Goal: Task Accomplishment & Management: Complete application form

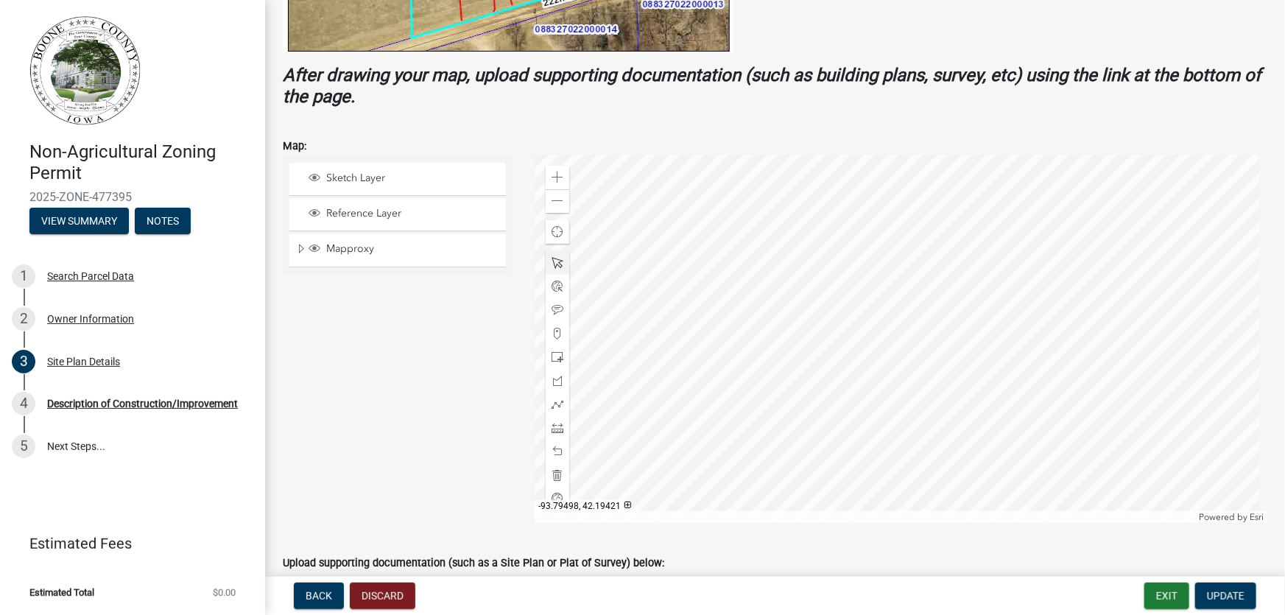
scroll to position [526, 0]
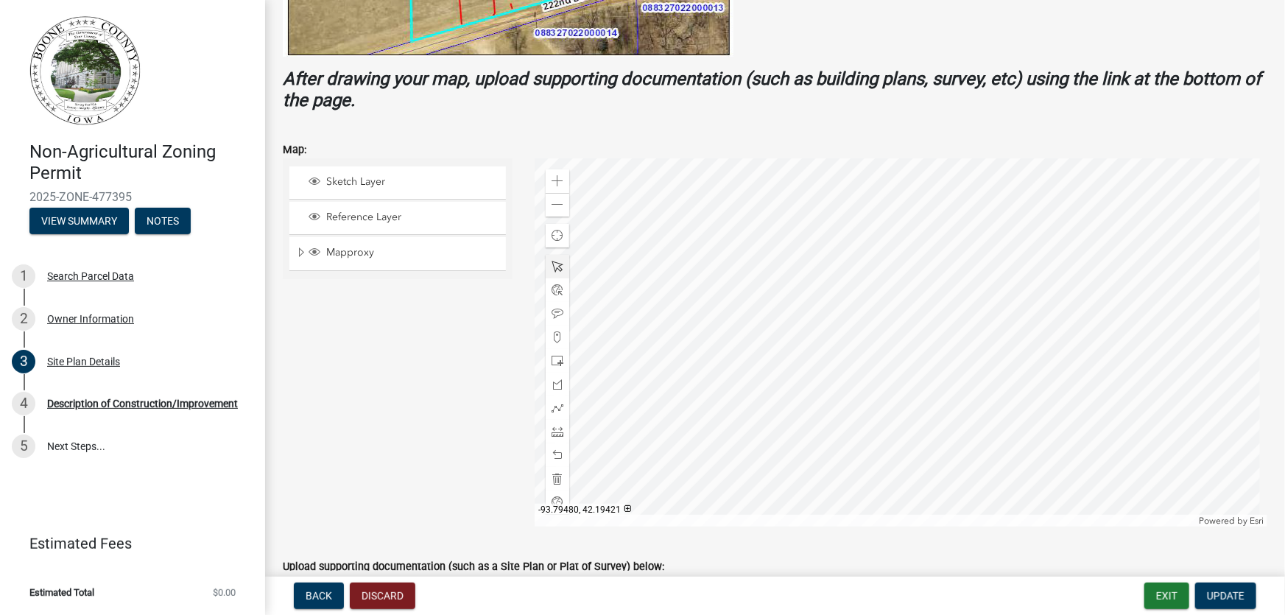
click at [897, 389] on div at bounding box center [900, 342] width 733 height 368
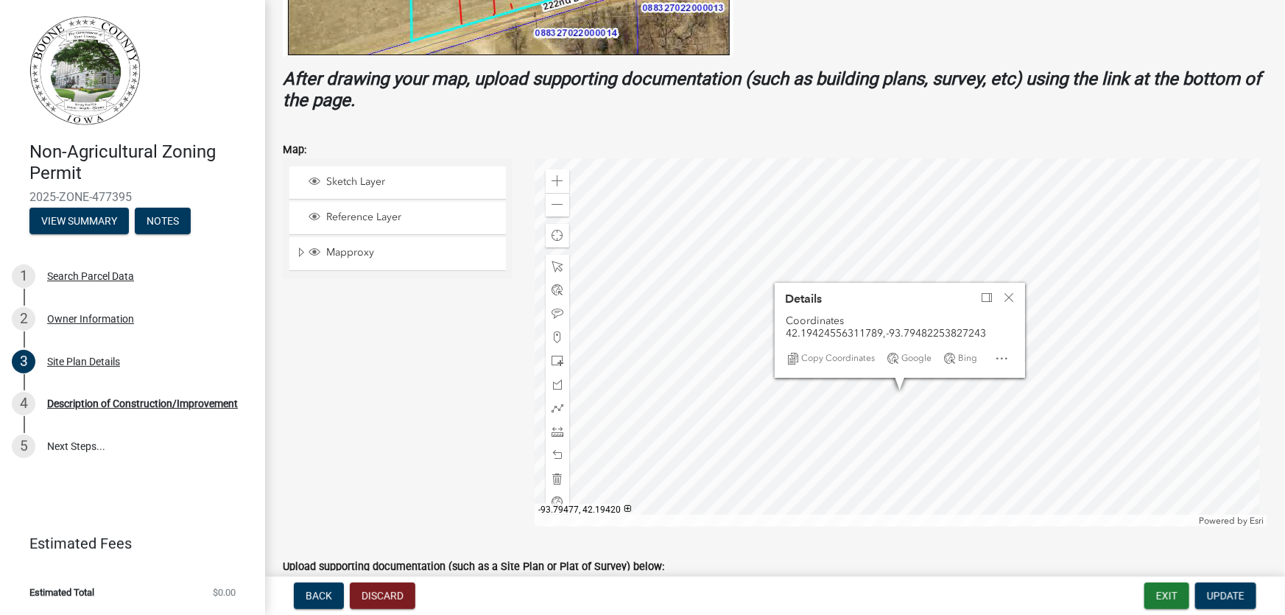
click at [922, 409] on div at bounding box center [900, 342] width 733 height 368
click at [850, 253] on div at bounding box center [900, 342] width 733 height 368
click at [850, 255] on div at bounding box center [900, 342] width 733 height 368
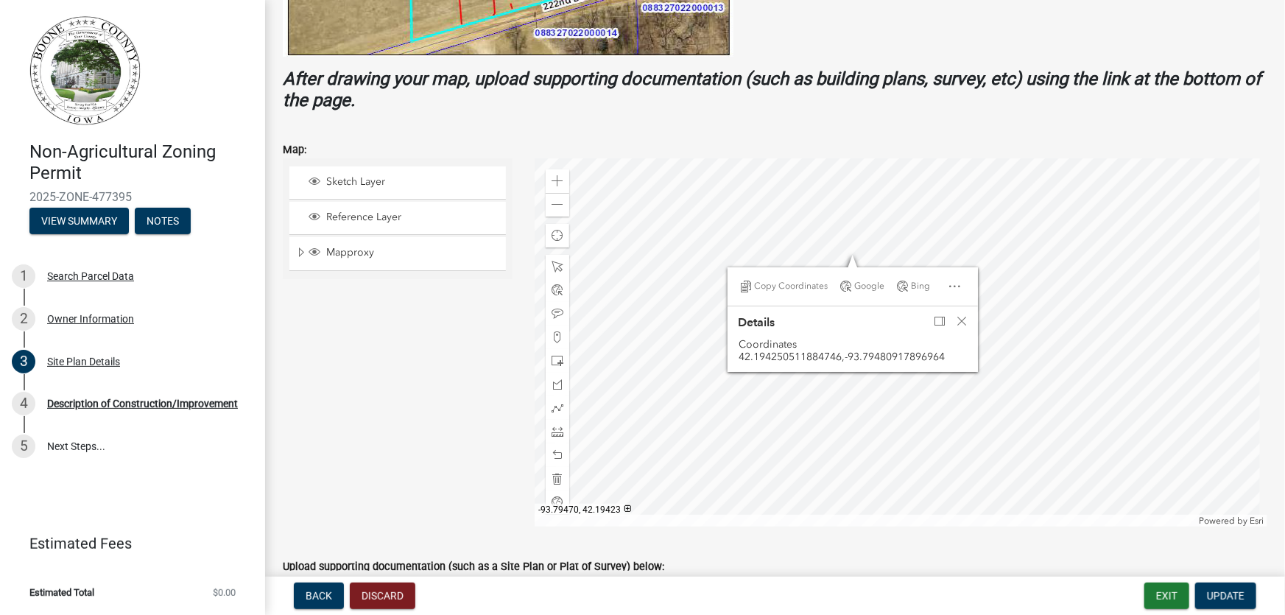
click at [993, 360] on div at bounding box center [900, 342] width 733 height 368
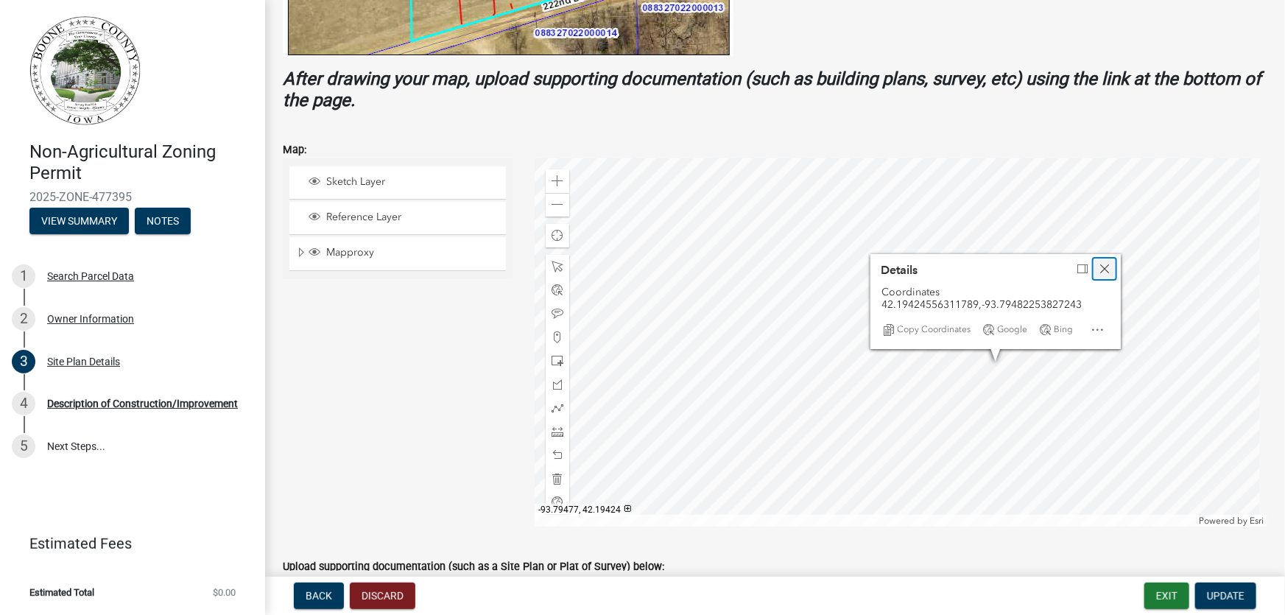
click at [1099, 267] on span "Close" at bounding box center [1104, 269] width 12 height 12
click at [892, 253] on div at bounding box center [900, 342] width 733 height 368
click at [1046, 392] on div at bounding box center [900, 342] width 733 height 368
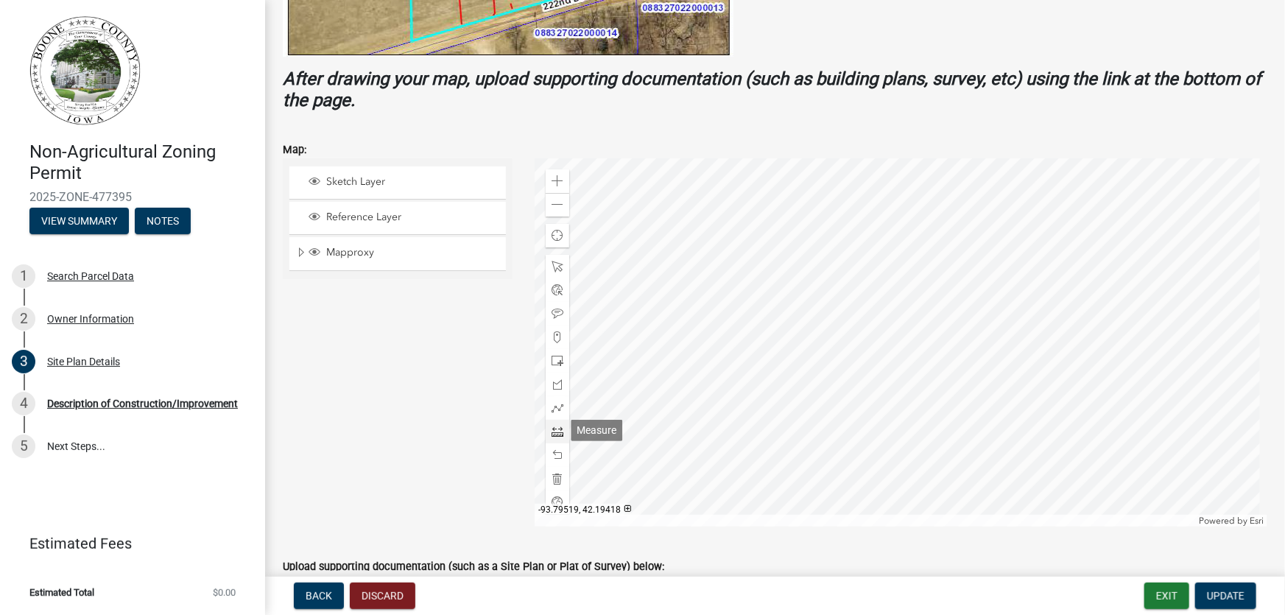
click at [551, 431] on span at bounding box center [557, 432] width 12 height 12
click at [1019, 256] on div at bounding box center [900, 342] width 733 height 368
click at [1160, 255] on div at bounding box center [900, 342] width 733 height 368
click at [1140, 309] on div at bounding box center [900, 342] width 733 height 368
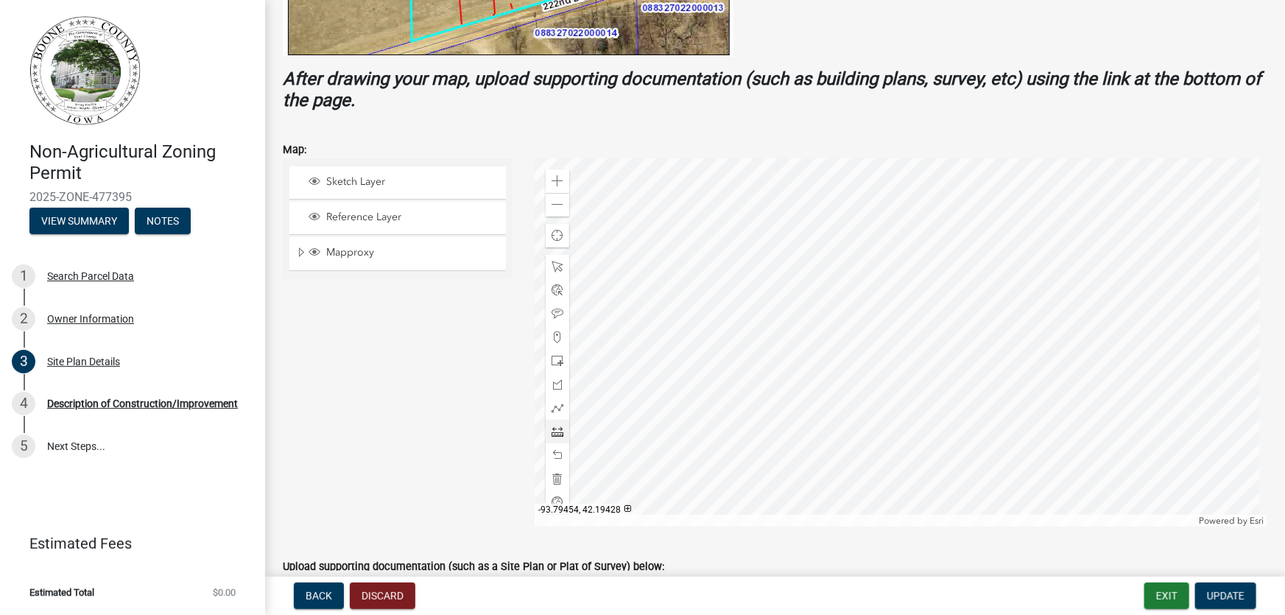
click at [1140, 309] on div at bounding box center [900, 342] width 733 height 368
click at [555, 428] on span at bounding box center [557, 432] width 12 height 12
click at [555, 426] on span at bounding box center [557, 432] width 12 height 12
click at [1020, 255] on div at bounding box center [900, 342] width 733 height 368
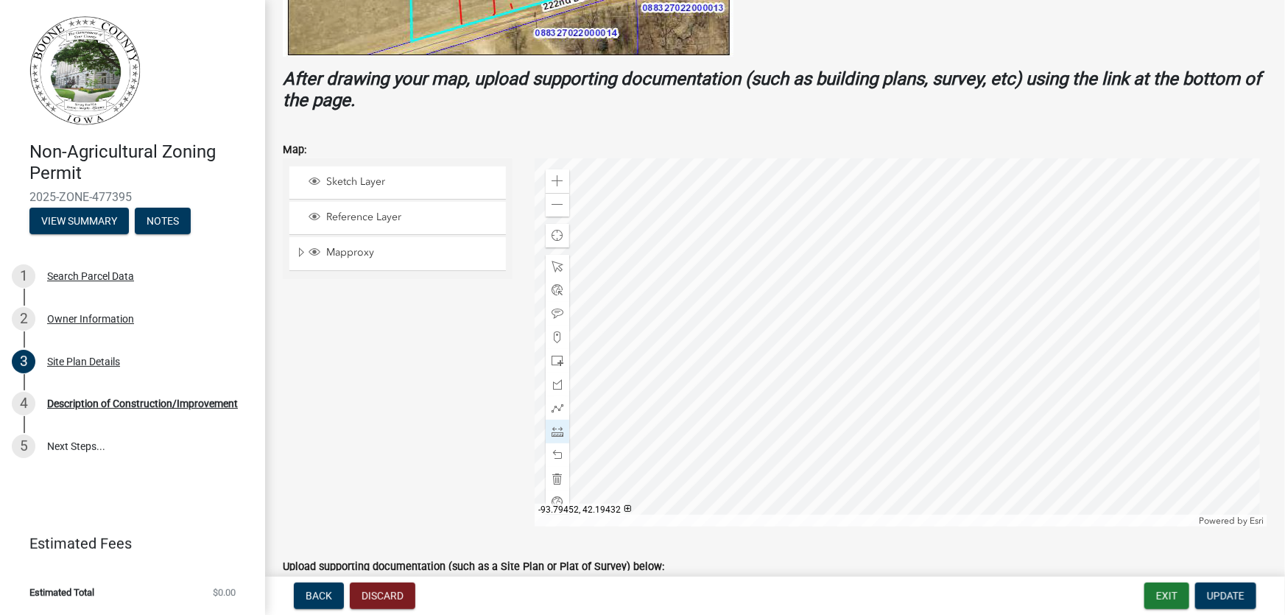
click at [1157, 256] on div at bounding box center [900, 342] width 733 height 368
click at [551, 429] on span at bounding box center [557, 432] width 12 height 12
click at [1020, 258] on div at bounding box center [900, 342] width 733 height 368
click at [1157, 259] on div at bounding box center [900, 342] width 733 height 368
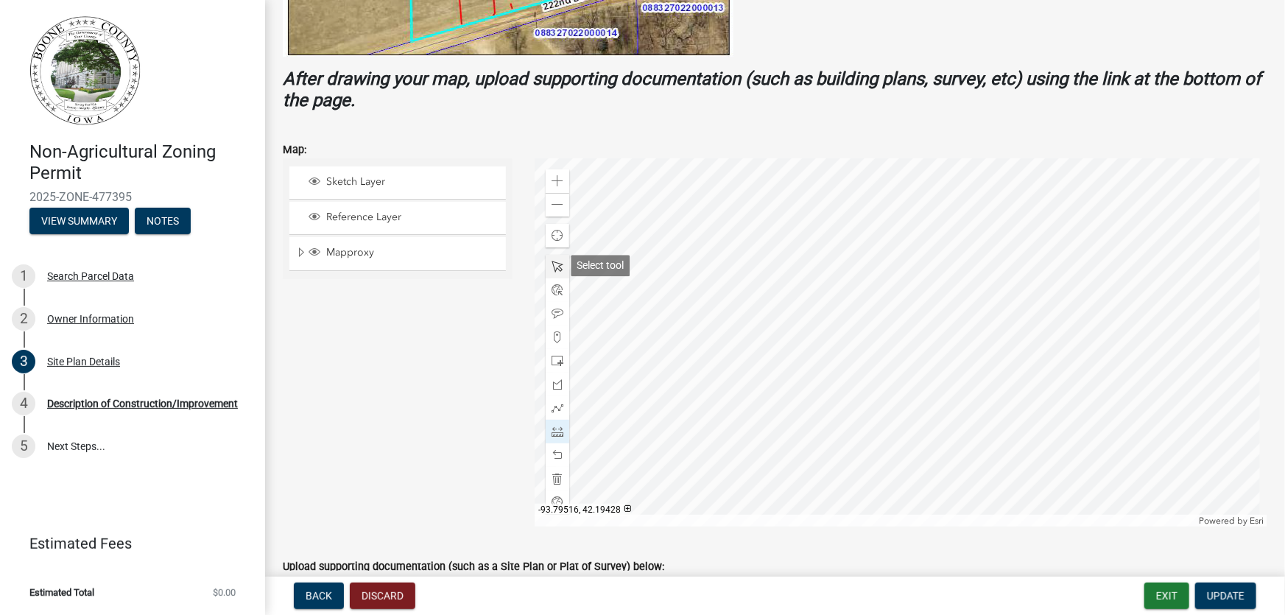
click at [554, 262] on span at bounding box center [557, 267] width 12 height 12
click at [552, 429] on span at bounding box center [557, 432] width 12 height 12
click at [1021, 256] on div at bounding box center [900, 342] width 733 height 368
click at [1159, 256] on div at bounding box center [900, 342] width 733 height 368
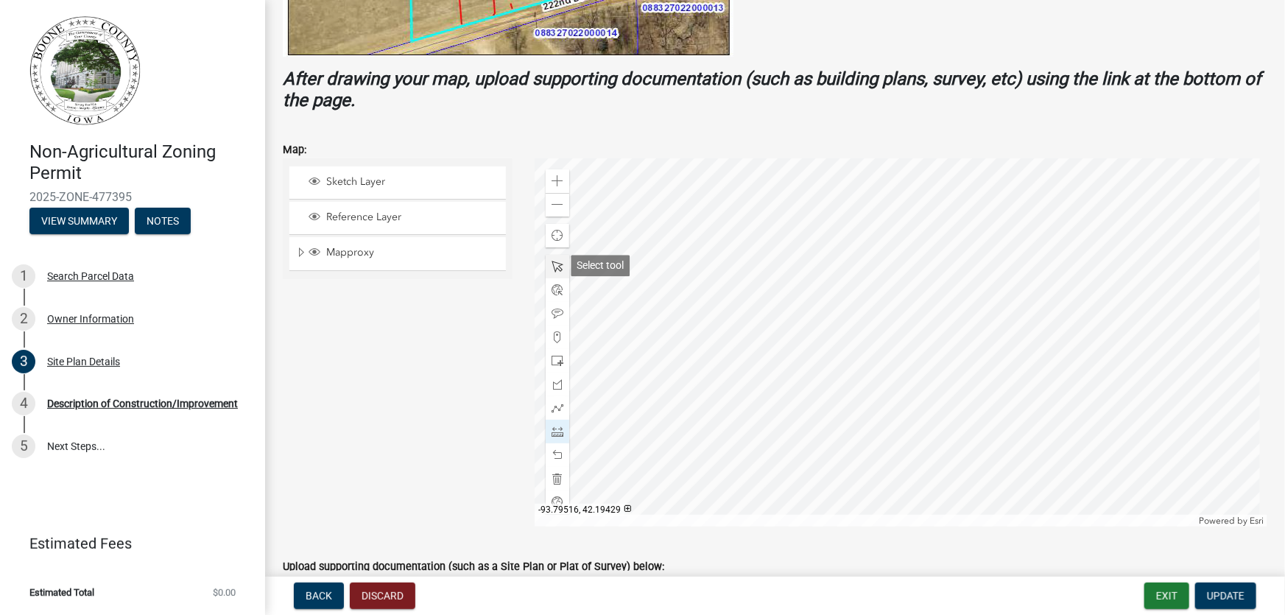
click at [556, 266] on span at bounding box center [557, 267] width 12 height 12
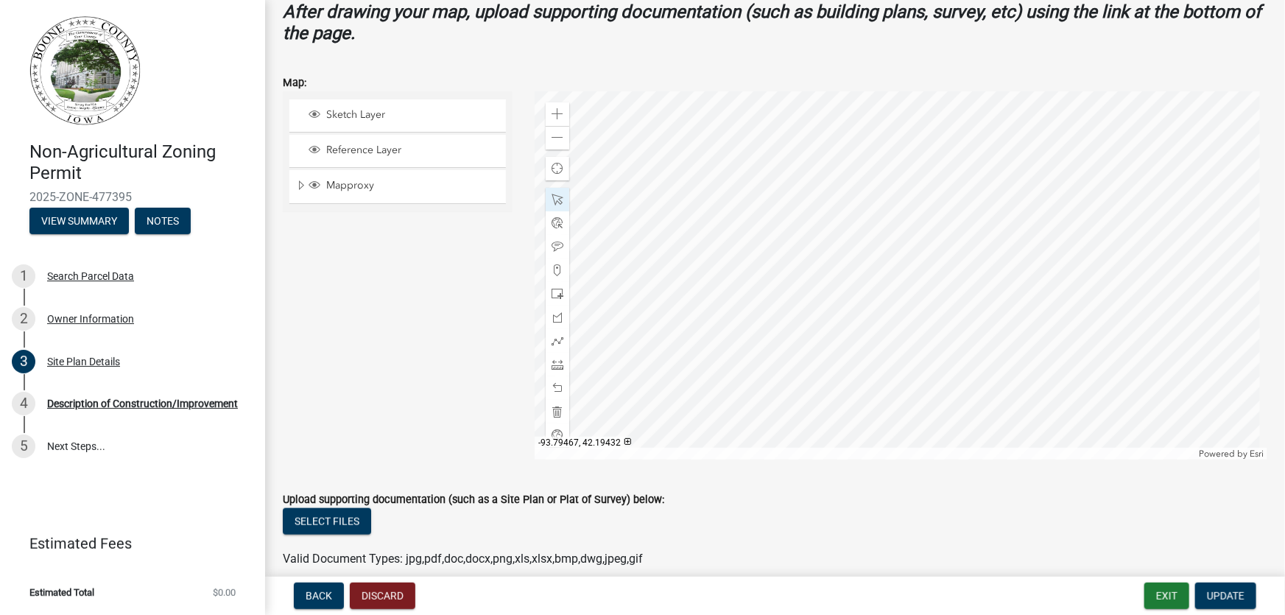
click at [1018, 191] on div at bounding box center [900, 275] width 733 height 368
click at [671, 360] on div at bounding box center [900, 275] width 733 height 368
click at [557, 364] on span at bounding box center [557, 365] width 12 height 12
click at [1020, 190] on div at bounding box center [900, 275] width 733 height 368
click at [1157, 188] on div at bounding box center [900, 275] width 733 height 368
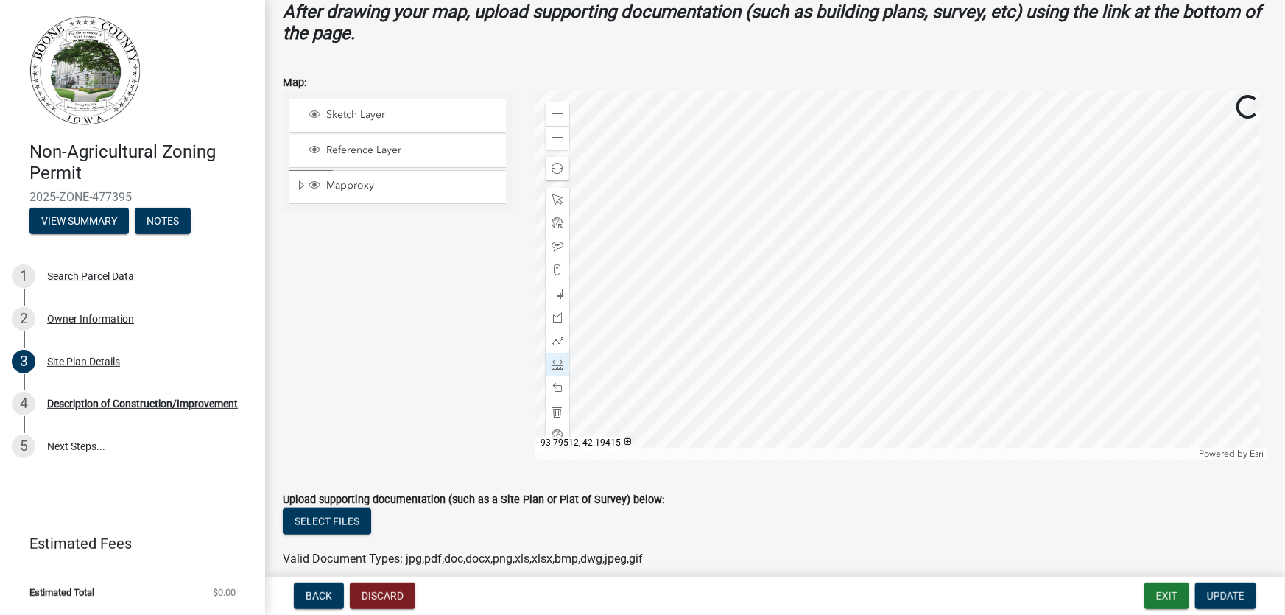
scroll to position [660, 0]
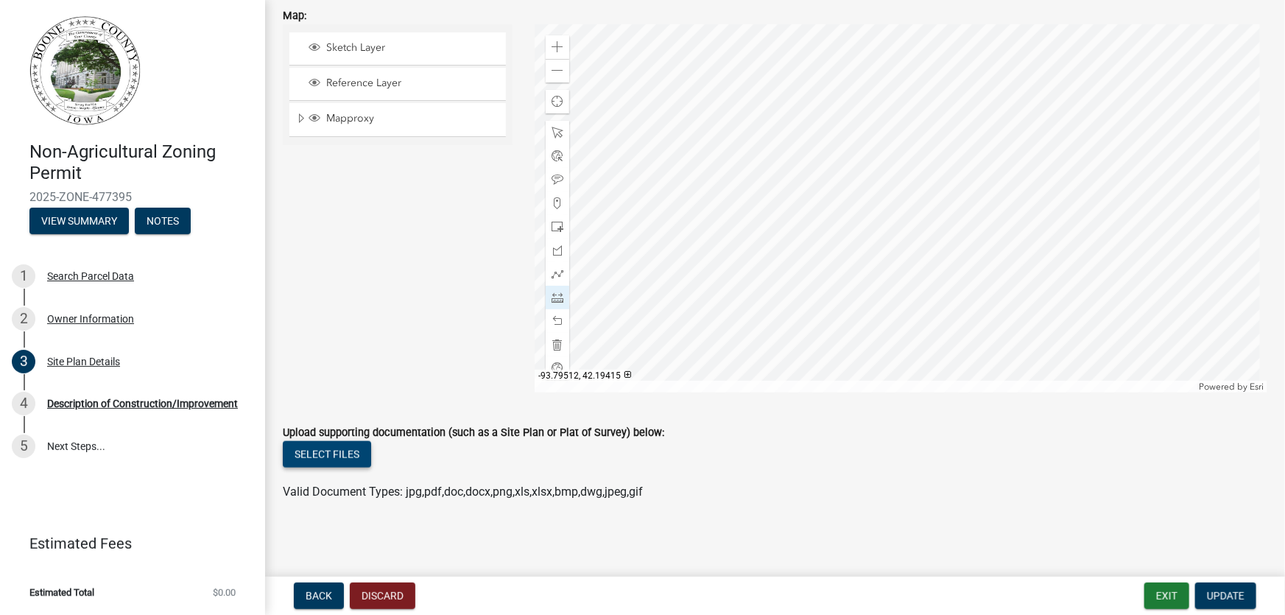
click at [328, 451] on button "Select files" at bounding box center [327, 454] width 88 height 27
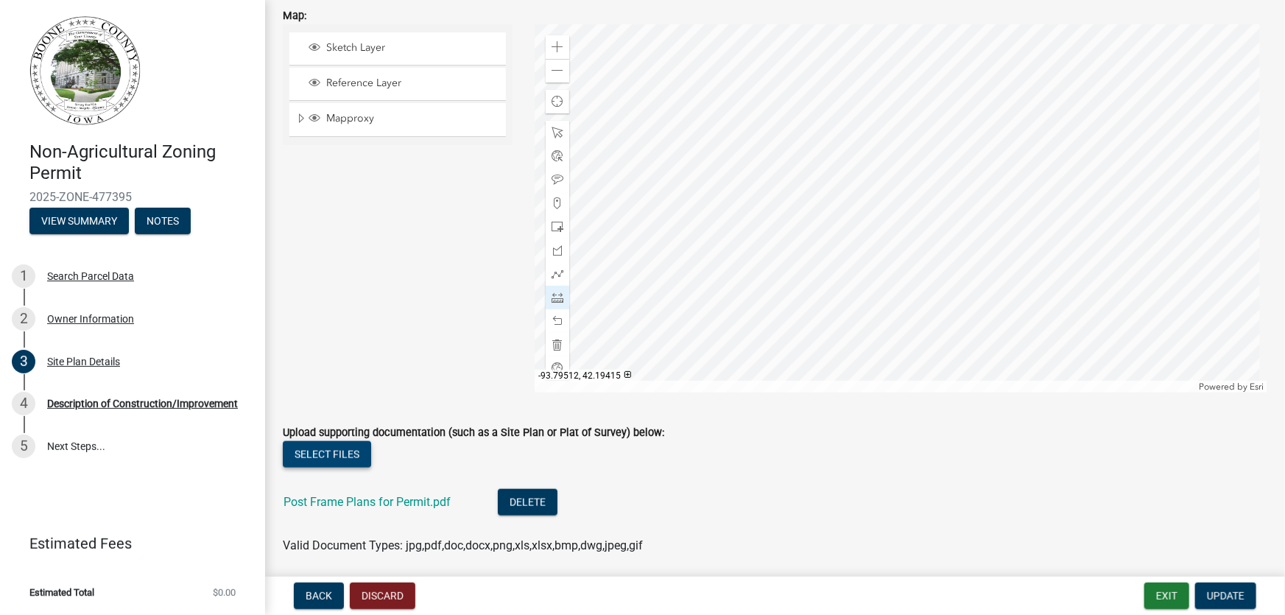
scroll to position [713, 0]
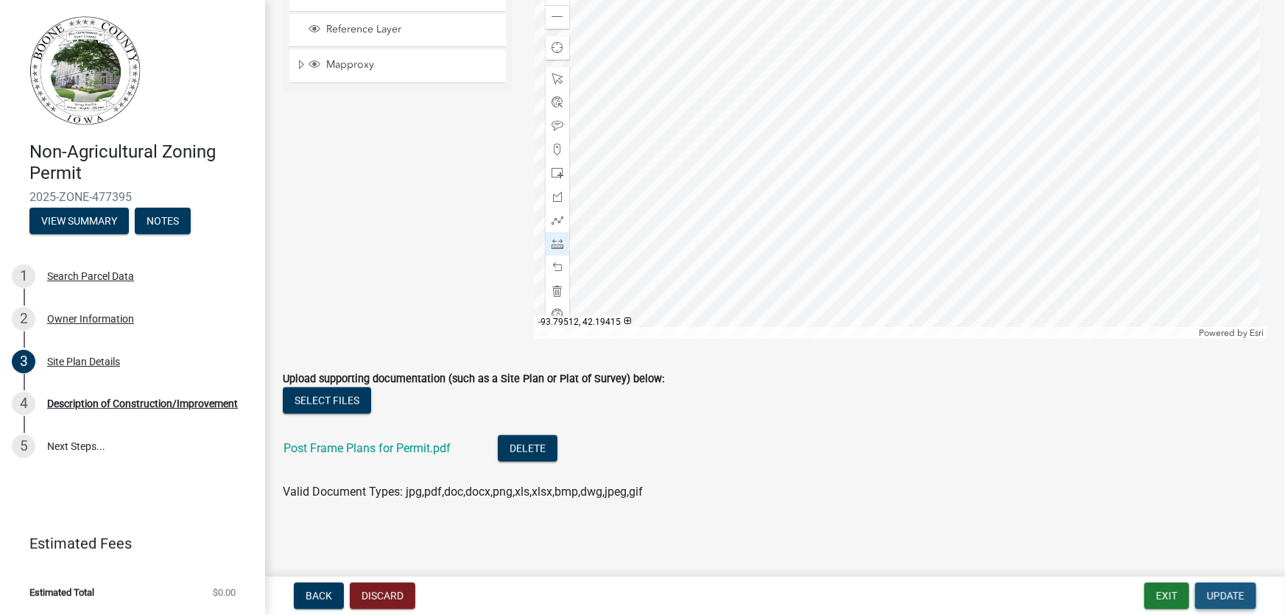
click at [1214, 592] on span "Update" at bounding box center [1226, 596] width 38 height 12
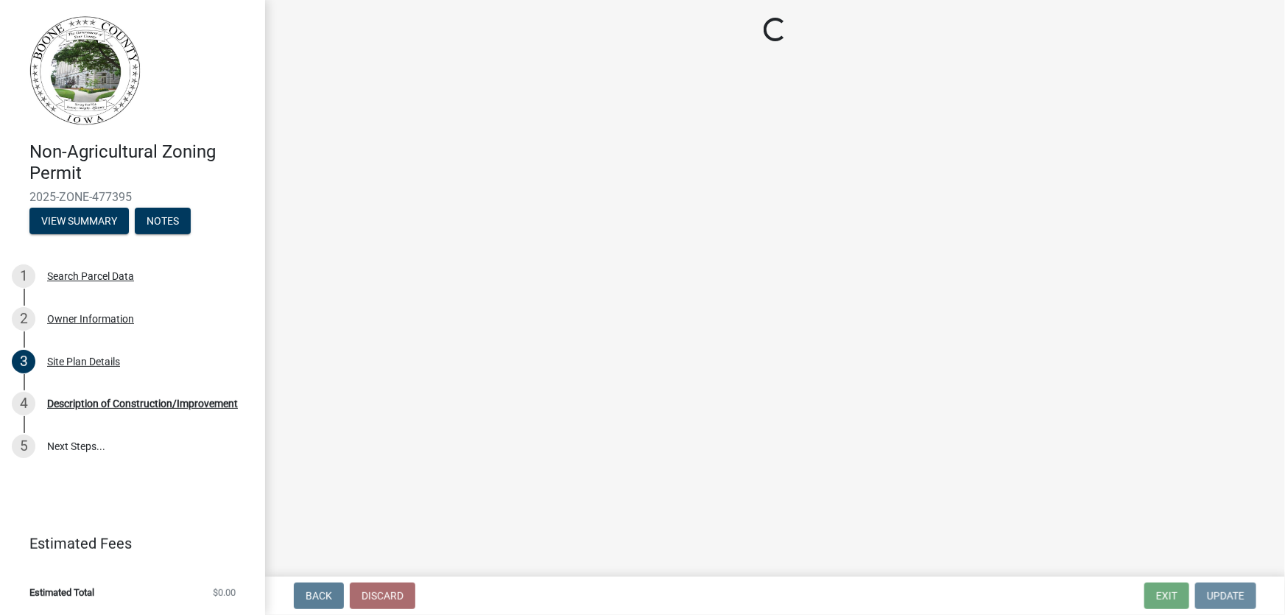
scroll to position [0, 0]
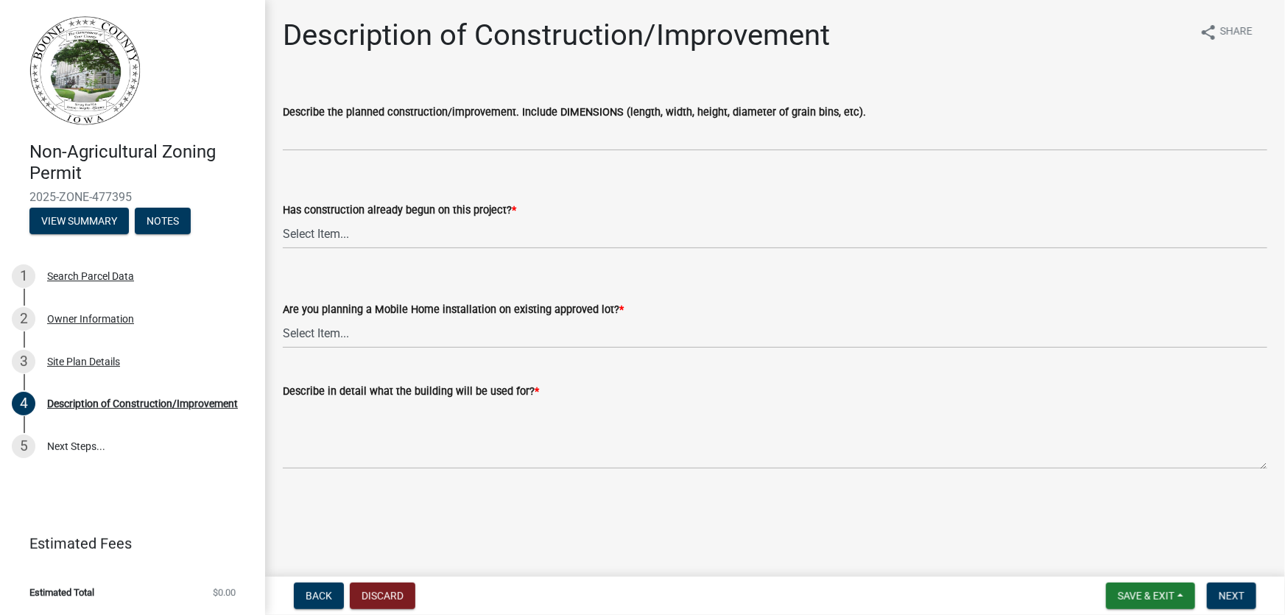
click at [408, 209] on label "Has construction already begun on this project? *" at bounding box center [399, 210] width 233 height 10
click at [408, 219] on select "Select Item... Yes No" at bounding box center [775, 234] width 984 height 30
click at [338, 230] on select "Select Item... Yes No" at bounding box center [775, 234] width 984 height 30
click at [283, 219] on select "Select Item... Yes No" at bounding box center [775, 234] width 984 height 30
select select "780d6c2c-296a-4ca9-89f5-6f46740c66d4"
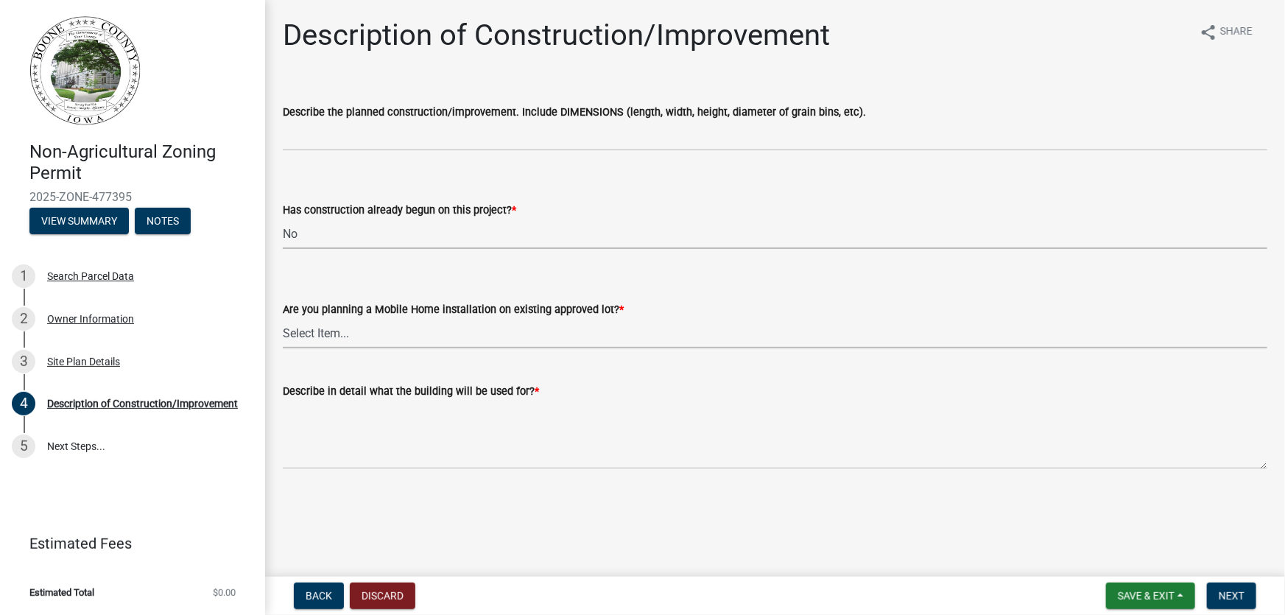
click at [323, 331] on select "Select Item... Yes No" at bounding box center [775, 333] width 984 height 30
click at [283, 318] on select "Select Item... Yes No" at bounding box center [775, 333] width 984 height 30
select select "11cf4637-fcbf-4a36-af17-97ff4966c2e6"
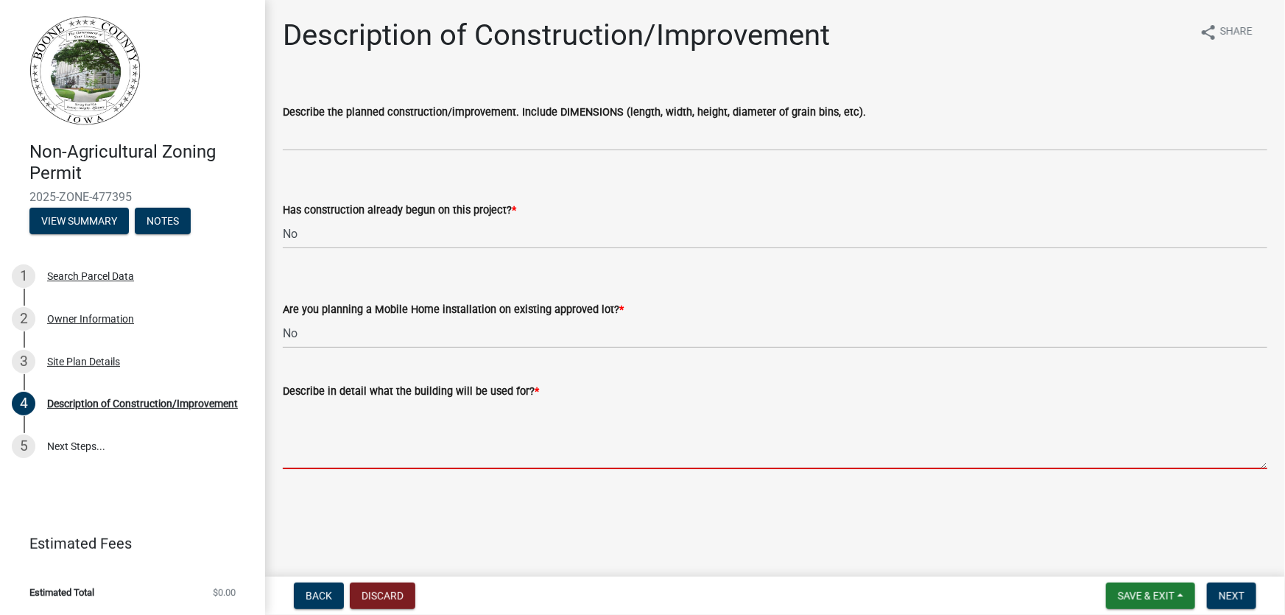
click at [311, 453] on textarea "Describe in detail what the building will be used for? *" at bounding box center [775, 434] width 984 height 69
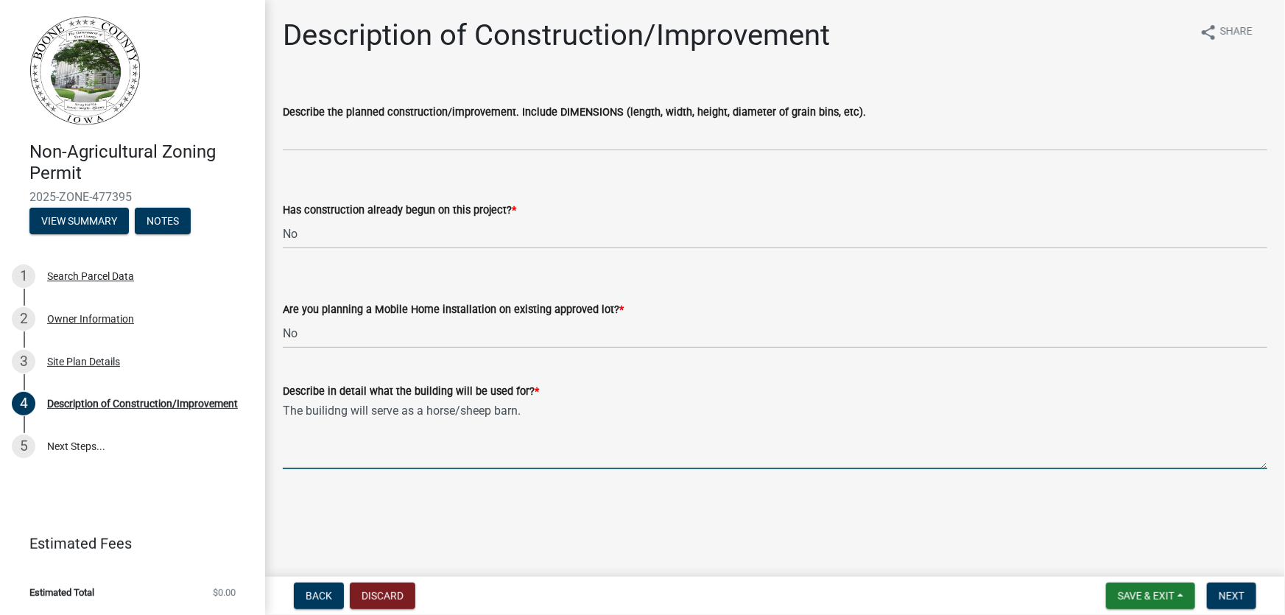
click at [334, 411] on textarea "The builidng will serve as a horse/sheep barn." at bounding box center [775, 434] width 984 height 69
click at [537, 411] on textarea "The building will serve as a horse/sheep barn." at bounding box center [775, 434] width 984 height 69
click at [643, 409] on textarea "The building will serve as a horse/sheep barn. Small farm equipment will be sto…" at bounding box center [775, 434] width 984 height 69
drag, startPoint x: 854, startPoint y: 409, endPoint x: 777, endPoint y: 414, distance: 76.7
click at [777, 414] on textarea "The building will serve as a horse/sheep barn. Small farm equipment and hay wil…" at bounding box center [775, 434] width 984 height 69
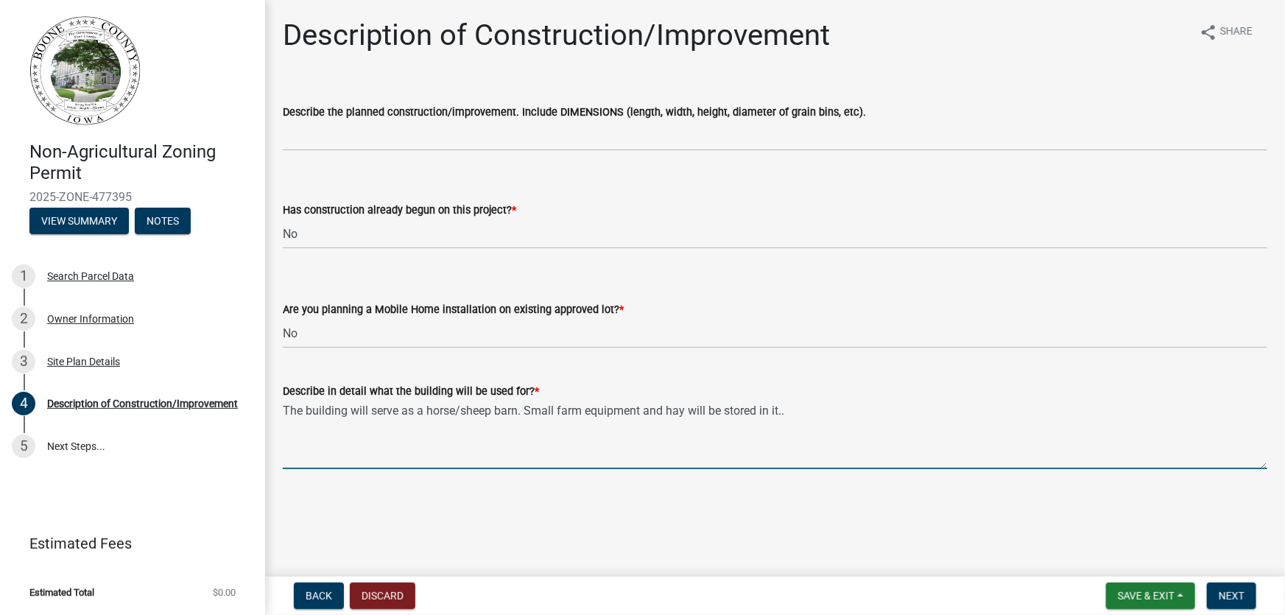
click at [644, 412] on textarea "The building will serve as a horse/sheep barn. Small farm equipment and hay wil…" at bounding box center [775, 434] width 984 height 69
click at [786, 414] on textarea "The building will serve as a horse/sheep barn. Small farm equipment and hay wil…" at bounding box center [775, 434] width 984 height 69
click at [524, 411] on textarea "The building will serve as a horse/sheep barn. Small farm equipment and hay wil…" at bounding box center [775, 434] width 984 height 69
click at [600, 411] on textarea "The building will serve as a horse/sheep barn. There will be 4 10x12 stalls, a …" at bounding box center [775, 434] width 984 height 69
click at [1000, 409] on textarea "The building will serve as a horse/sheep barn. There will be 4-5 10x12 stalls, …" at bounding box center [775, 434] width 984 height 69
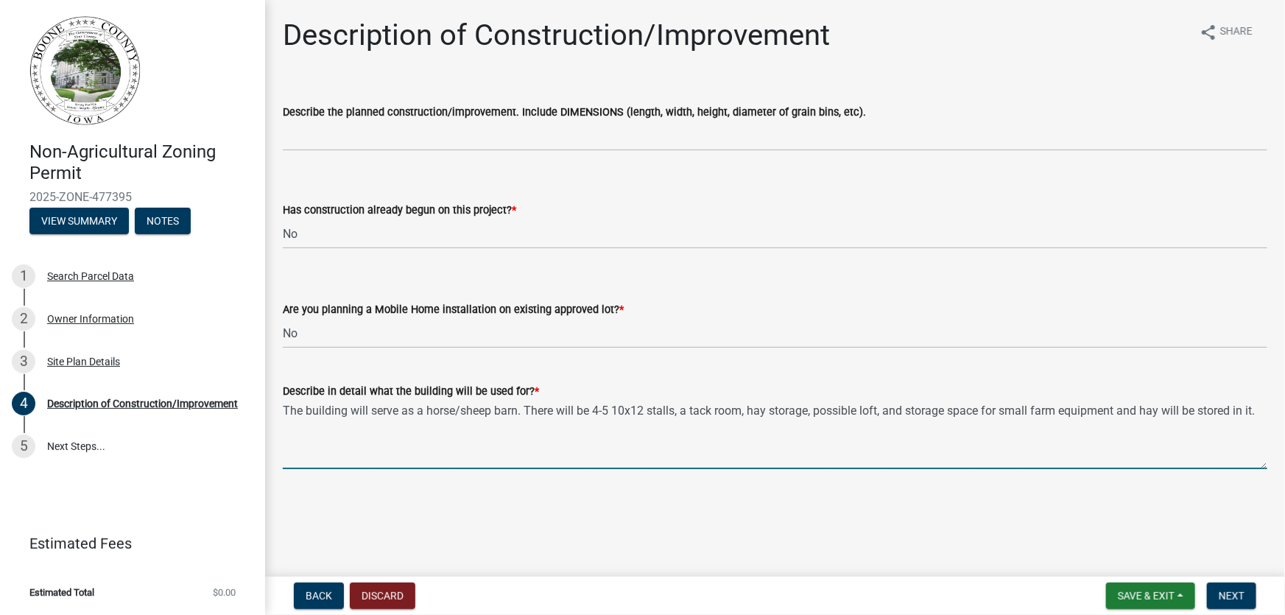
click at [1119, 413] on textarea "The building will serve as a horse/sheep barn. There will be 4-5 10x12 stalls, …" at bounding box center [775, 434] width 984 height 69
click at [490, 414] on textarea "The building will serve as a horse/sheep barn. There will be 4-5 10x12 stalls, …" at bounding box center [775, 434] width 984 height 69
drag, startPoint x: 539, startPoint y: 412, endPoint x: 427, endPoint y: 414, distance: 111.9
click at [427, 414] on textarea "The building will serve as a horse/sheepChickens barn. There will be 4-5 10x12 …" at bounding box center [775, 434] width 984 height 69
click at [459, 412] on textarea "The building will serve as a horse/sheepChickens barn. There will be 4-5 10x12 …" at bounding box center [775, 434] width 984 height 69
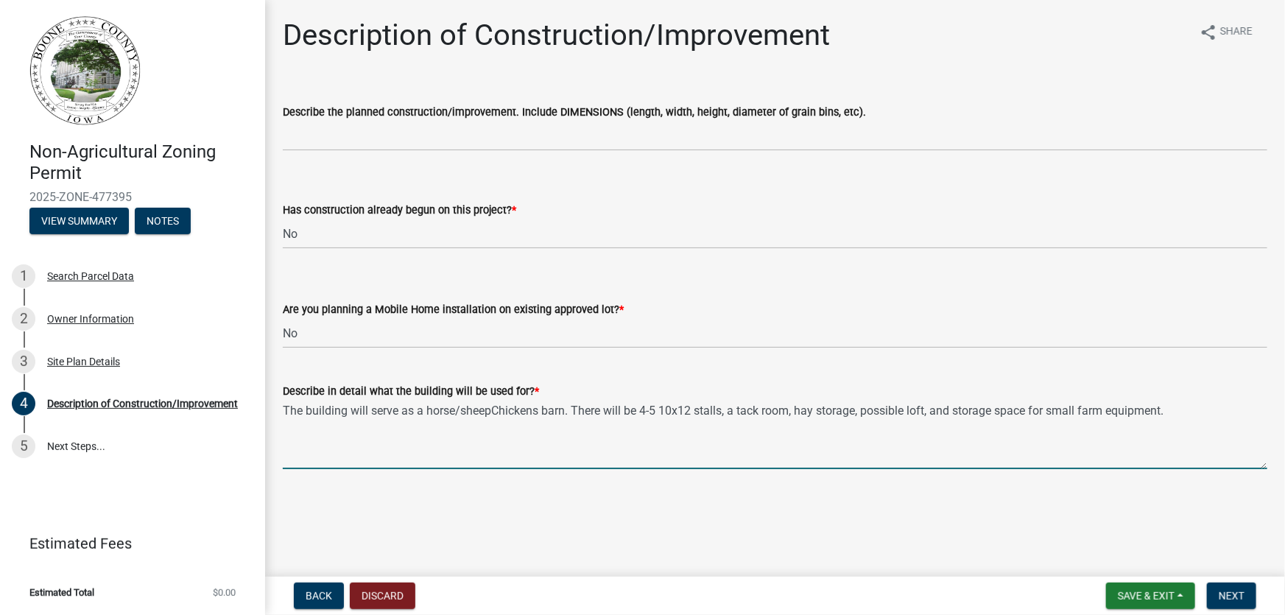
drag, startPoint x: 456, startPoint y: 412, endPoint x: 537, endPoint y: 415, distance: 81.8
click at [537, 415] on textarea "The building will serve as a horse/sheepChickens barn. There will be 4-5 10x12 …" at bounding box center [775, 434] width 984 height 69
click at [481, 413] on textarea "The building will serve as a horse barn. There will be 4-5 10x12 stalls, a tack…" at bounding box center [775, 434] width 984 height 69
click at [978, 408] on textarea "The building will serve as a horse barn (housing horses, sheep, and chickens. T…" at bounding box center [775, 434] width 984 height 69
click at [1045, 412] on textarea "The building will serve as a horse barn (housing horses, sheep, and chickens. T…" at bounding box center [775, 434] width 984 height 69
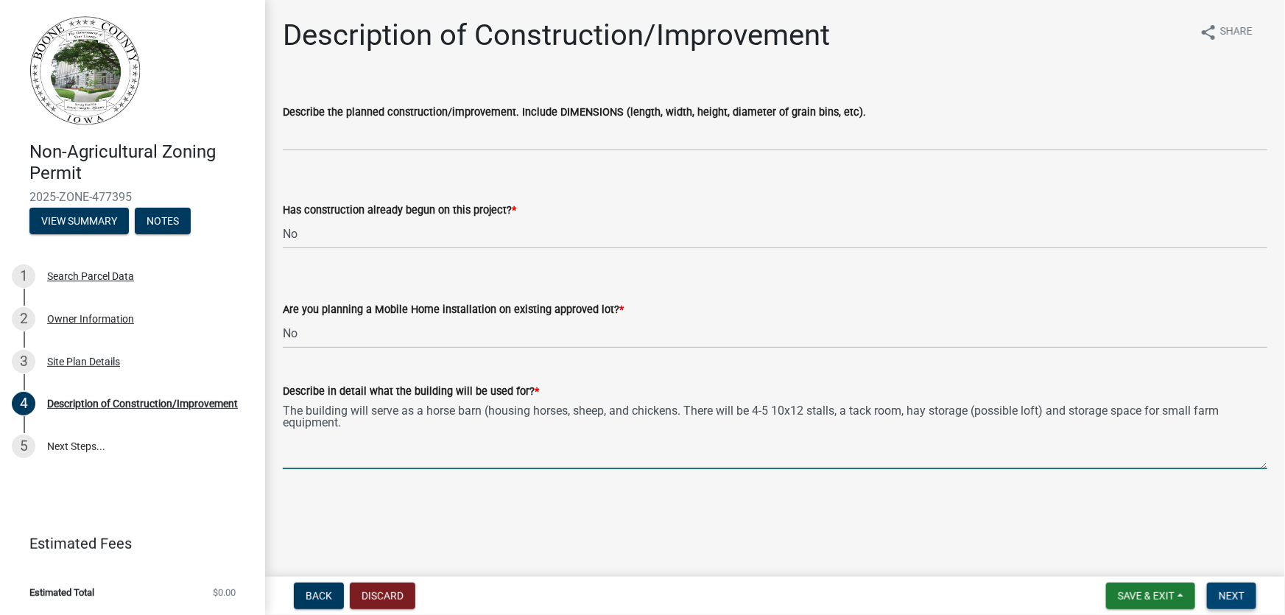
type textarea "The building will serve as a horse barn (housing horses, sheep, and chickens. T…"
click at [1225, 594] on span "Next" at bounding box center [1231, 596] width 26 height 12
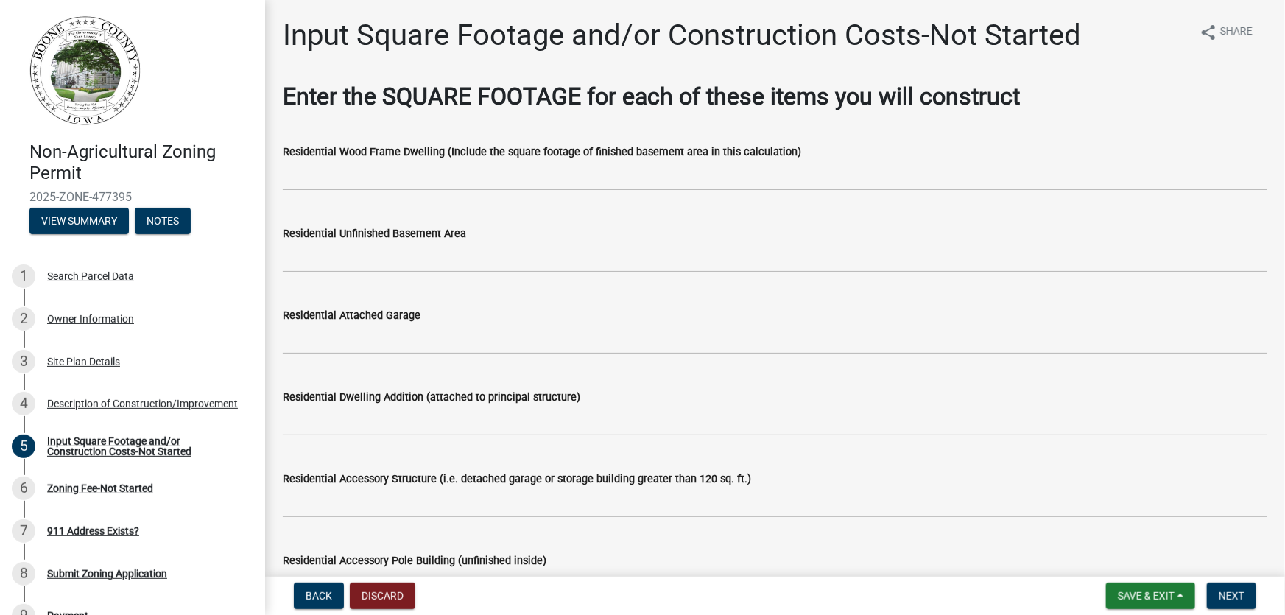
click at [413, 156] on label "Residential Wood Frame Dwelling (Include the square footage of finished basemen…" at bounding box center [542, 152] width 518 height 10
click at [323, 193] on wm-data-entity-input "Residential Wood Frame Dwelling (Include the square footage of finished basemen…" at bounding box center [775, 163] width 984 height 82
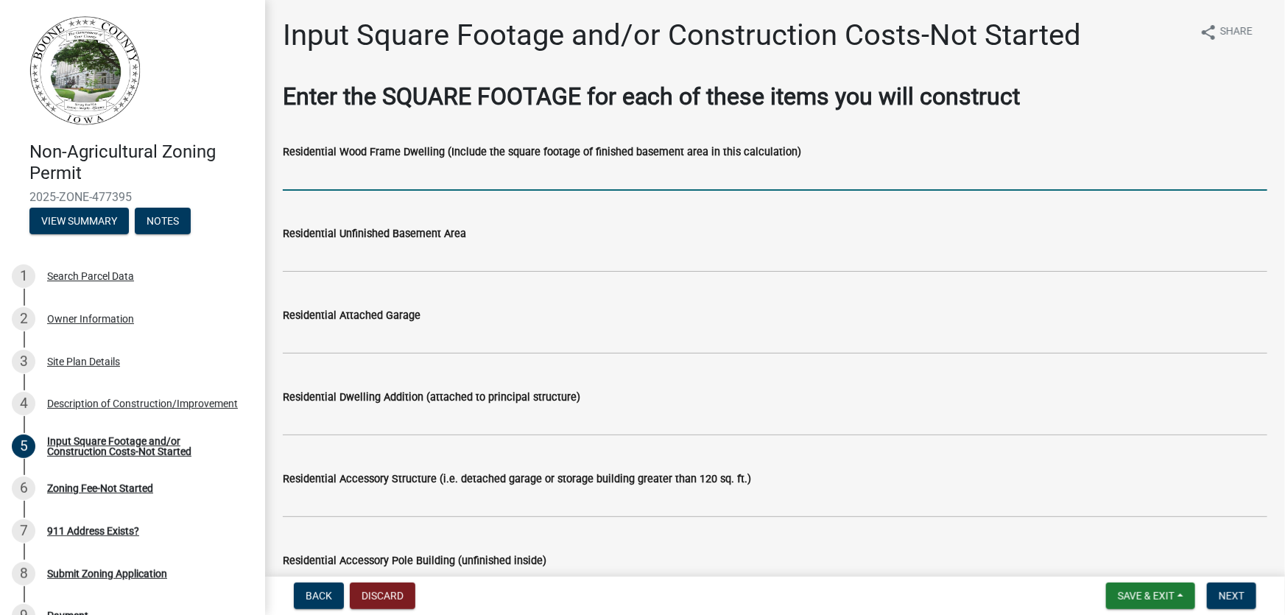
click at [330, 175] on input "text" at bounding box center [775, 175] width 984 height 30
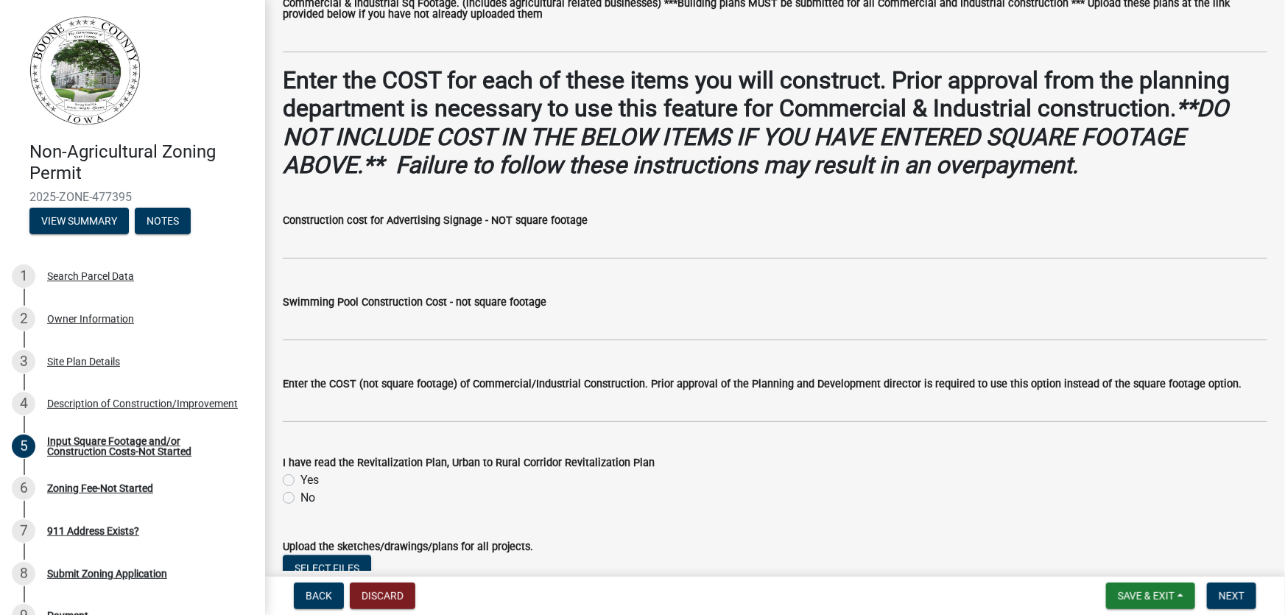
scroll to position [936, 0]
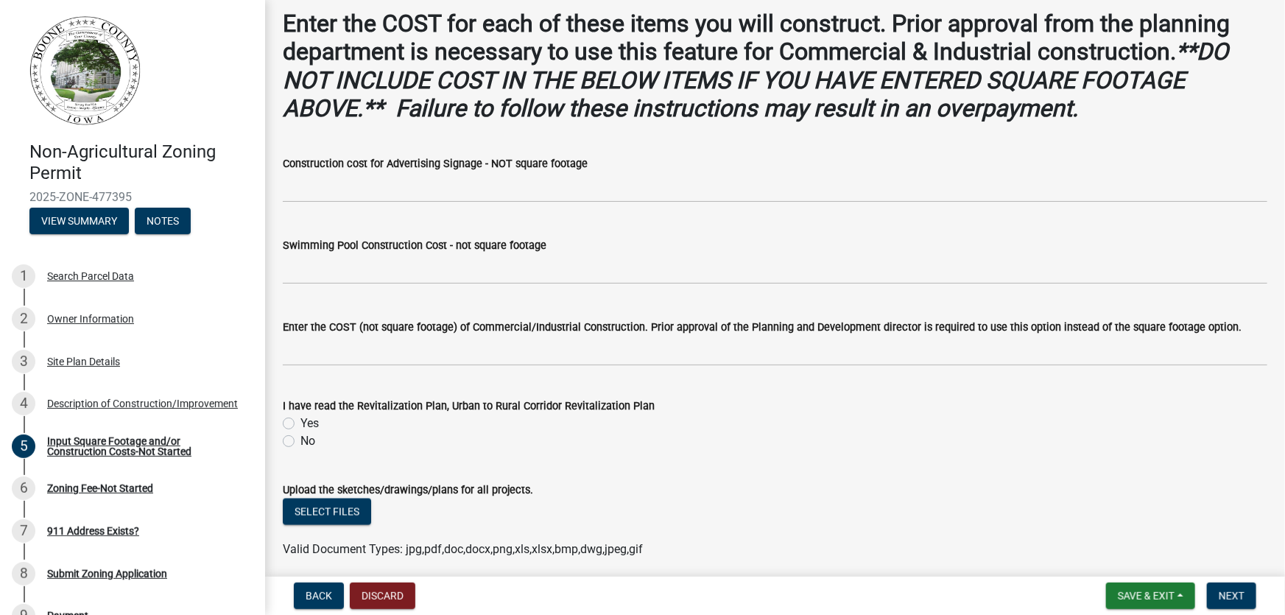
click at [300, 442] on label "No" at bounding box center [307, 441] width 15 height 18
click at [300, 442] on input "No" at bounding box center [305, 437] width 10 height 10
radio input "true"
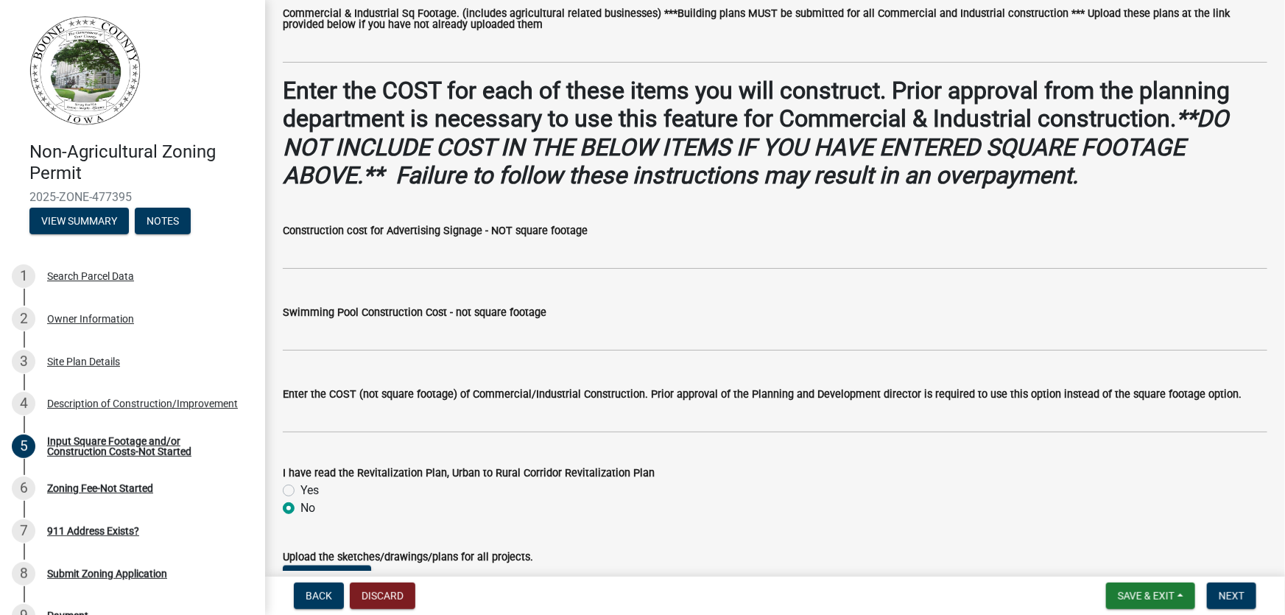
scroll to position [802, 0]
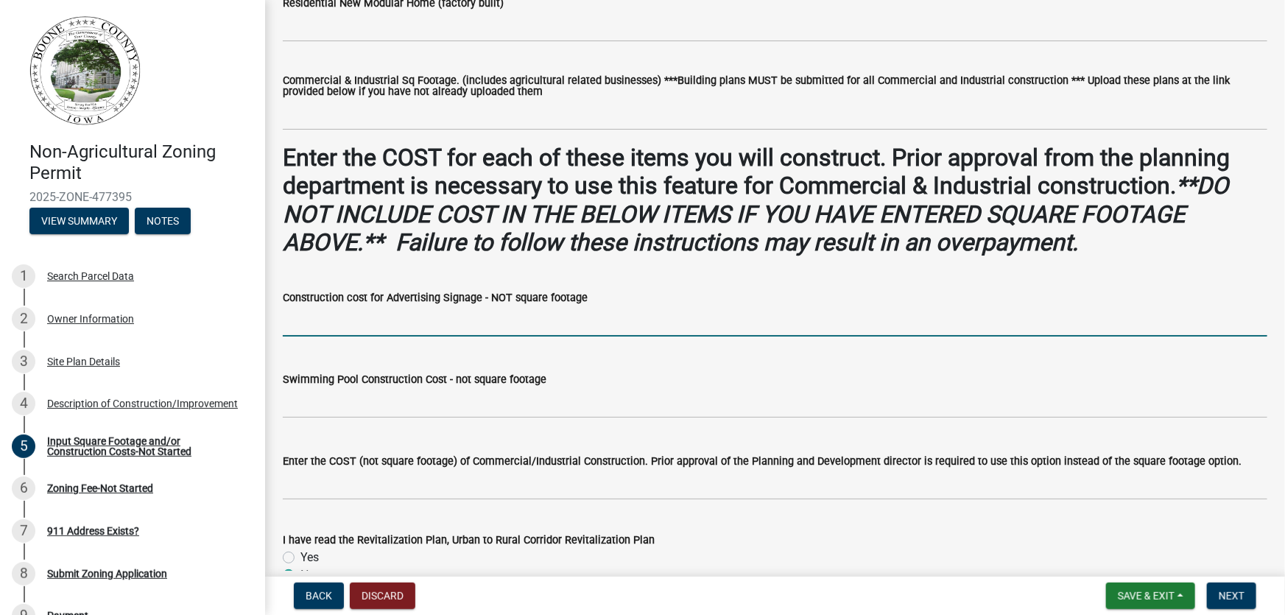
click at [322, 325] on input "text" at bounding box center [775, 321] width 984 height 30
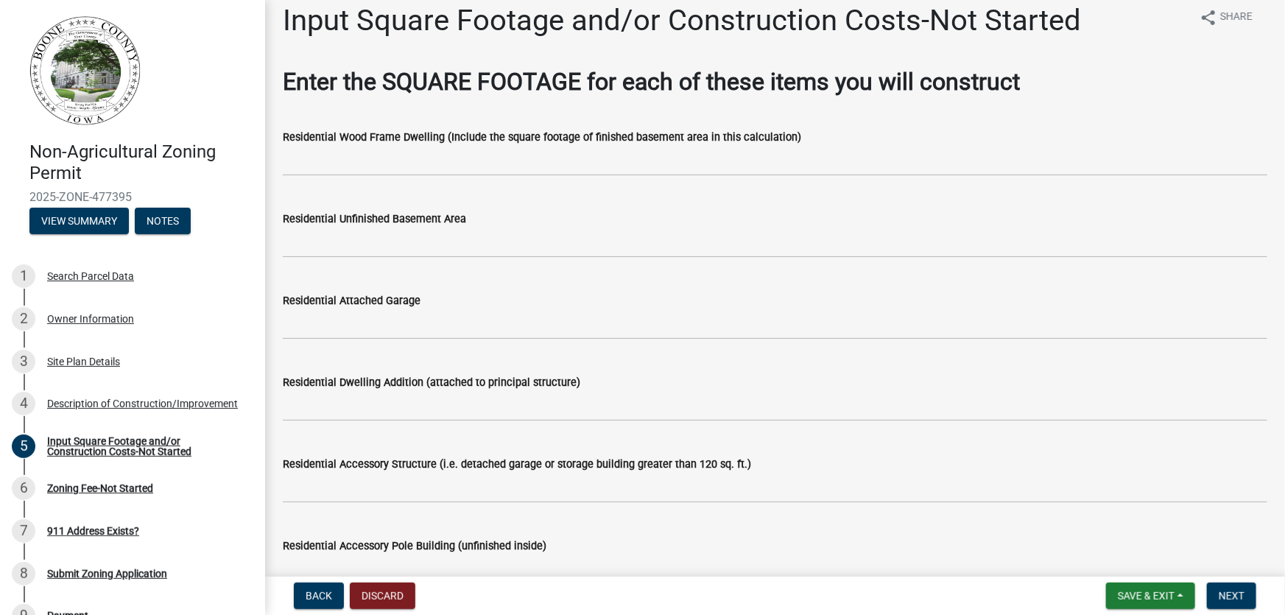
scroll to position [0, 0]
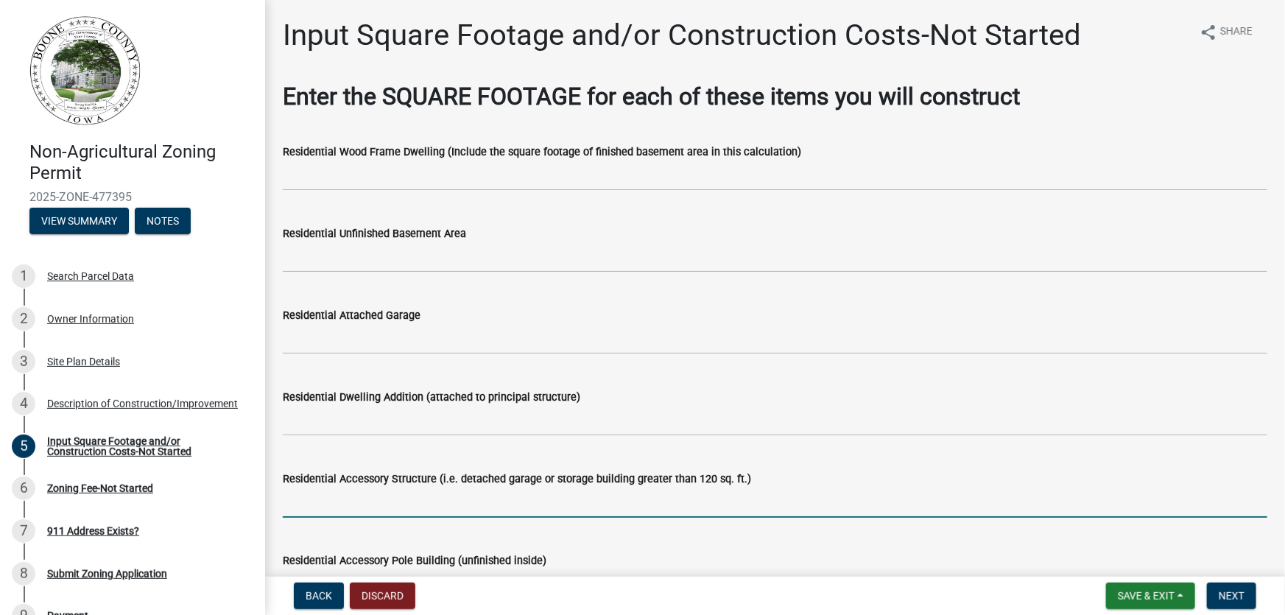
type input "0"
click at [314, 507] on input "text" at bounding box center [775, 502] width 984 height 30
click at [327, 507] on input "1920 sq.ft." at bounding box center [775, 502] width 984 height 30
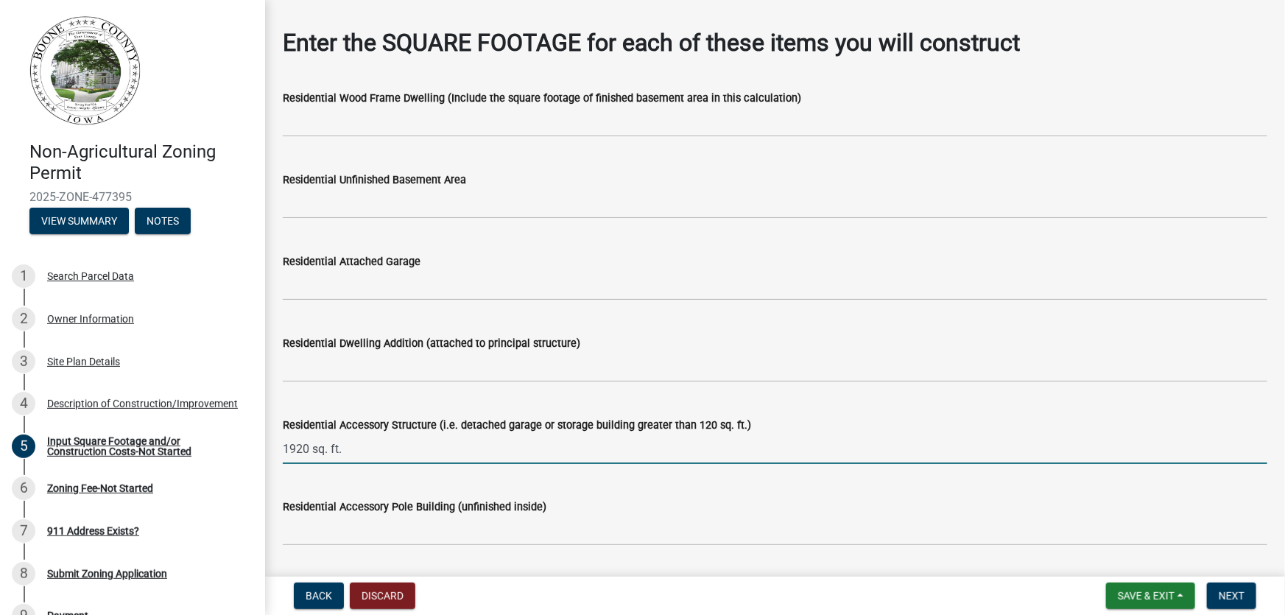
scroll to position [200, 0]
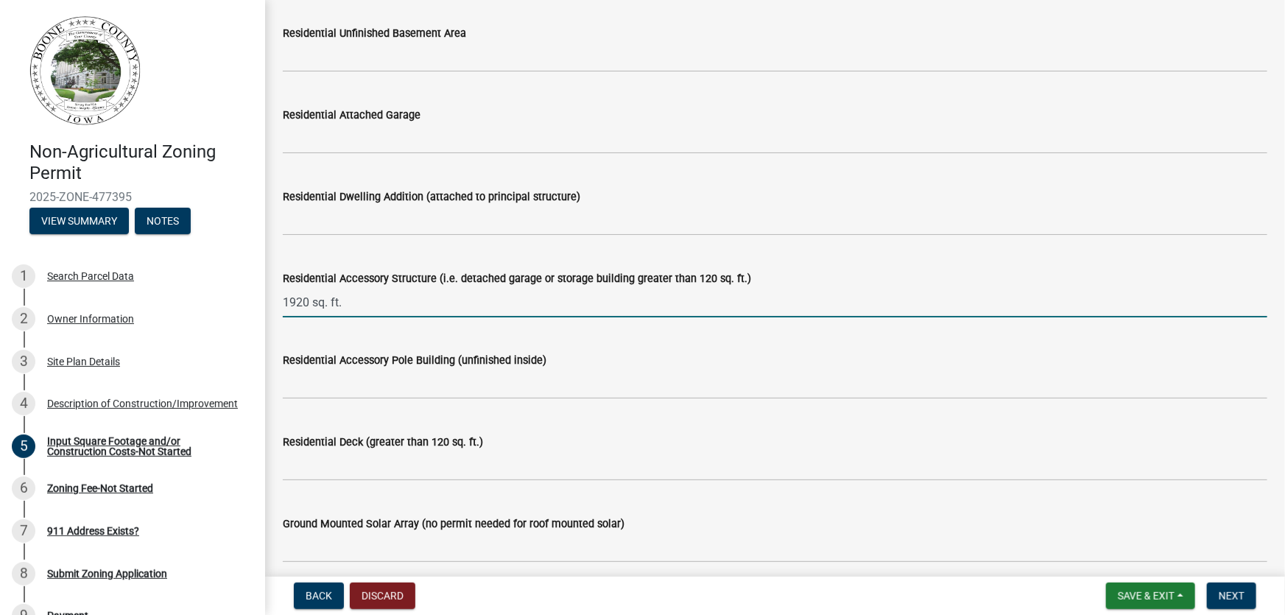
click at [406, 306] on input "1920 sq. ft." at bounding box center [775, 302] width 984 height 30
click at [384, 302] on input "1920 sq. ft. Cost MAterial and LAbor" at bounding box center [775, 302] width 984 height 30
click at [447, 306] on input "1920 sq. ft. Cost Material and LAbor" at bounding box center [775, 302] width 984 height 30
click at [493, 303] on input "1920 sq. ft. Cost Material and Labor" at bounding box center [775, 302] width 984 height 30
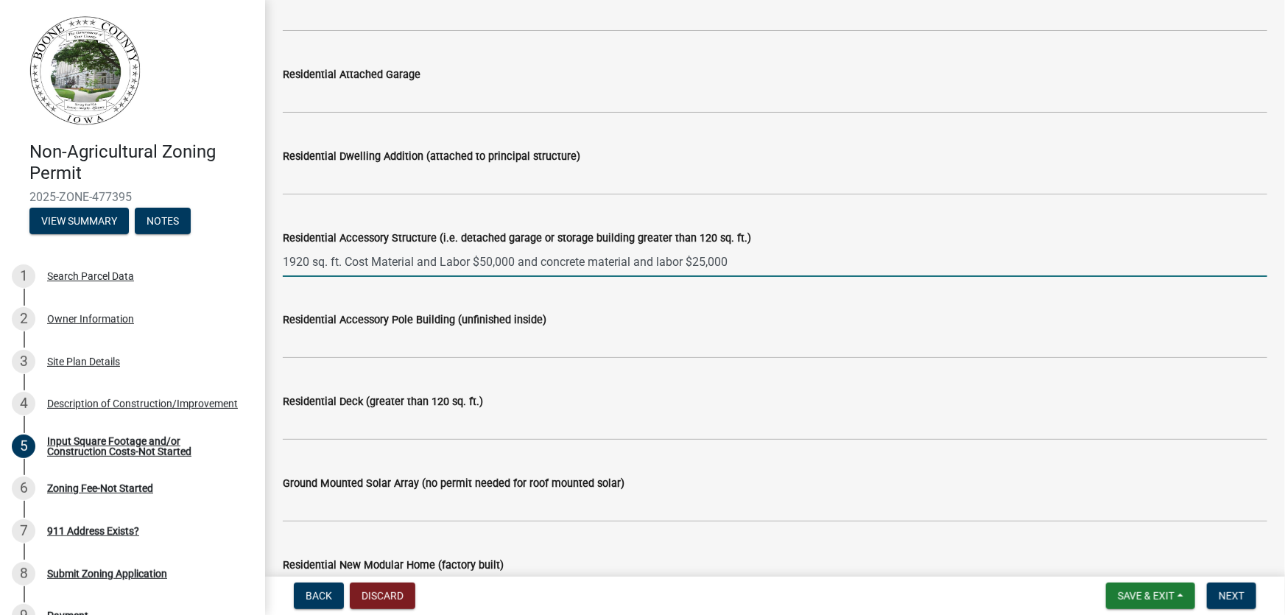
scroll to position [267, 0]
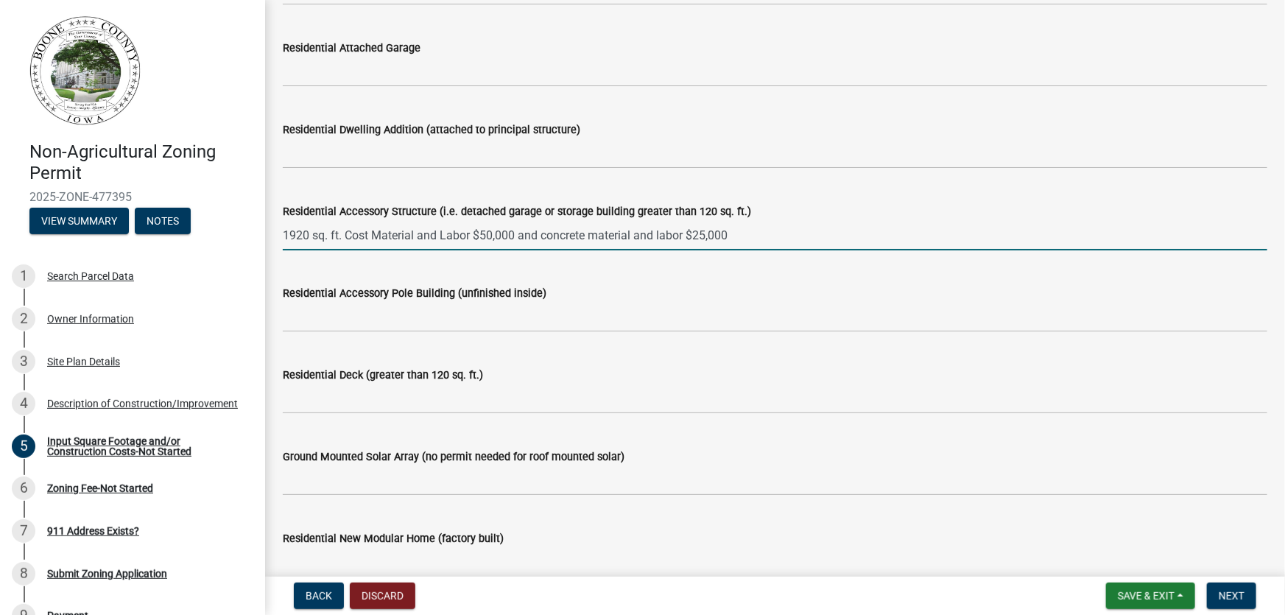
click at [370, 234] on input "1920 sq. ft. Cost Material and Labor $50,000 and concrete material and labor $2…" at bounding box center [775, 235] width 984 height 30
click at [787, 236] on input "1920 sq. ft. Cost estimated: Material and Labor $50,000 and concrete material a…" at bounding box center [775, 235] width 984 height 30
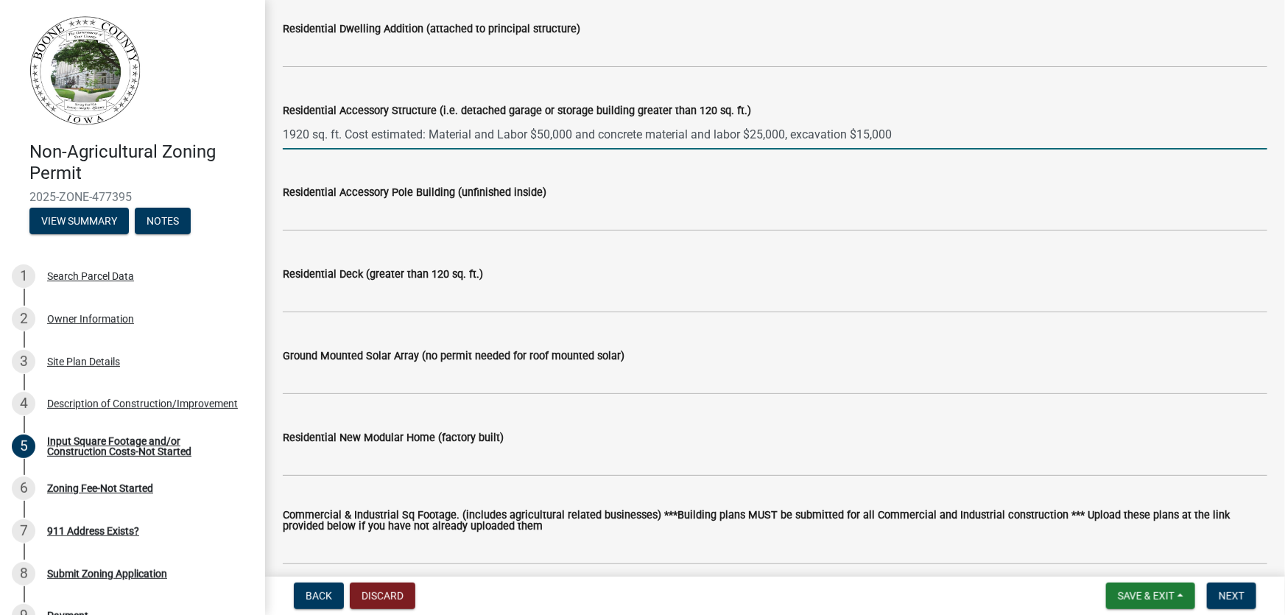
scroll to position [401, 0]
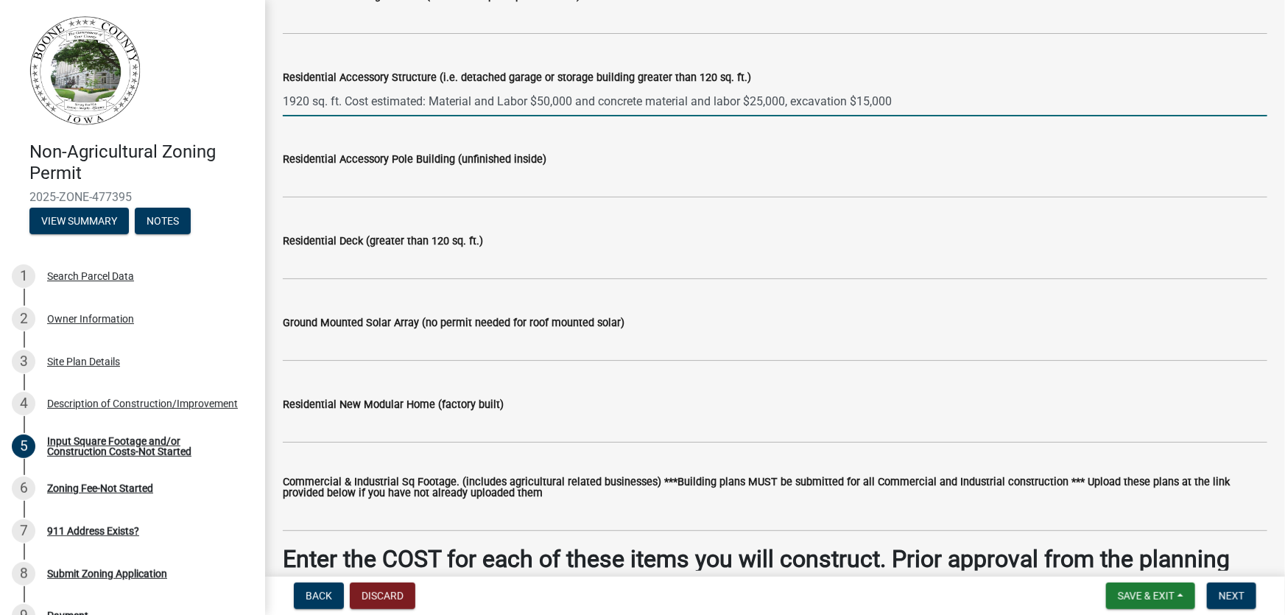
drag, startPoint x: 908, startPoint y: 102, endPoint x: 269, endPoint y: 113, distance: 639.1
click at [269, 113] on div "Input Square Footage and/or Construction Costs-Not Started share Share Enter th…" at bounding box center [775, 367] width 1020 height 1503
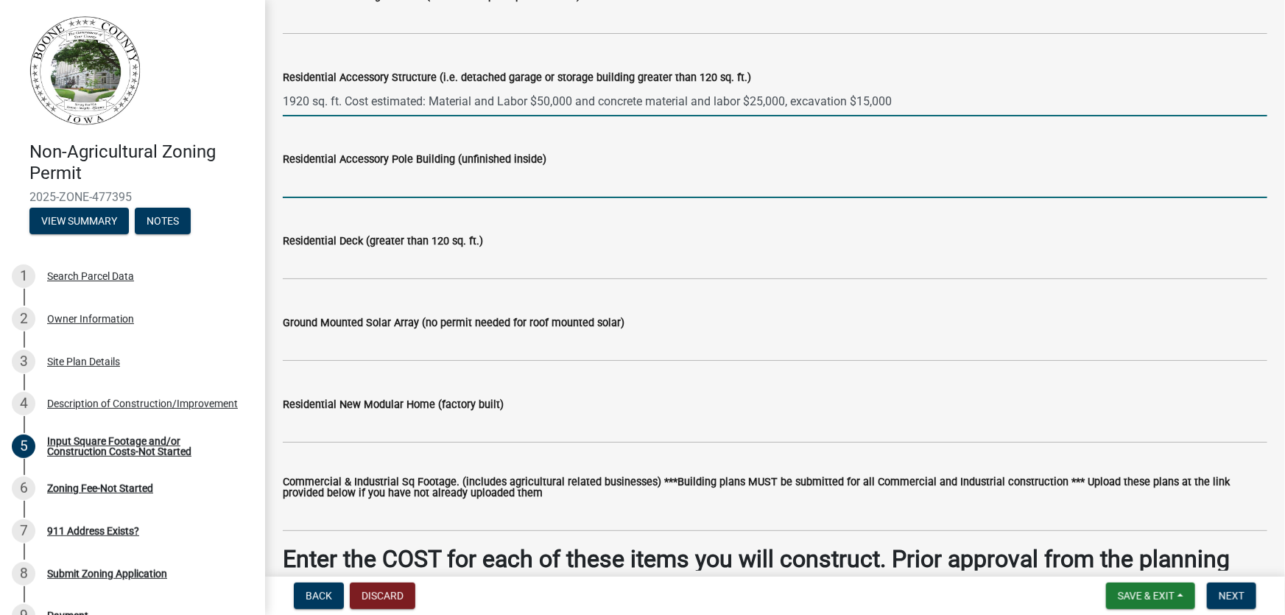
type input "0"
click at [301, 186] on input "text" at bounding box center [775, 183] width 984 height 30
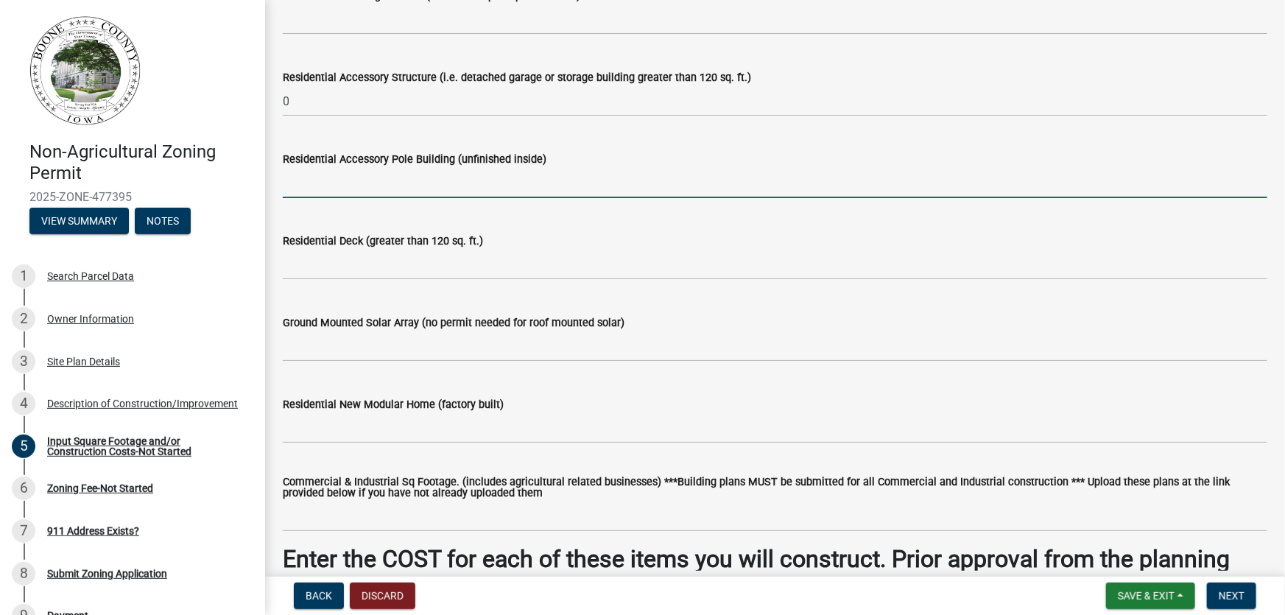
paste input "1920 sq. ft. Cost estimated: Material and Labor $50,000 and concrete material a…"
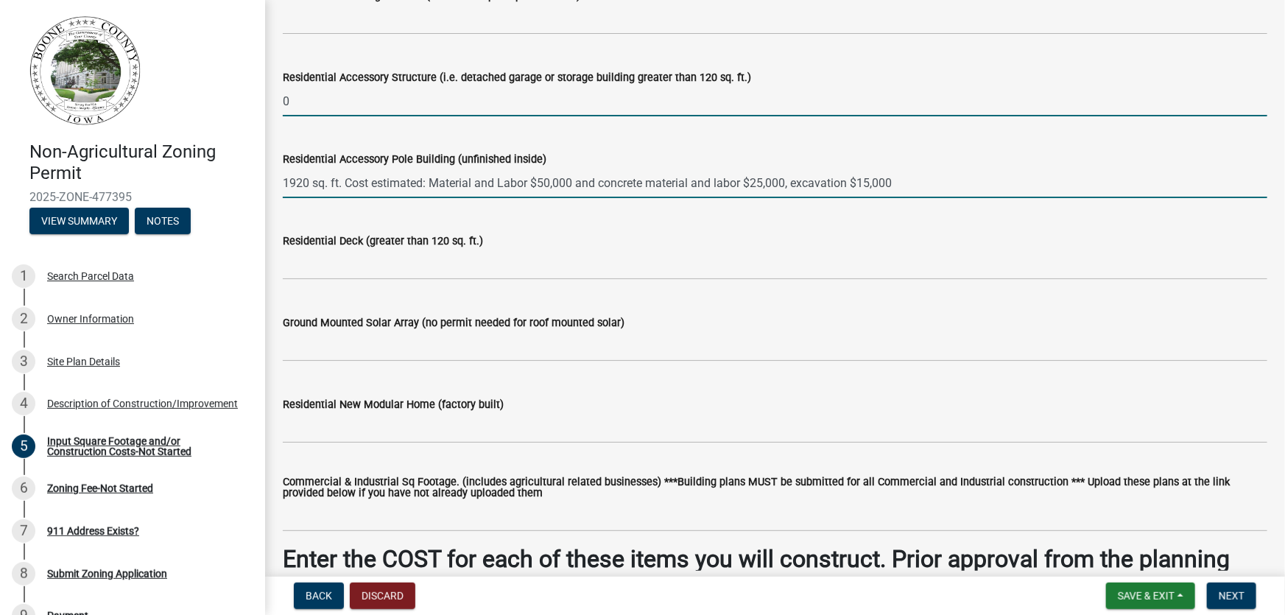
type input "0"
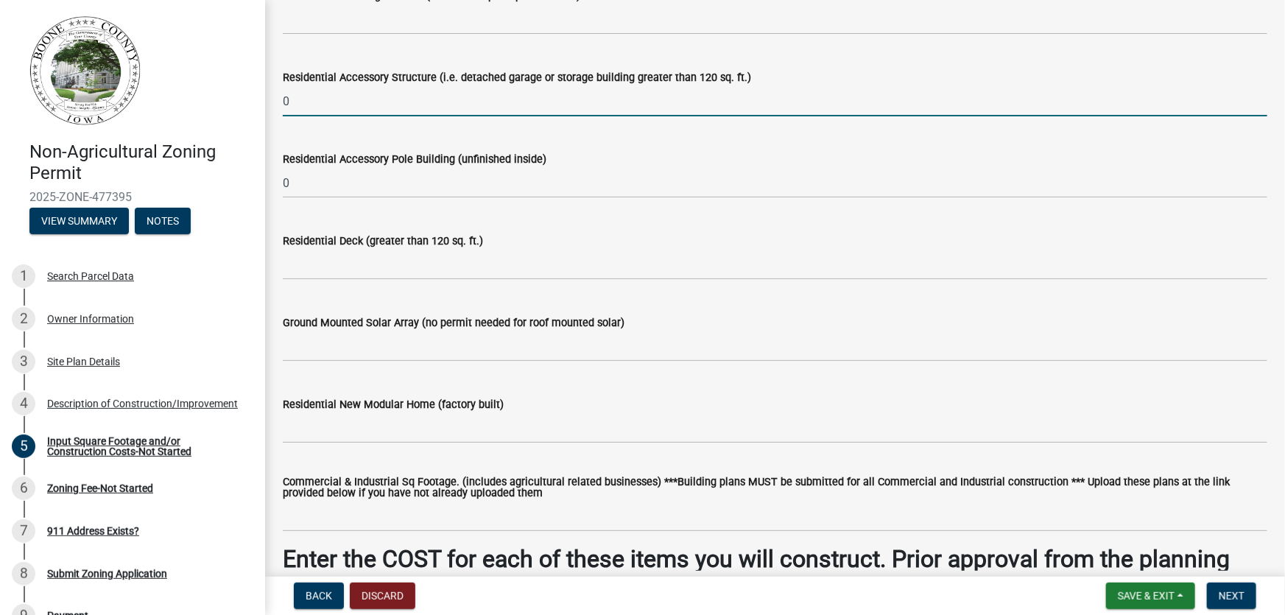
drag, startPoint x: 333, startPoint y: 99, endPoint x: 269, endPoint y: 102, distance: 64.1
click at [269, 102] on div "Input Square Footage and/or Construction Costs-Not Started share Share Enter th…" at bounding box center [775, 367] width 1020 height 1503
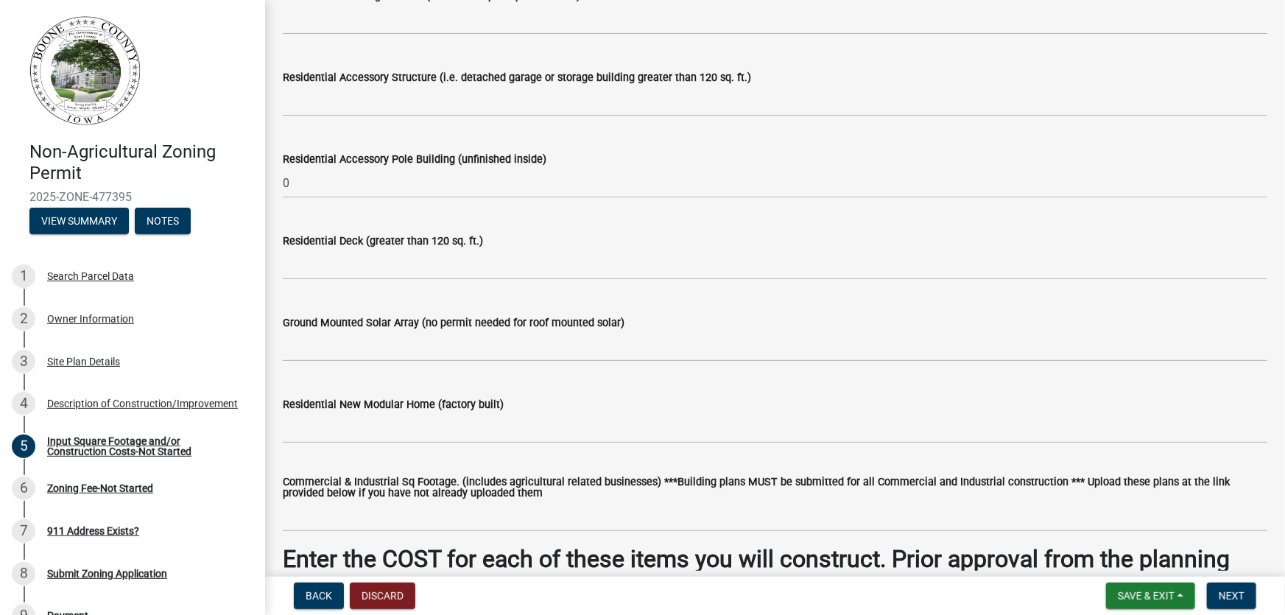
click at [316, 200] on wm-data-entity-input "Residential Accessory Pole Building (unfinished inside) 0" at bounding box center [775, 171] width 984 height 82
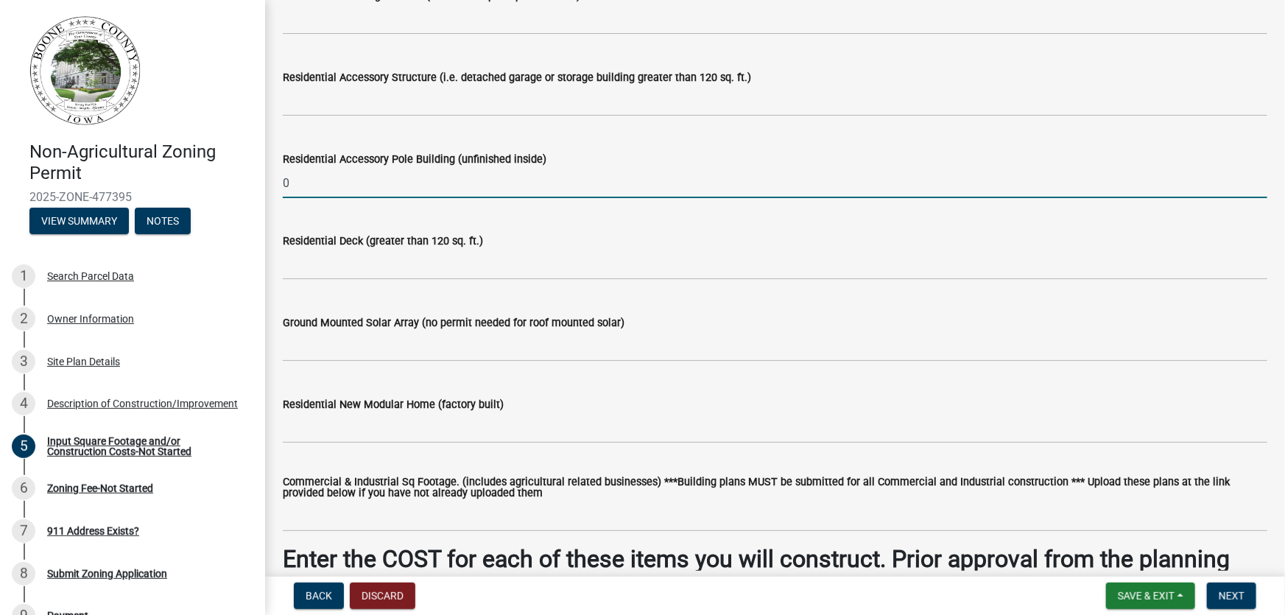
drag, startPoint x: 303, startPoint y: 181, endPoint x: 282, endPoint y: 180, distance: 20.6
click at [283, 180] on input "0" at bounding box center [775, 183] width 984 height 30
paste input "1920 sq. ft. Cost estimated: Material and Labor $50,000 and concrete material a…"
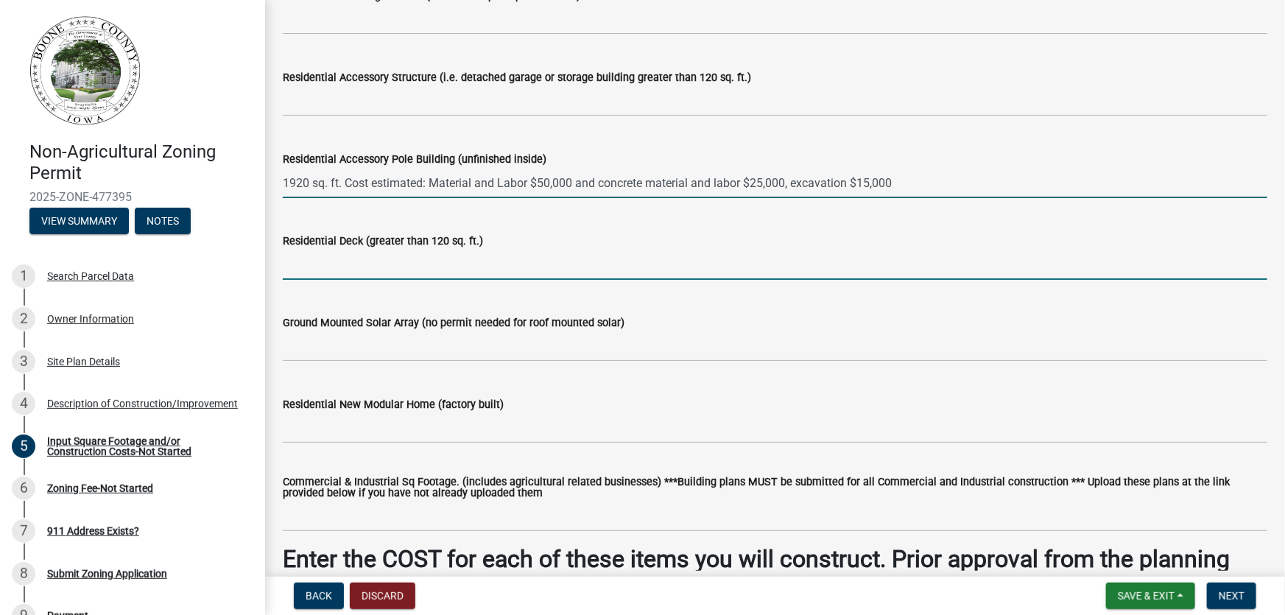
type input "0"
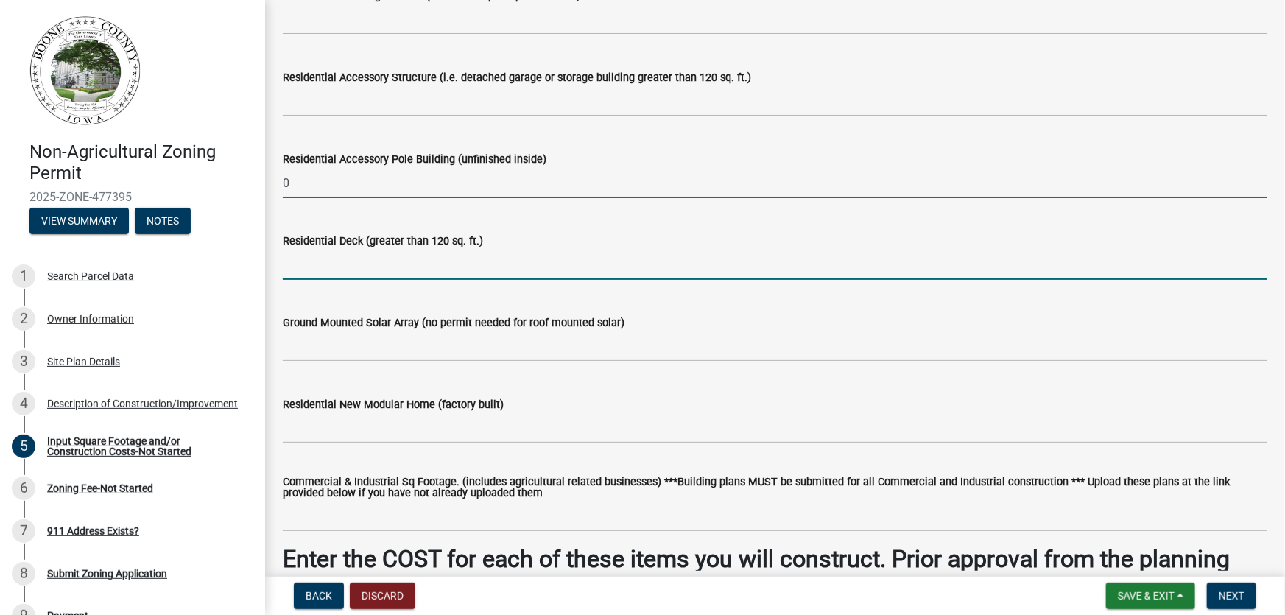
click at [347, 263] on input "text" at bounding box center [775, 265] width 984 height 30
click at [308, 179] on input "0" at bounding box center [775, 183] width 984 height 30
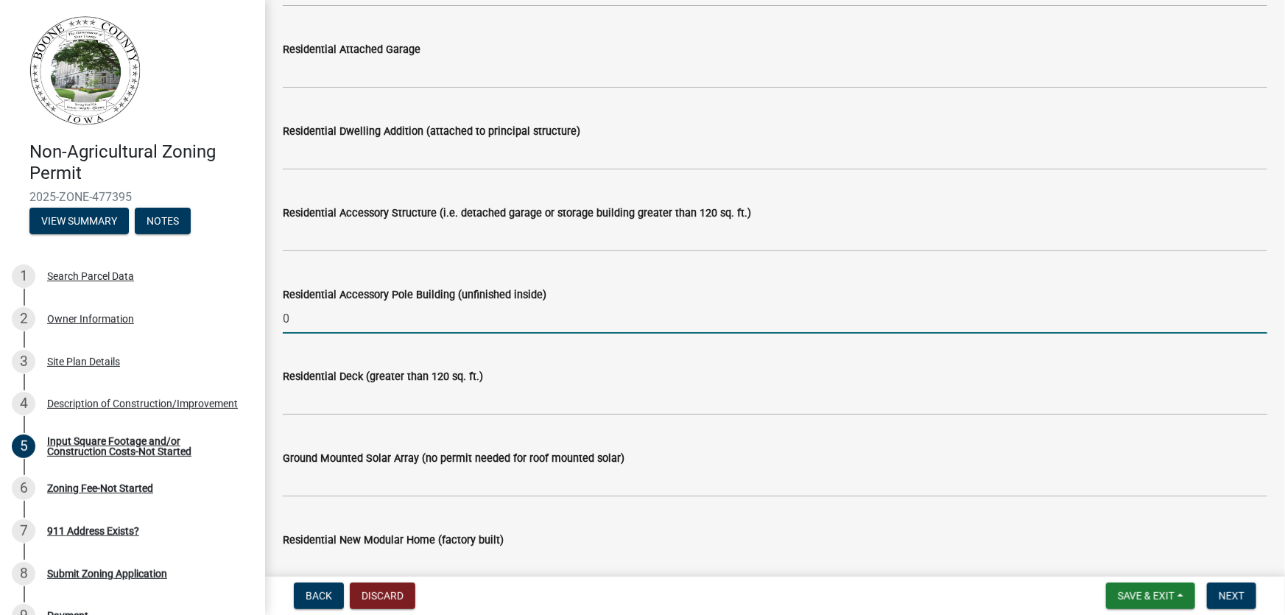
scroll to position [334, 0]
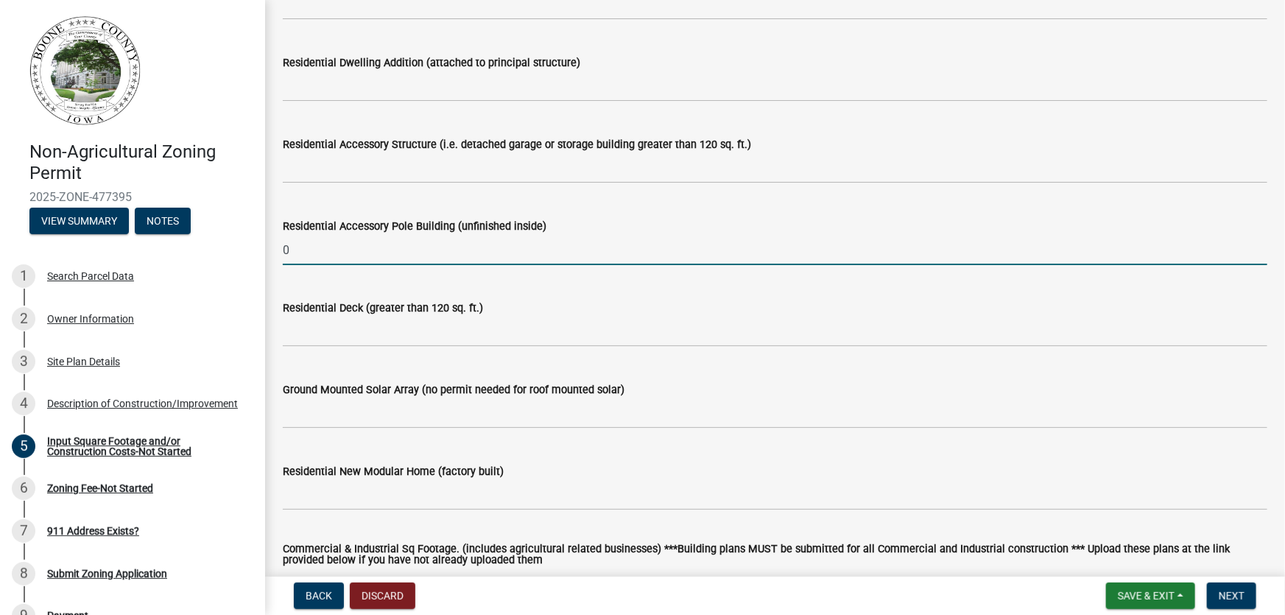
click at [280, 252] on div "Residential Accessory Pole Building (unfinished inside) 0" at bounding box center [775, 231] width 1006 height 68
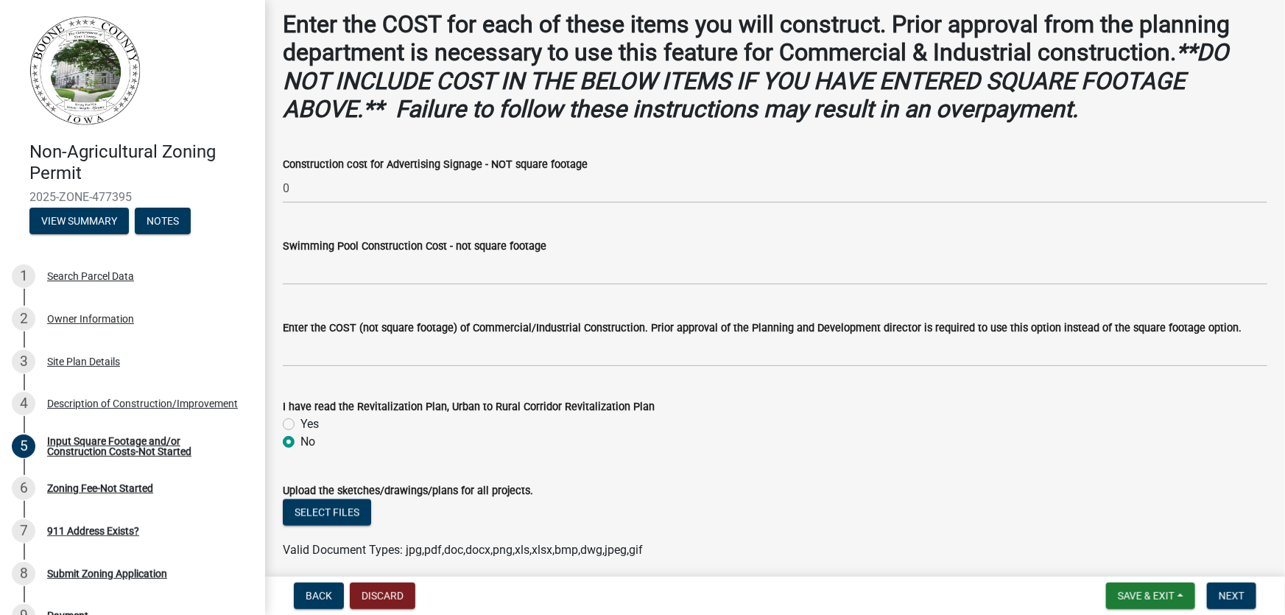
scroll to position [936, 0]
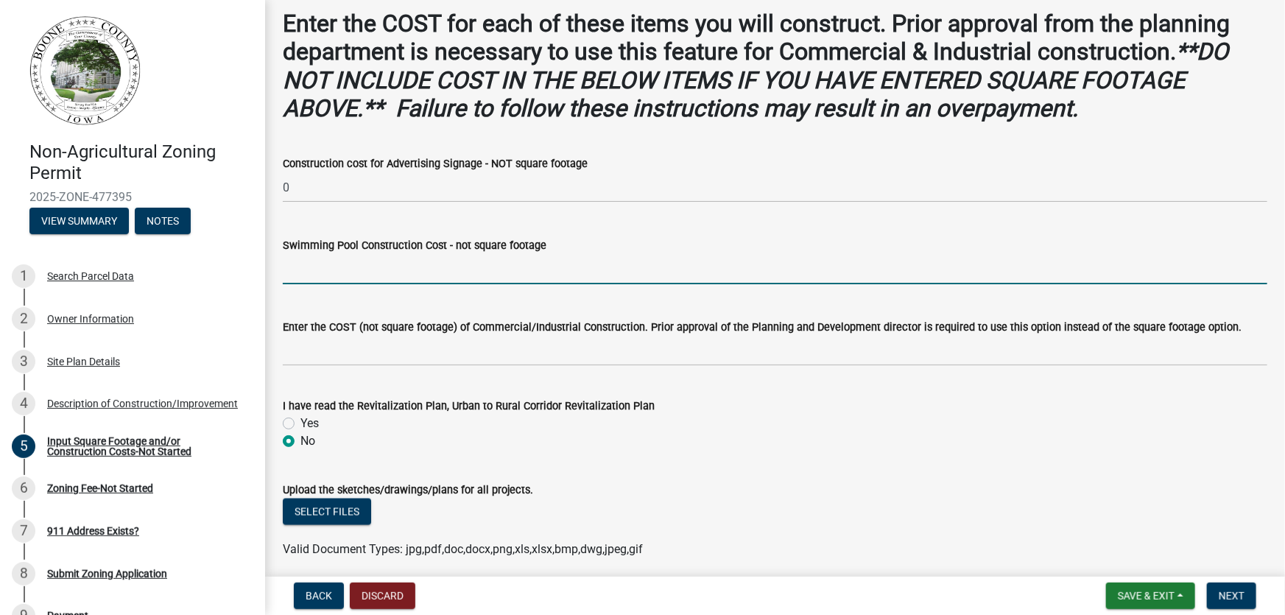
click at [289, 272] on input "text" at bounding box center [775, 269] width 984 height 30
type input "0"
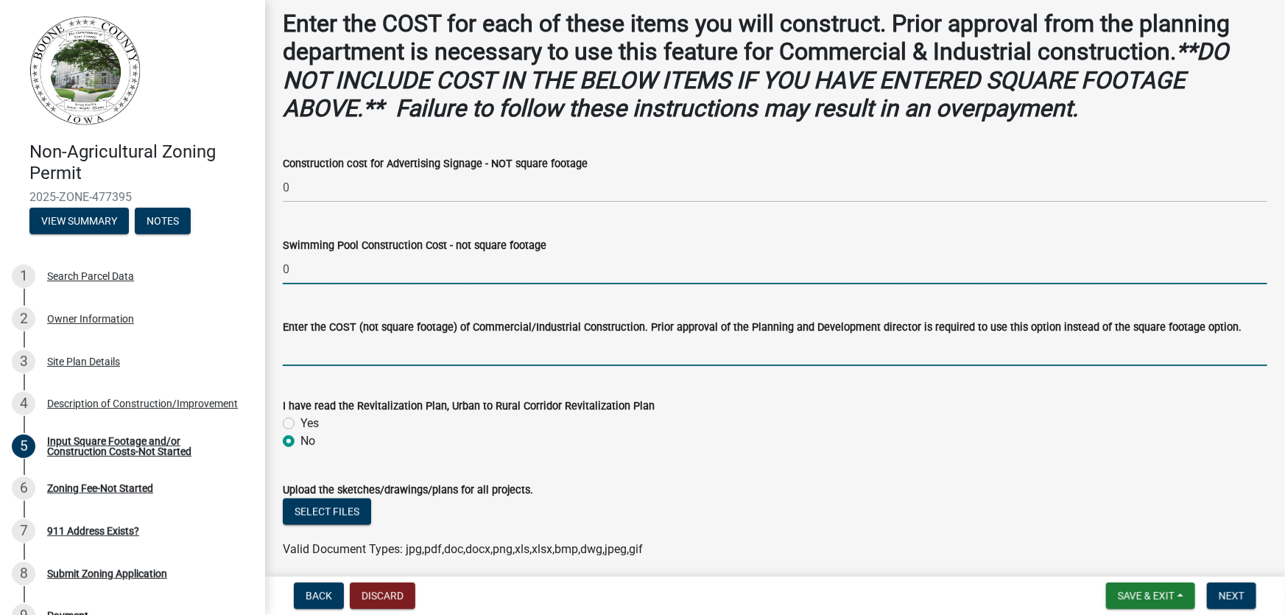
click at [302, 361] on input "text" at bounding box center [775, 351] width 984 height 30
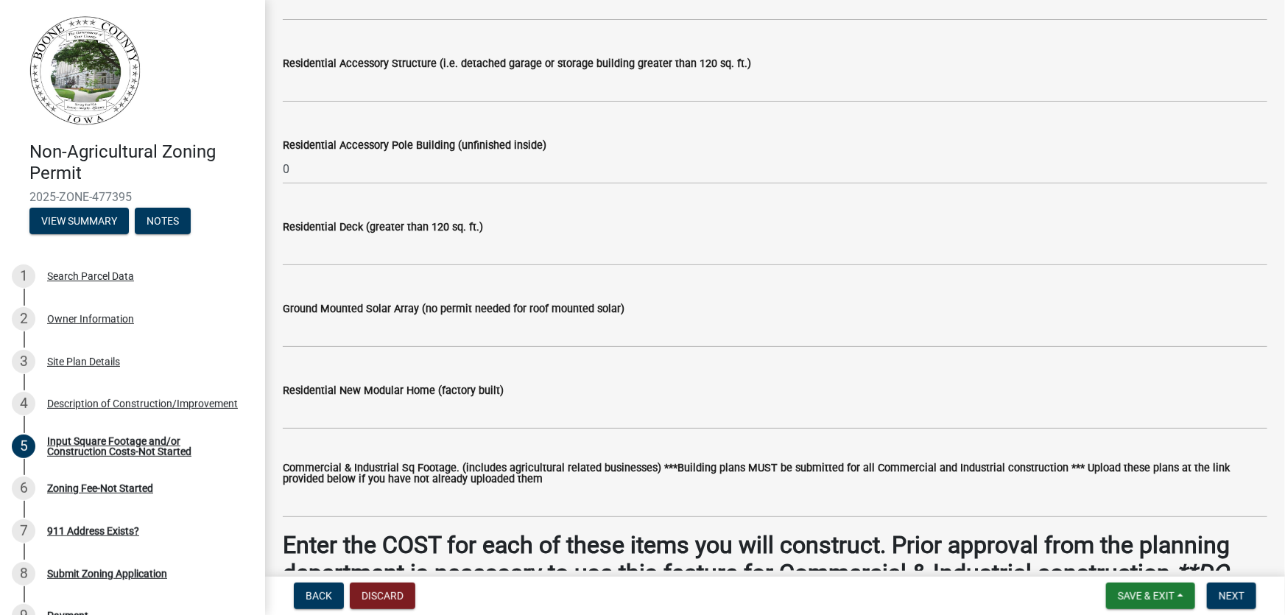
scroll to position [401, 0]
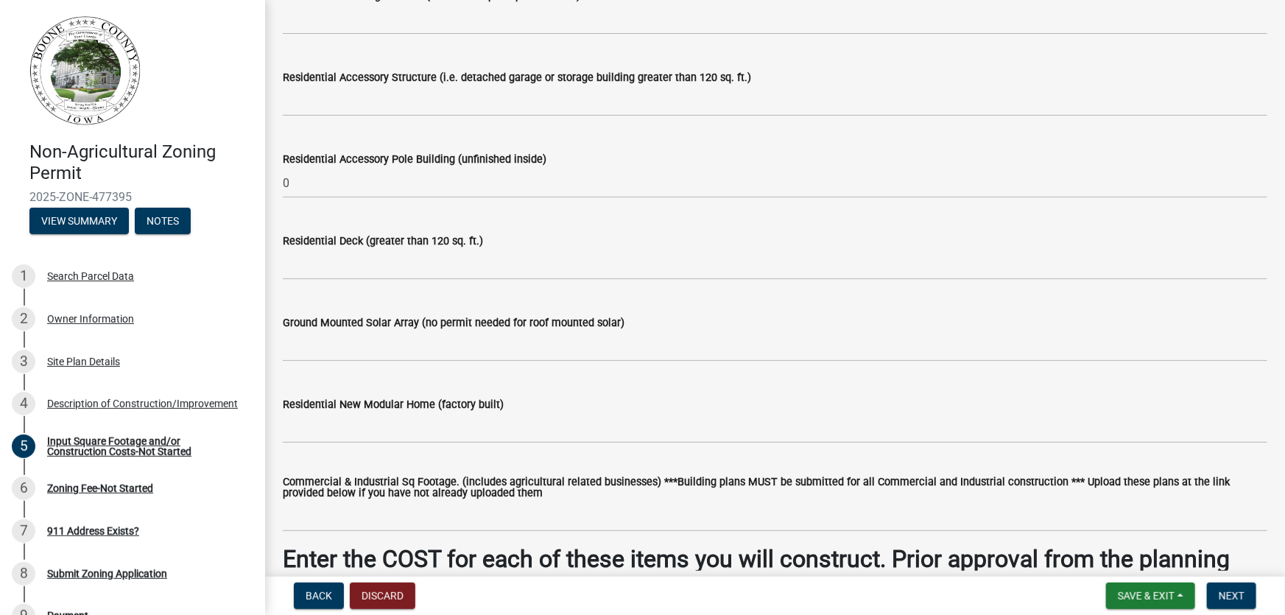
type input "0"
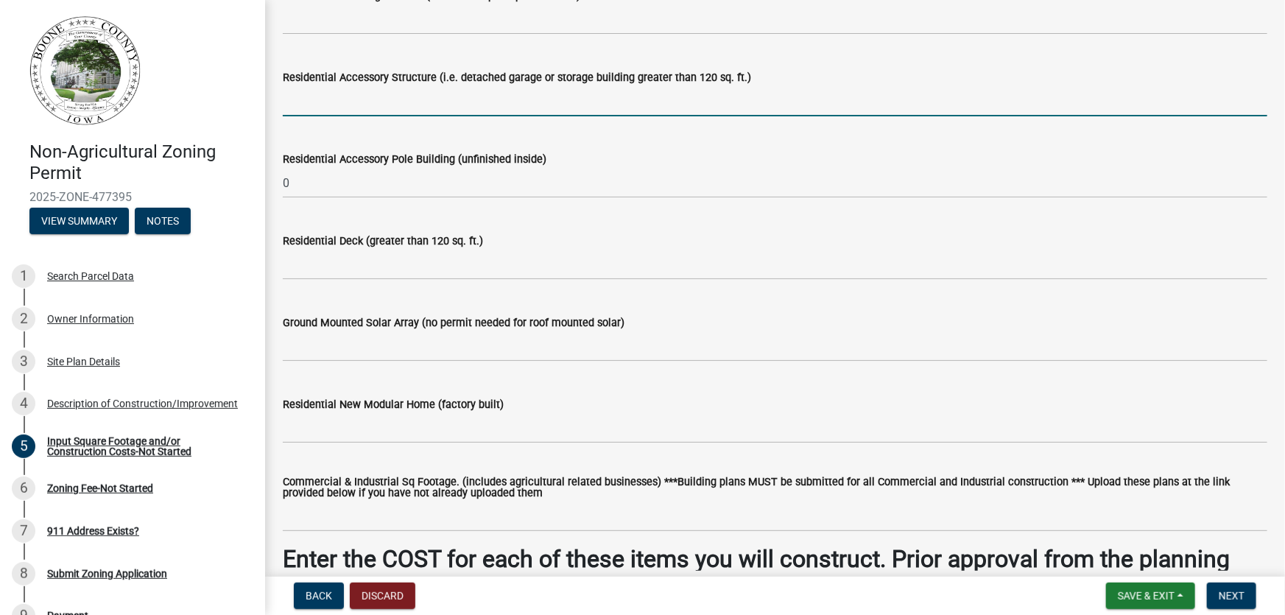
click at [301, 104] on input "text" at bounding box center [775, 101] width 984 height 30
type input "0"
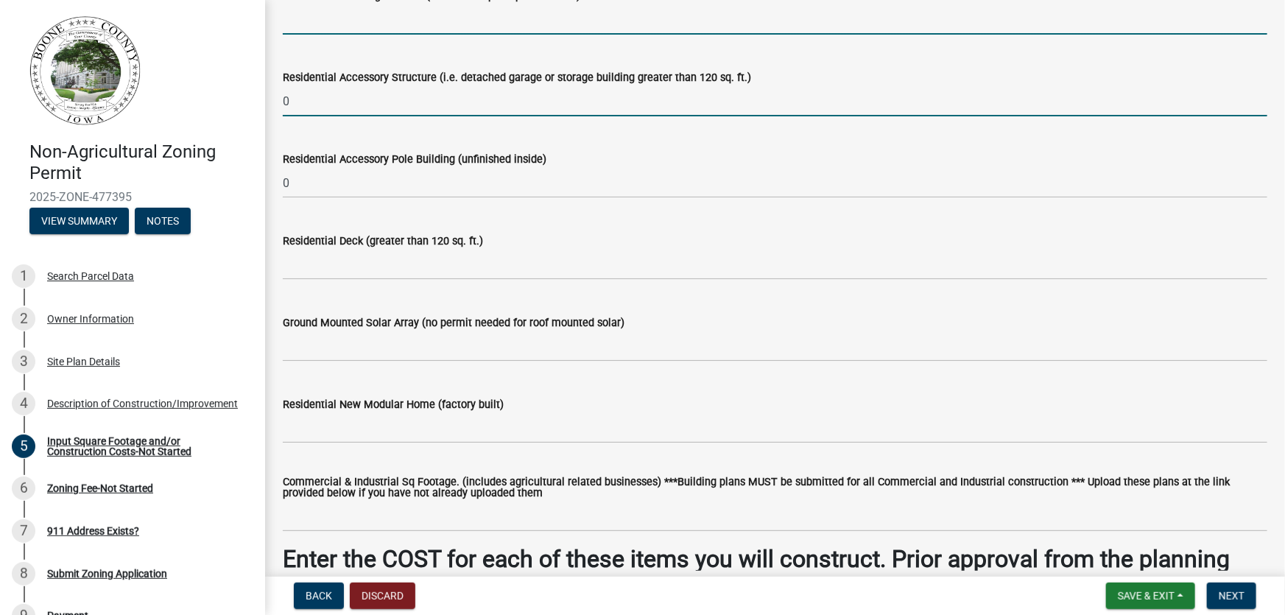
click at [311, 18] on input "text" at bounding box center [775, 19] width 984 height 30
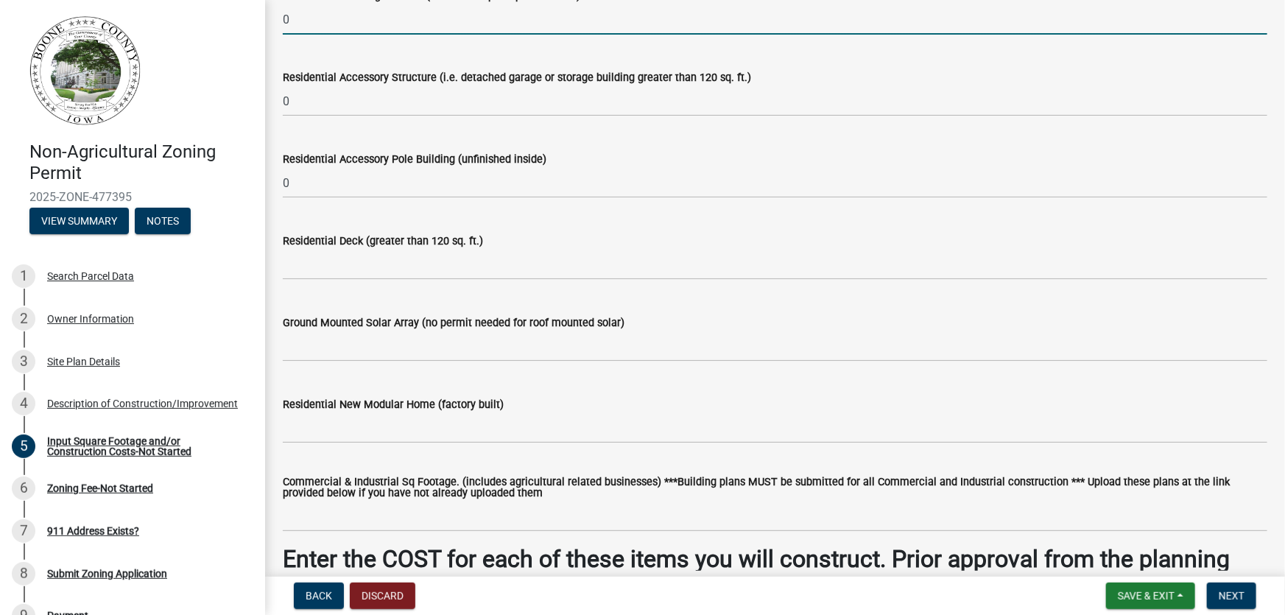
type input "0"
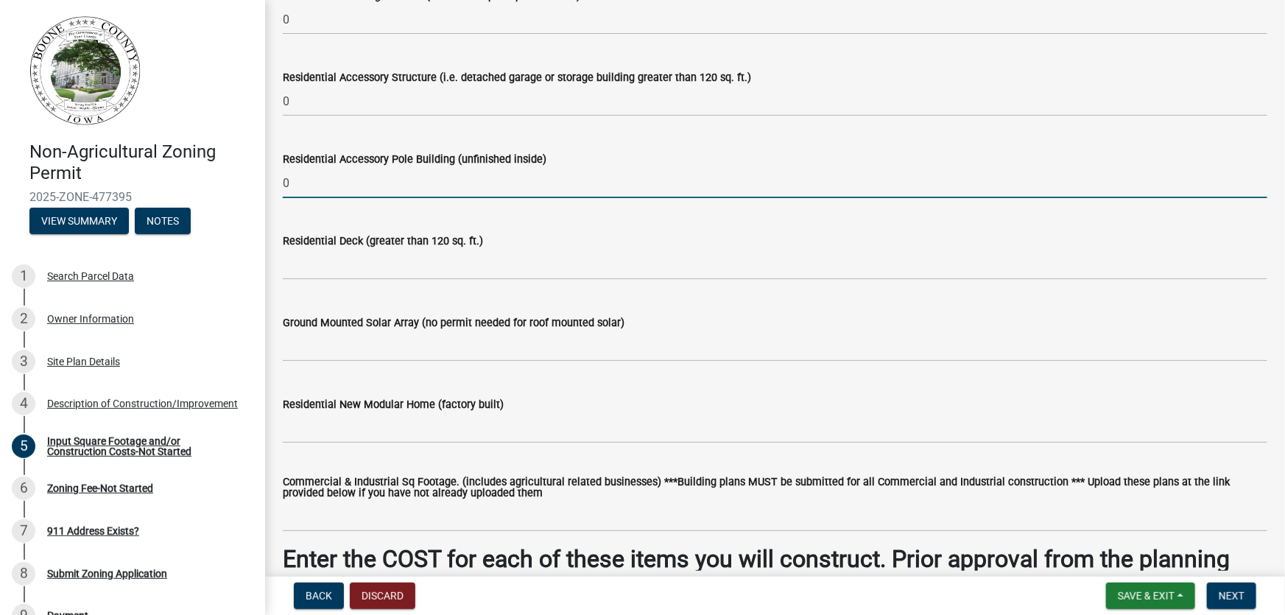
drag, startPoint x: 296, startPoint y: 186, endPoint x: 267, endPoint y: 188, distance: 29.5
click at [267, 188] on div "Input Square Footage and/or Construction Costs-Not Started share Share Enter th…" at bounding box center [775, 367] width 1020 height 1503
paste input "1920 sq. ft. Cost estimated: Material and Labor $50,000 and concrete material a…"
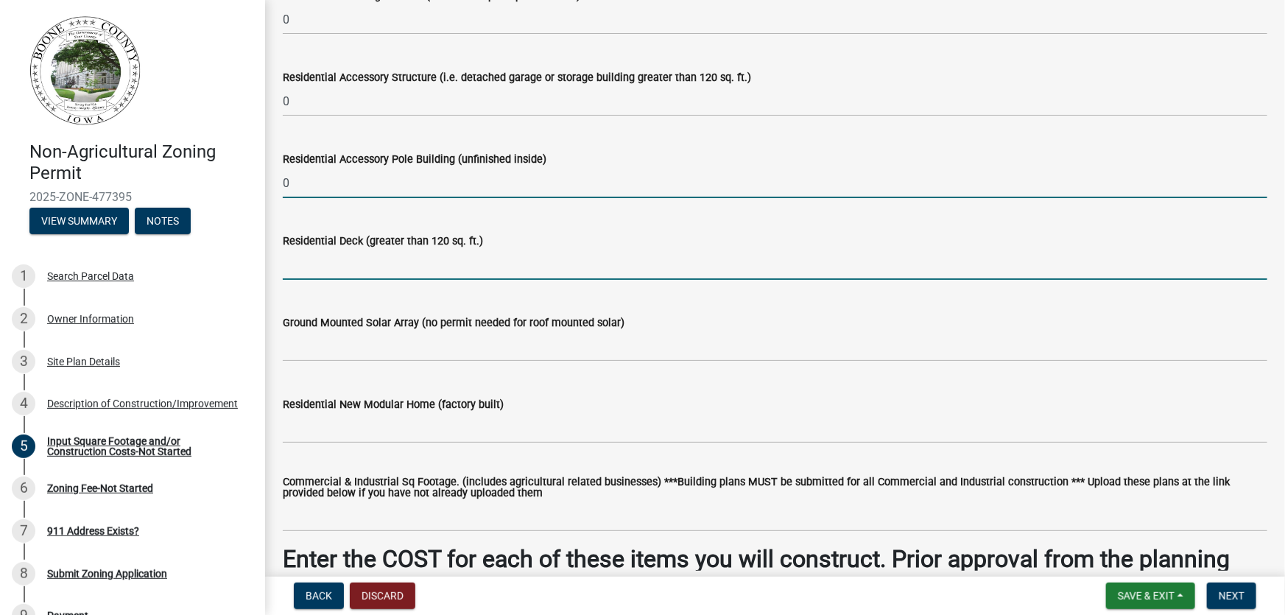
click at [297, 266] on input "text" at bounding box center [775, 265] width 984 height 30
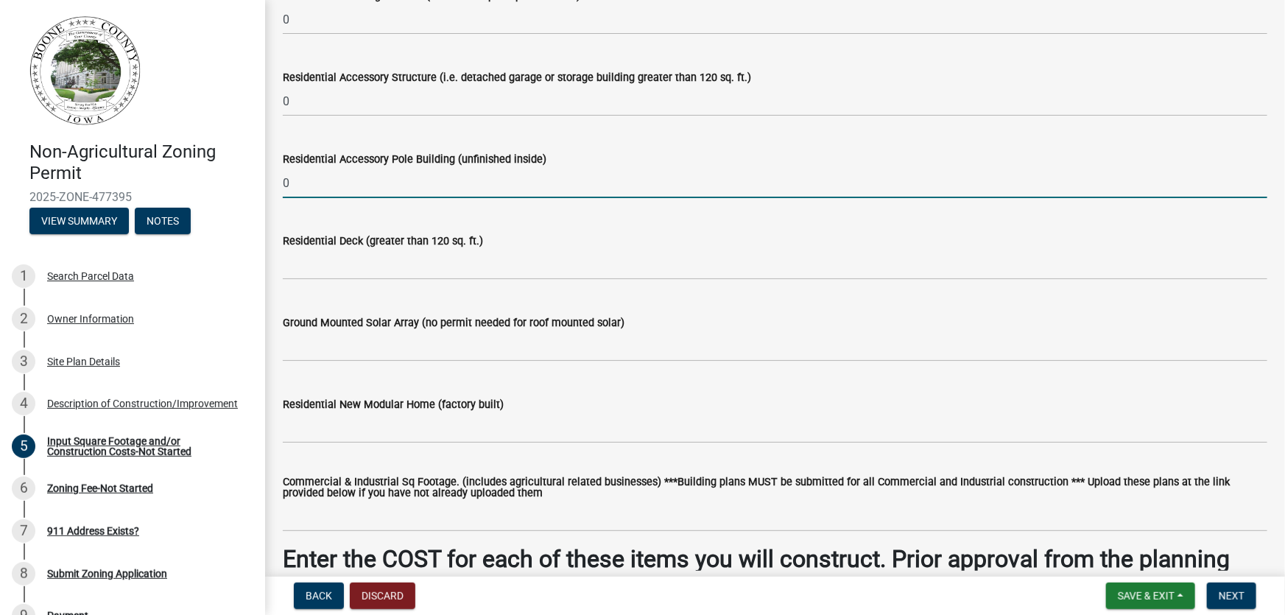
click at [281, 183] on div "Residential Accessory Pole Building (unfinished inside) 0" at bounding box center [775, 164] width 1006 height 68
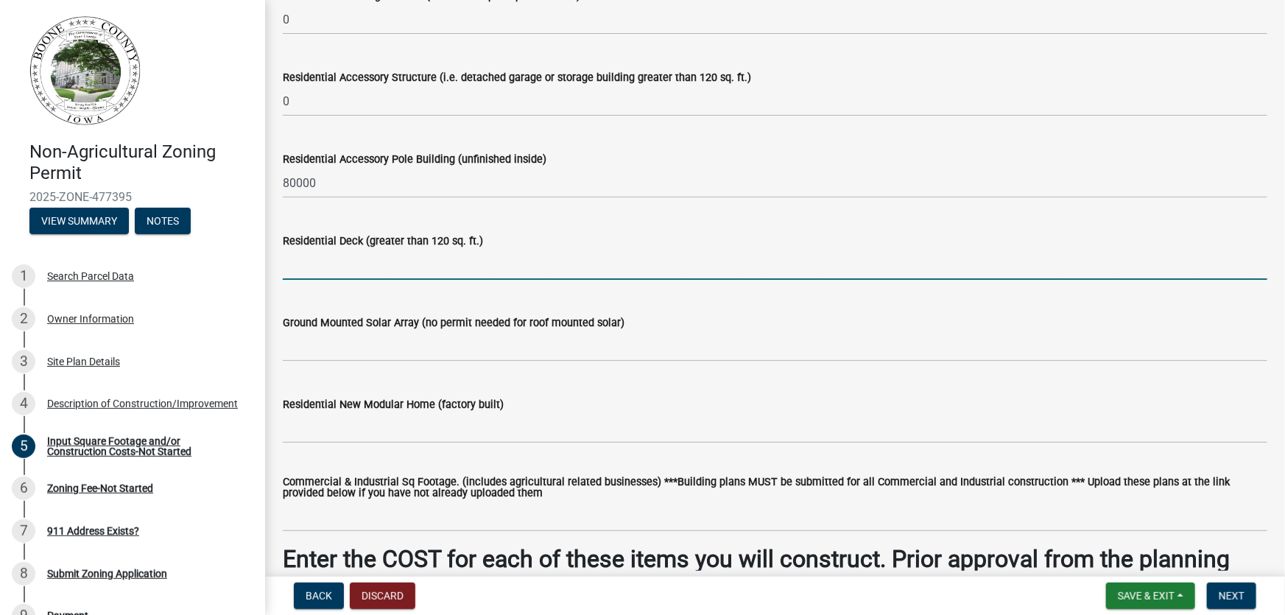
click at [310, 269] on input "text" at bounding box center [775, 265] width 984 height 30
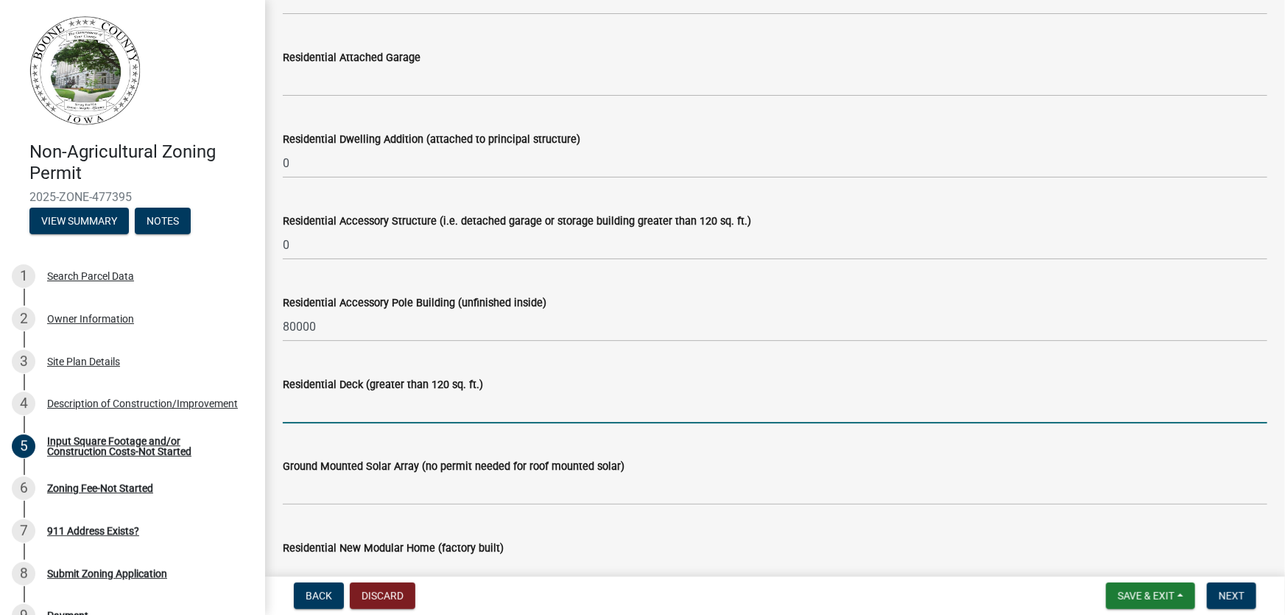
scroll to position [267, 0]
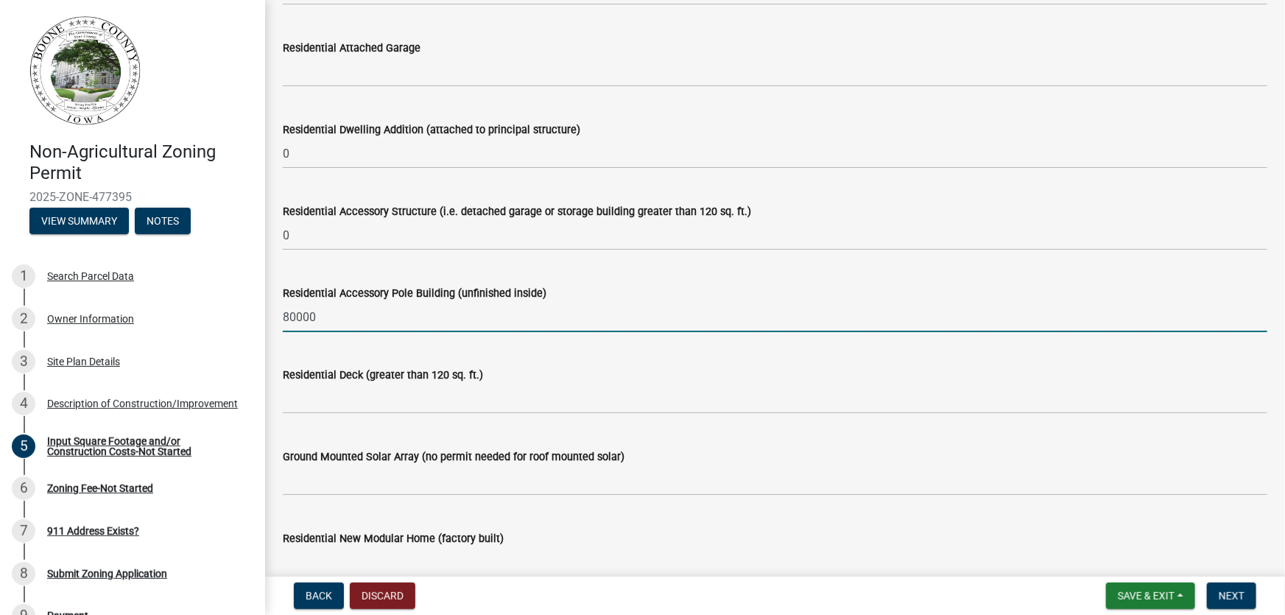
drag, startPoint x: 314, startPoint y: 313, endPoint x: 267, endPoint y: 321, distance: 48.5
click at [267, 321] on div "Input Square Footage and/or Construction Costs-Not Started share Share Enter th…" at bounding box center [775, 501] width 1020 height 1503
type input "1920"
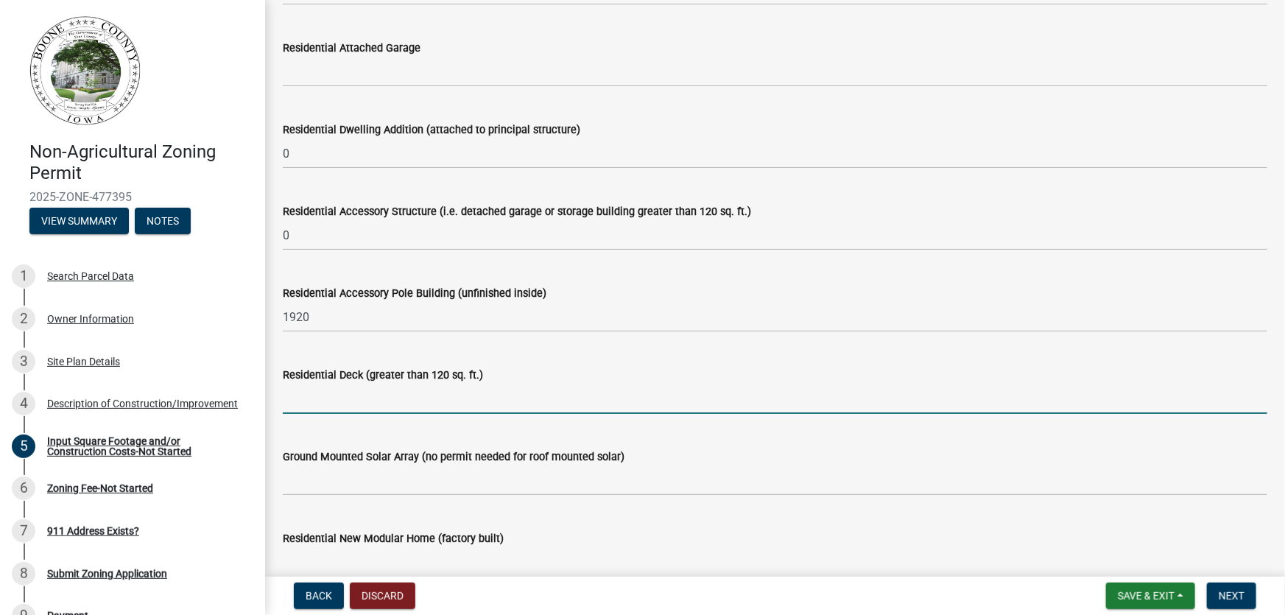
click at [300, 404] on input "text" at bounding box center [775, 399] width 984 height 30
type input "0"
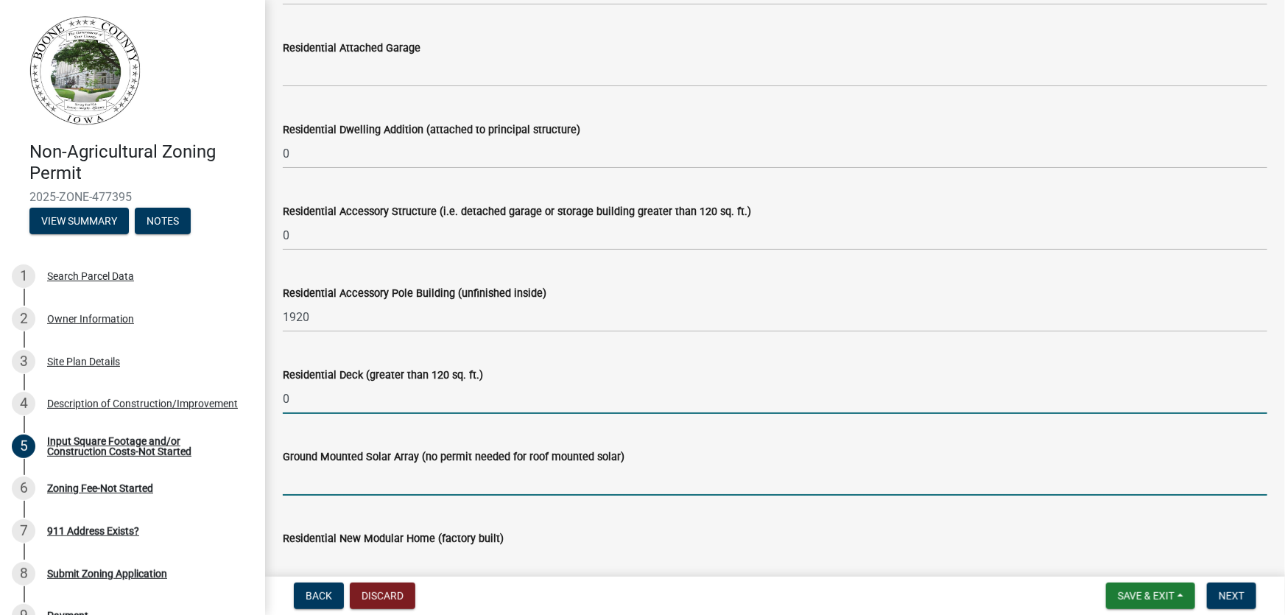
click at [308, 474] on input "text" at bounding box center [775, 480] width 984 height 30
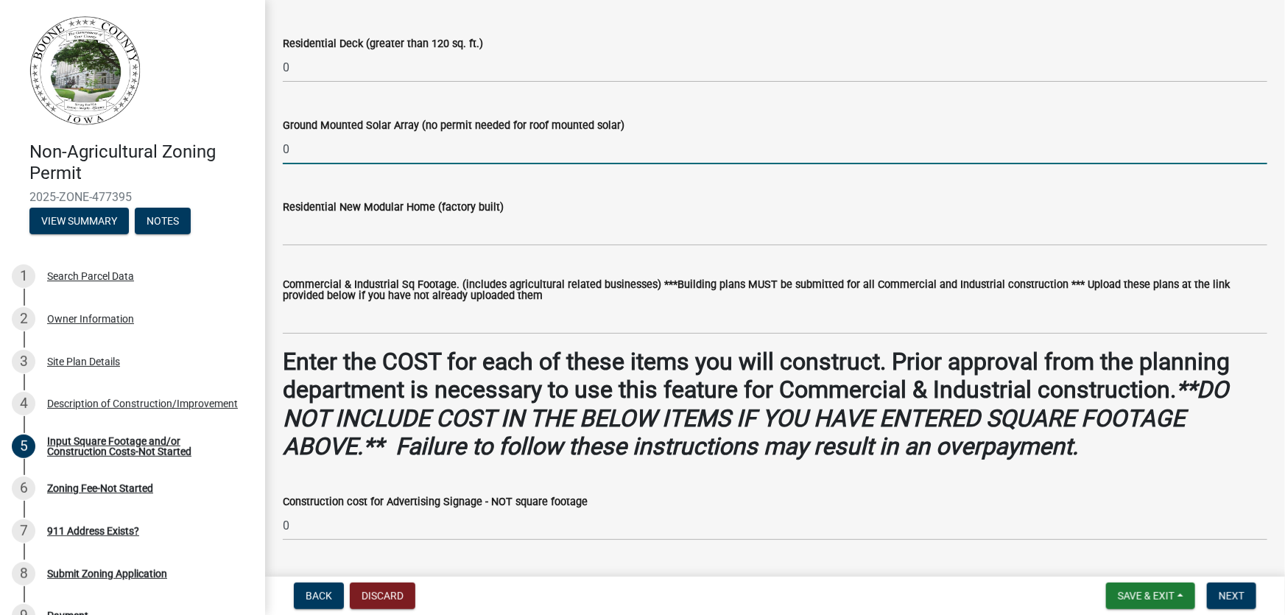
scroll to position [602, 0]
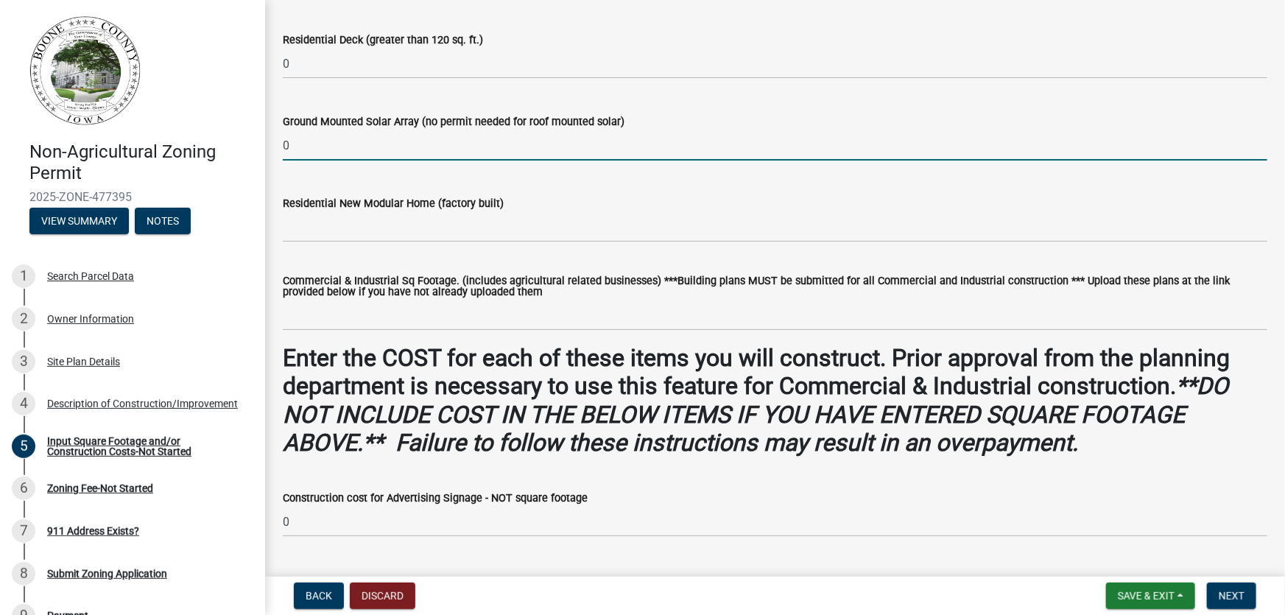
type input "0"
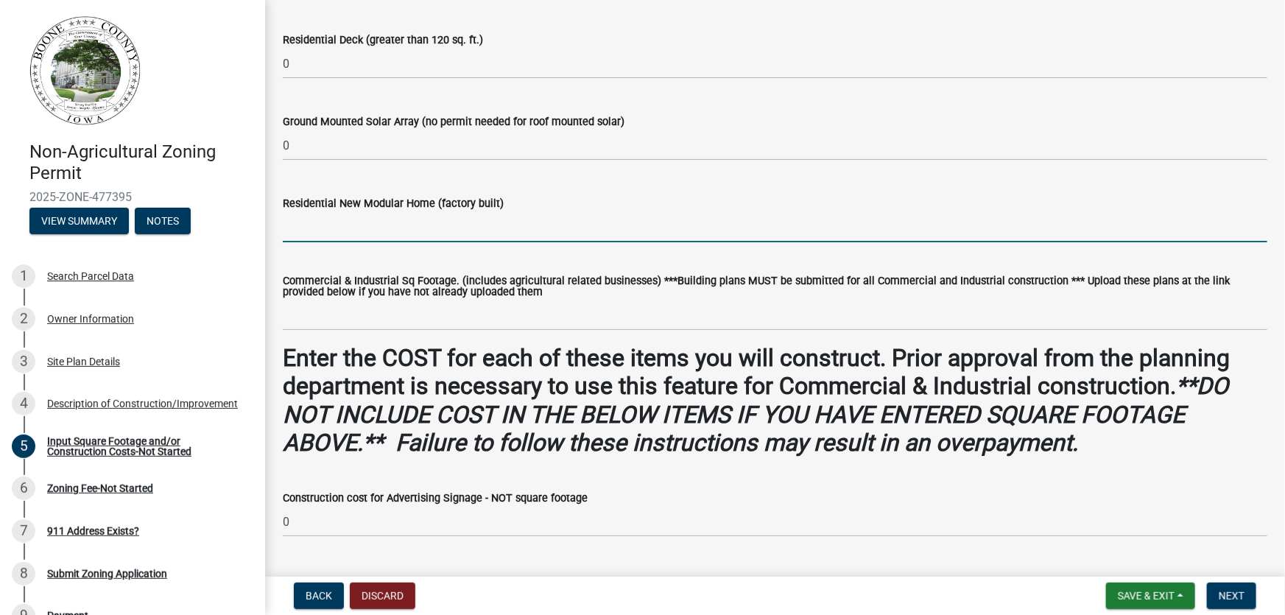
click at [303, 228] on input "text" at bounding box center [775, 227] width 984 height 30
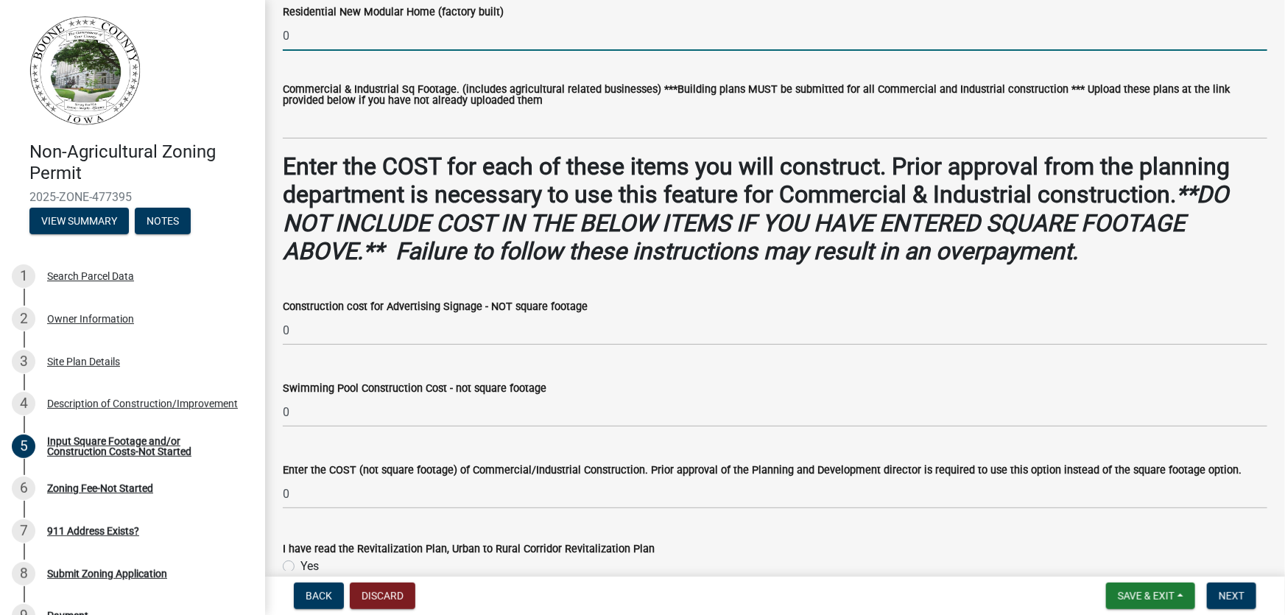
scroll to position [861, 0]
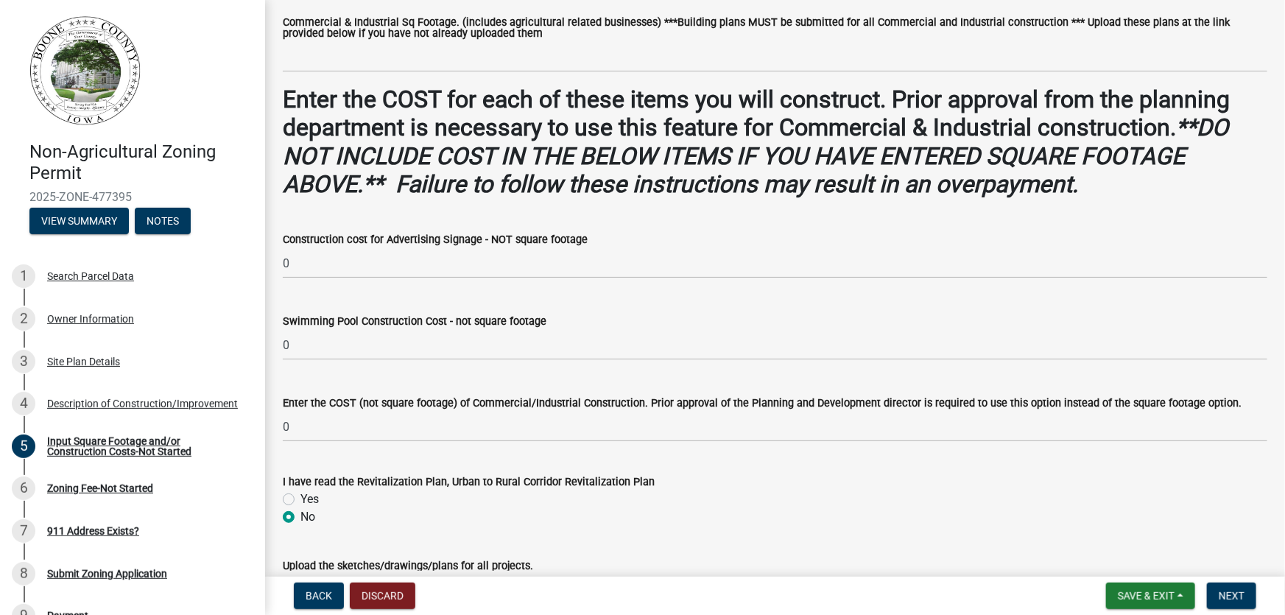
type input "0"
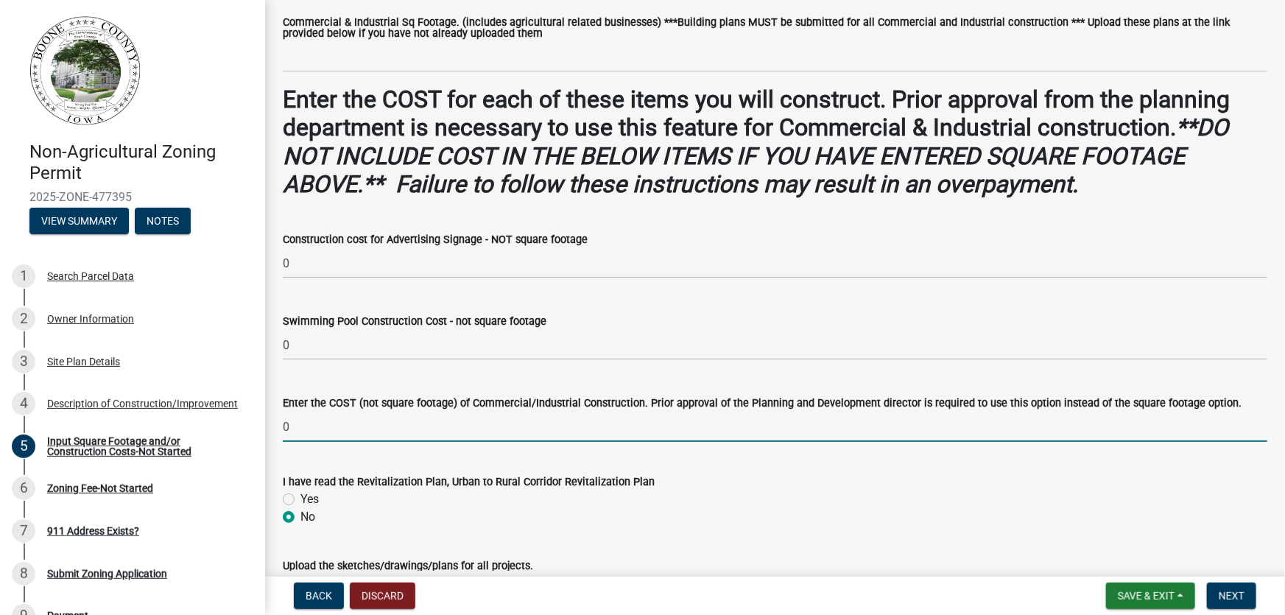
drag, startPoint x: 300, startPoint y: 429, endPoint x: 280, endPoint y: 434, distance: 19.6
click at [280, 434] on div "Enter the COST (not square footage) of Commercial/Industrial Construction. Prio…" at bounding box center [775, 407] width 1006 height 68
drag, startPoint x: 294, startPoint y: 428, endPoint x: 276, endPoint y: 434, distance: 19.3
click at [276, 434] on div "Enter the COST (not square footage) of Commercial/Industrial Construction. Prio…" at bounding box center [775, 407] width 1006 height 68
type input "80,000"
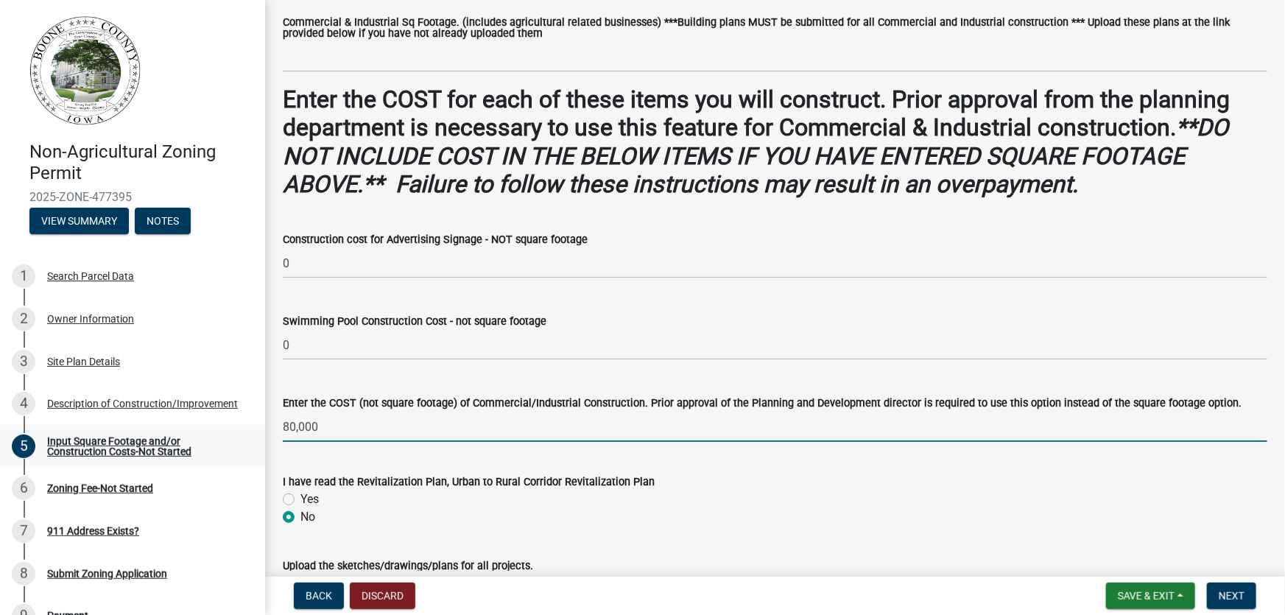
drag, startPoint x: 336, startPoint y: 429, endPoint x: 244, endPoint y: 431, distance: 91.3
click at [244, 431] on div "Non-Agricultural Zoning Permit 2025-ZONE-477395 View Summary Notes 1 Search Par…" at bounding box center [642, 307] width 1285 height 615
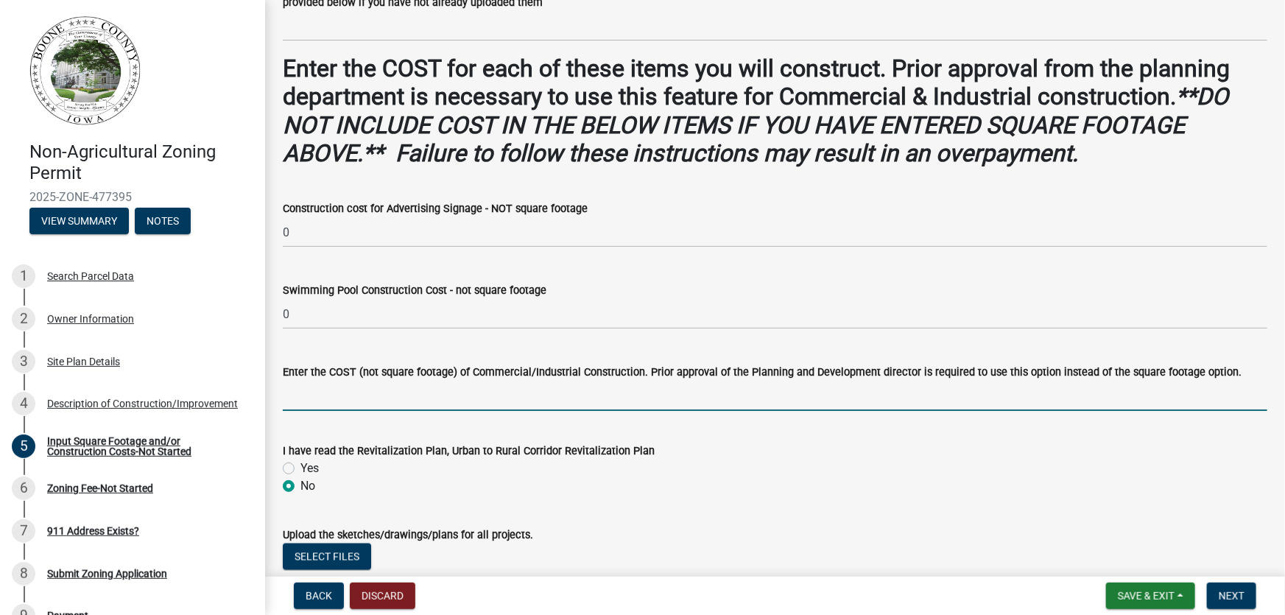
scroll to position [994, 0]
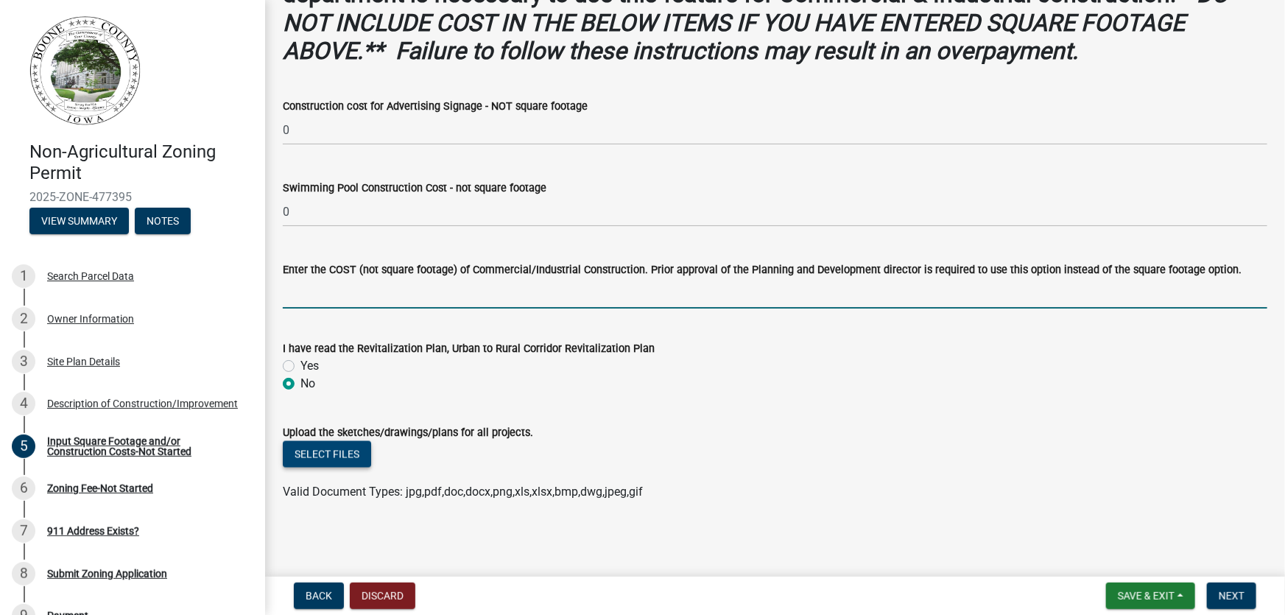
click at [352, 456] on button "Select files" at bounding box center [327, 454] width 88 height 27
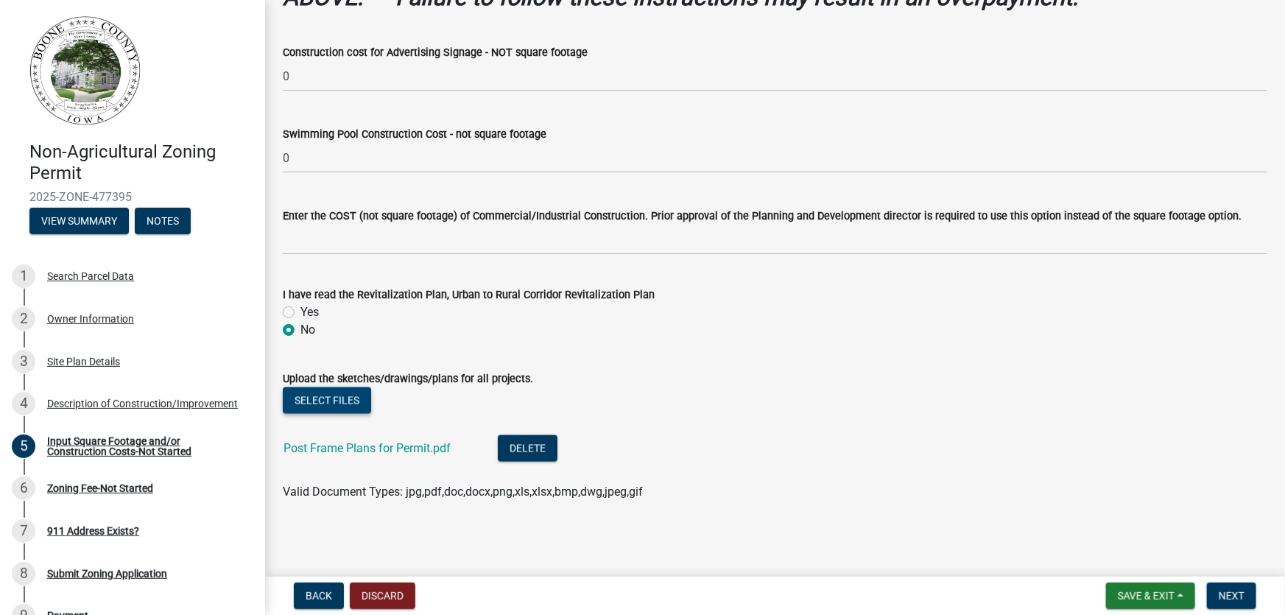
scroll to position [1048, 0]
click at [1227, 593] on span "Next" at bounding box center [1231, 596] width 26 height 12
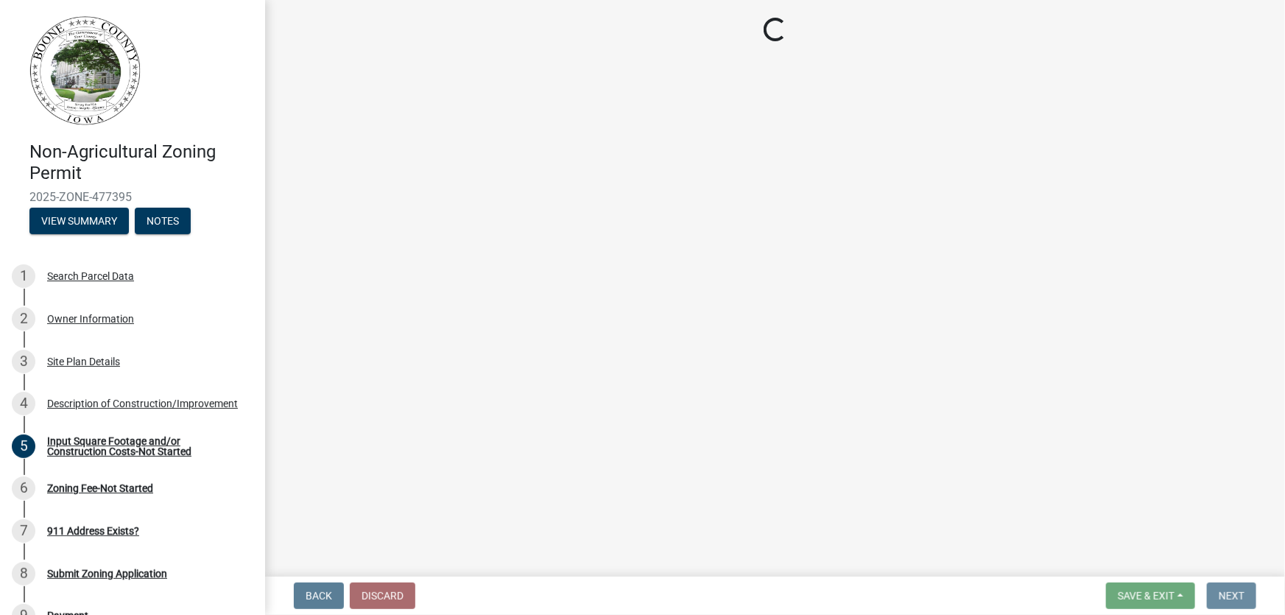
scroll to position [0, 0]
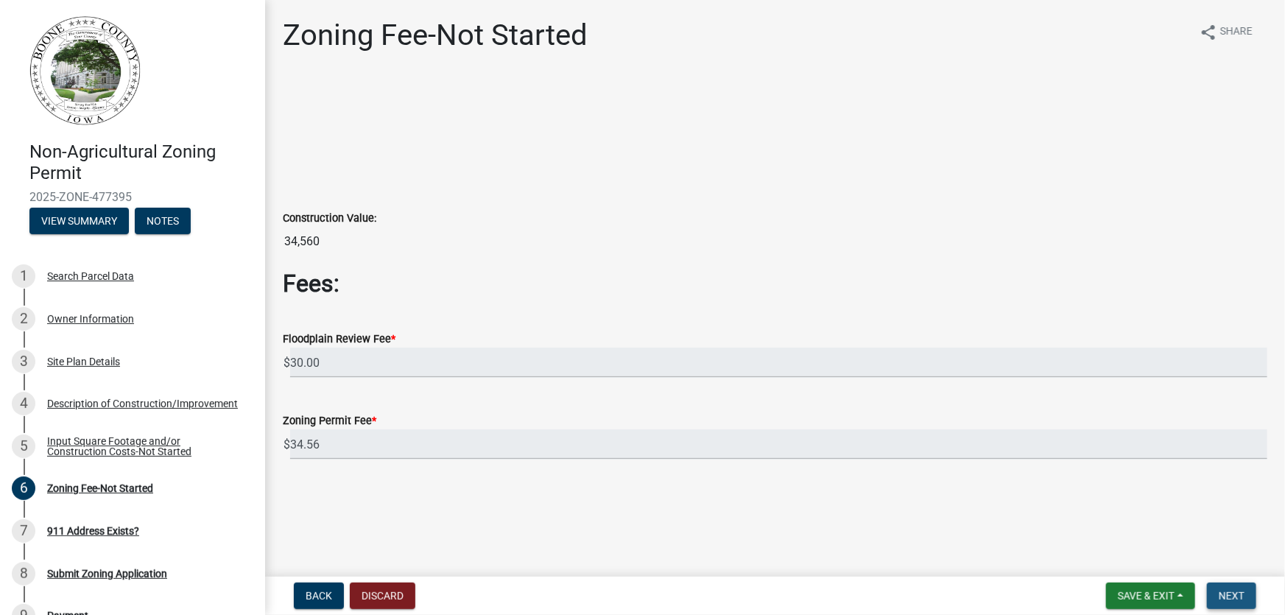
click at [1234, 598] on span "Next" at bounding box center [1231, 596] width 26 height 12
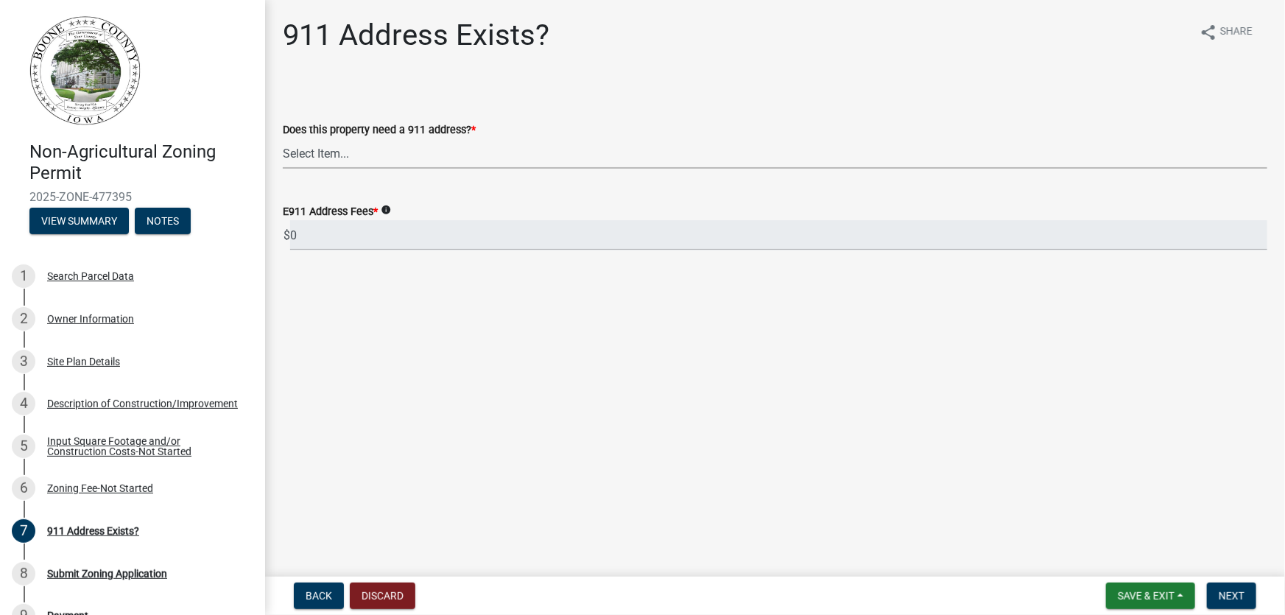
click at [349, 154] on select "Select Item... Property already has a 911 address Request a new 911 address, si…" at bounding box center [775, 153] width 984 height 30
click at [283, 138] on select "Select Item... Property already has a 911 address Request a new 911 address, si…" at bounding box center [775, 153] width 984 height 30
select select "f1813c40-ff51-4f8e-a09d-ea2142ee239a"
click at [1223, 592] on span "Next" at bounding box center [1231, 596] width 26 height 12
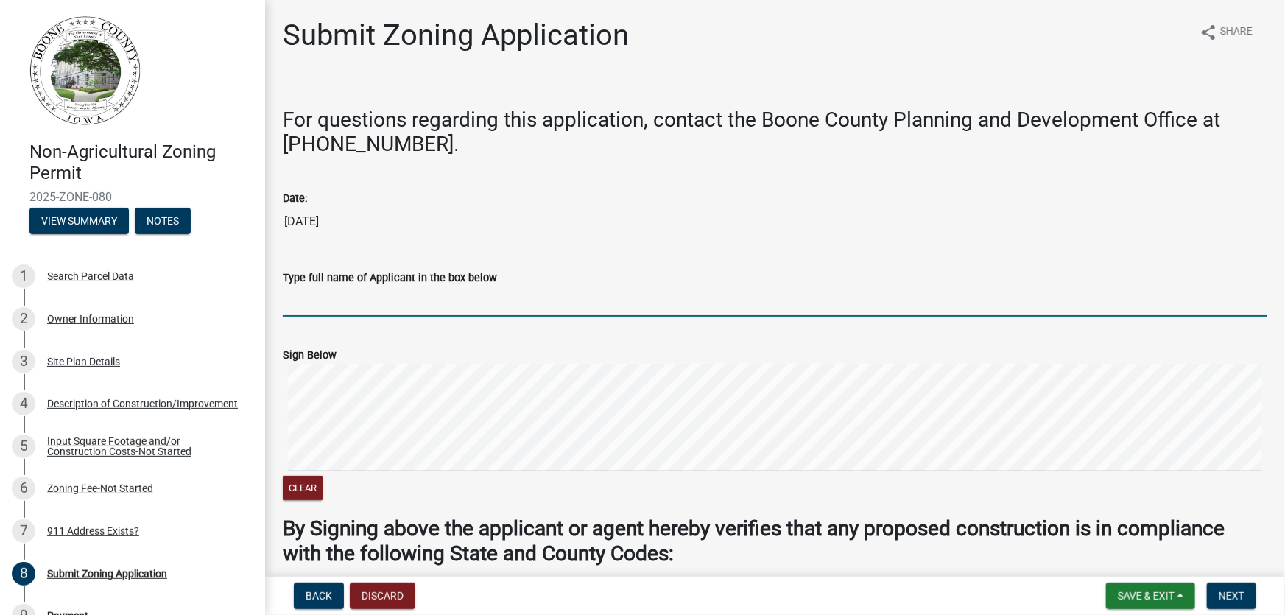
click at [363, 308] on input "Type full name of Applicant in the box below" at bounding box center [775, 301] width 984 height 30
type input "Grit Sadtler"
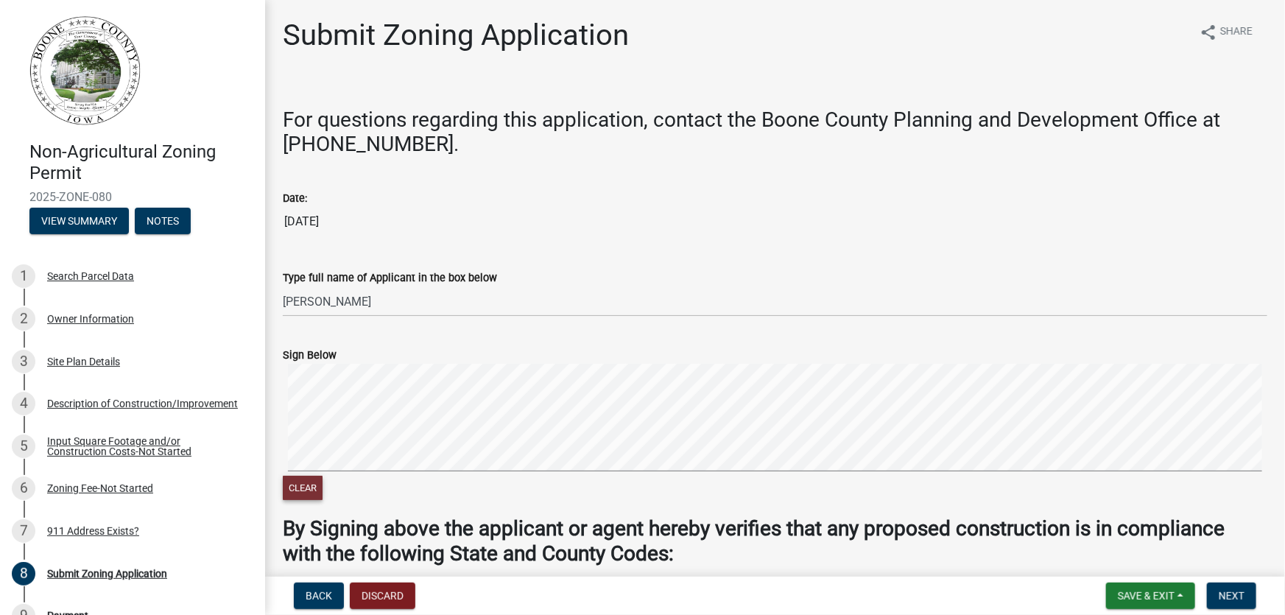
click at [302, 478] on button "Clear" at bounding box center [303, 488] width 40 height 24
drag, startPoint x: 303, startPoint y: 485, endPoint x: 305, endPoint y: 471, distance: 14.1
click at [303, 484] on button "Clear" at bounding box center [303, 488] width 40 height 24
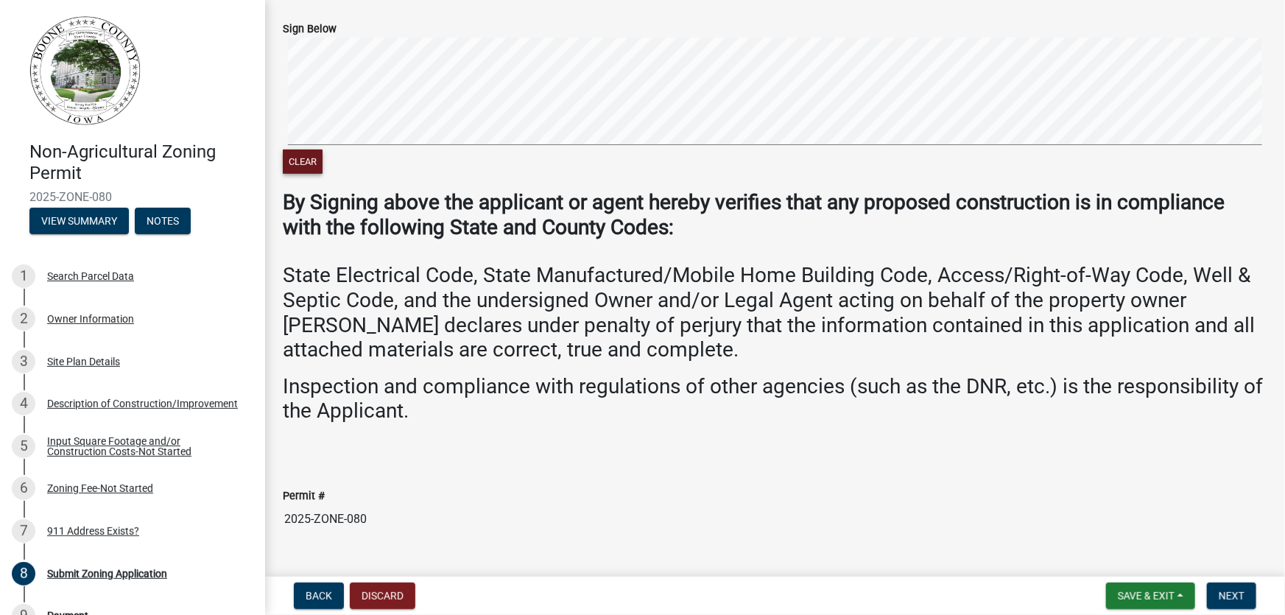
scroll to position [357, 0]
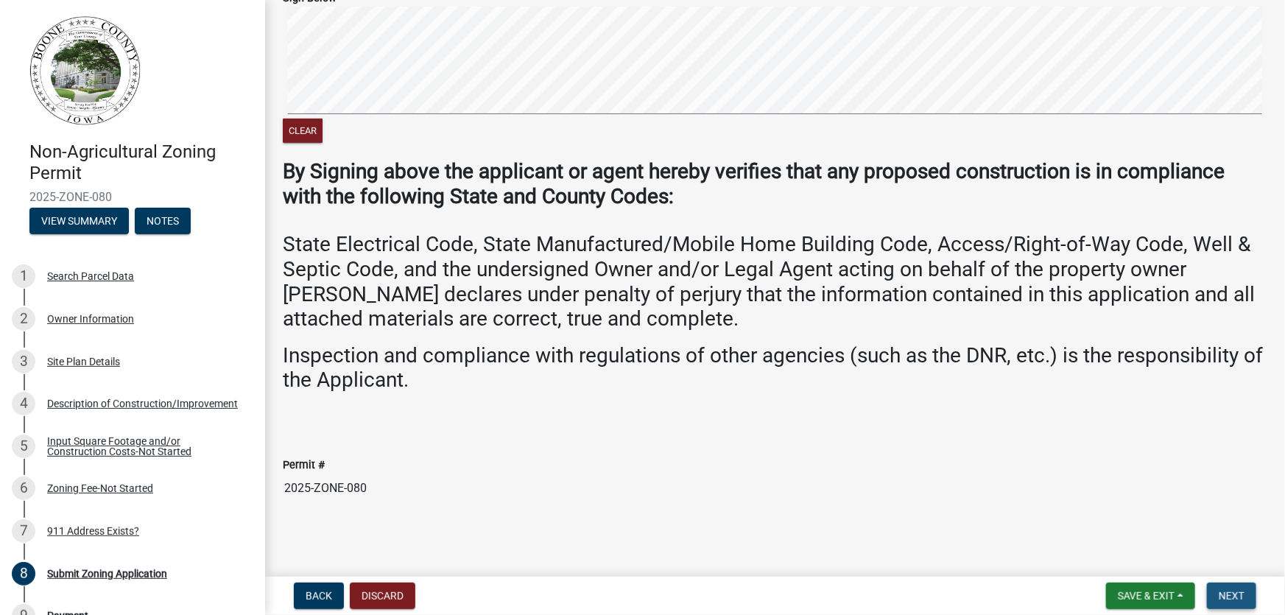
click at [1229, 596] on span "Next" at bounding box center [1231, 596] width 26 height 12
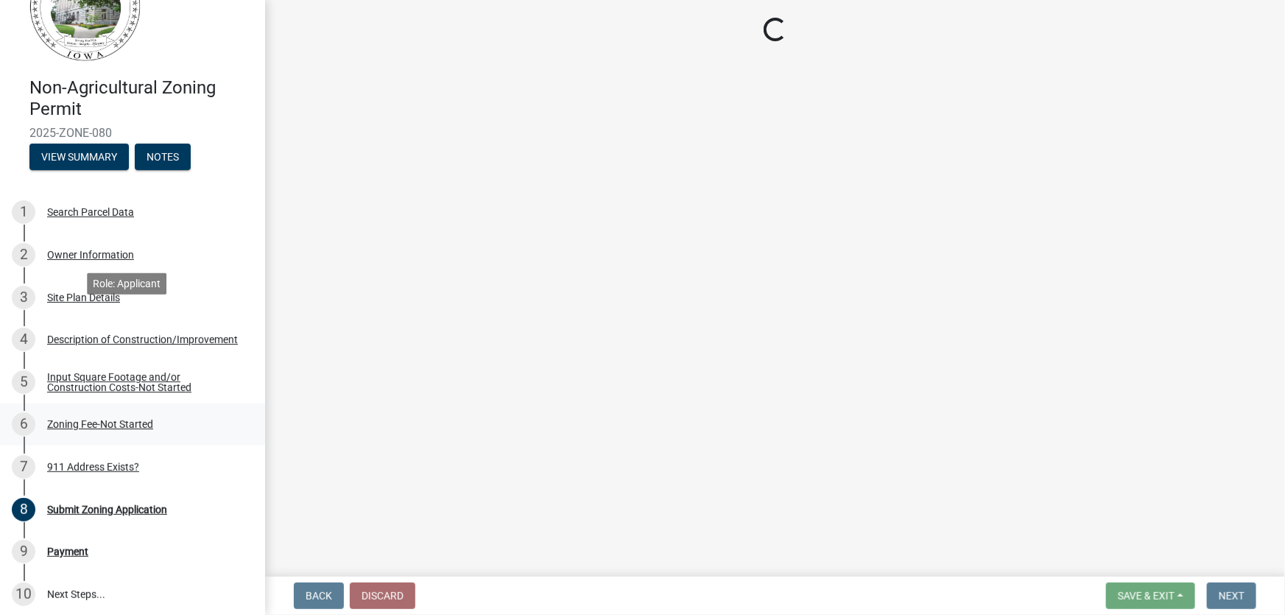
scroll to position [234, 0]
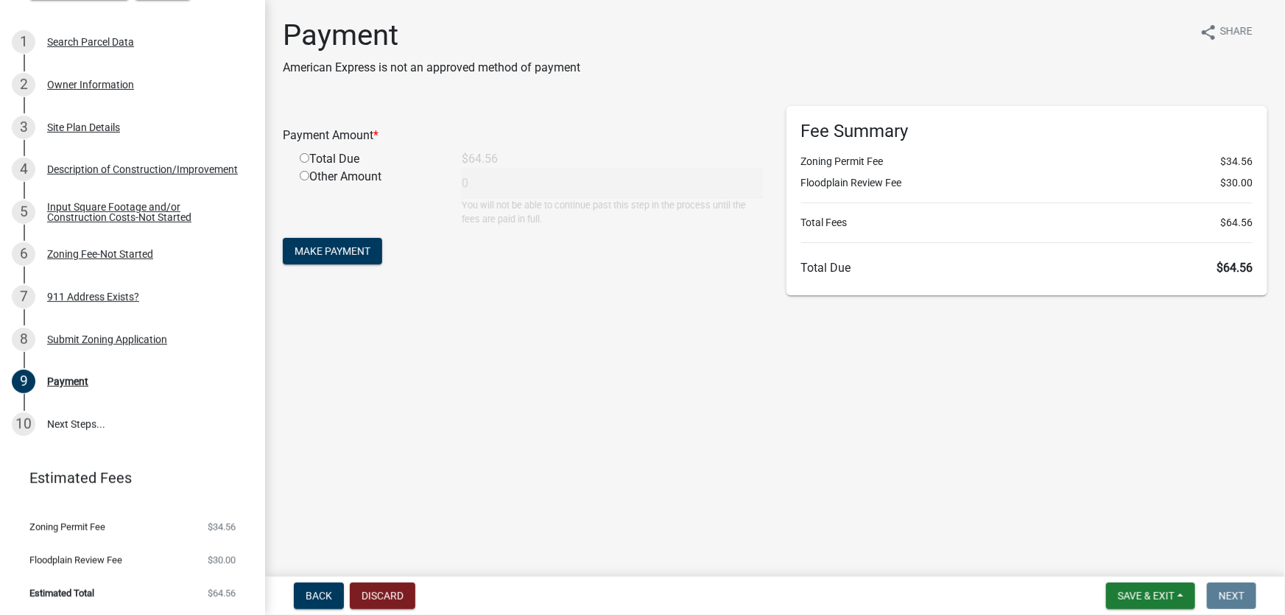
click at [300, 155] on input "radio" at bounding box center [305, 158] width 10 height 10
radio input "true"
type input "64.56"
click at [358, 250] on span "Make Payment" at bounding box center [332, 251] width 76 height 12
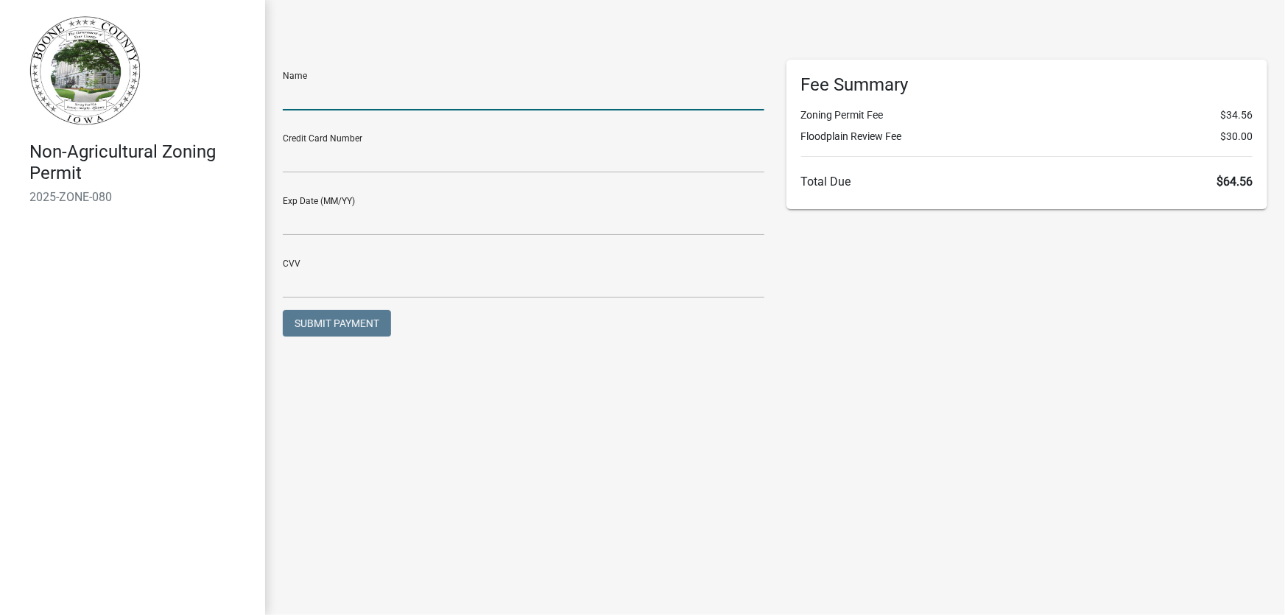
click at [339, 101] on input "text" at bounding box center [523, 95] width 481 height 30
type input "Grit Sadtler"
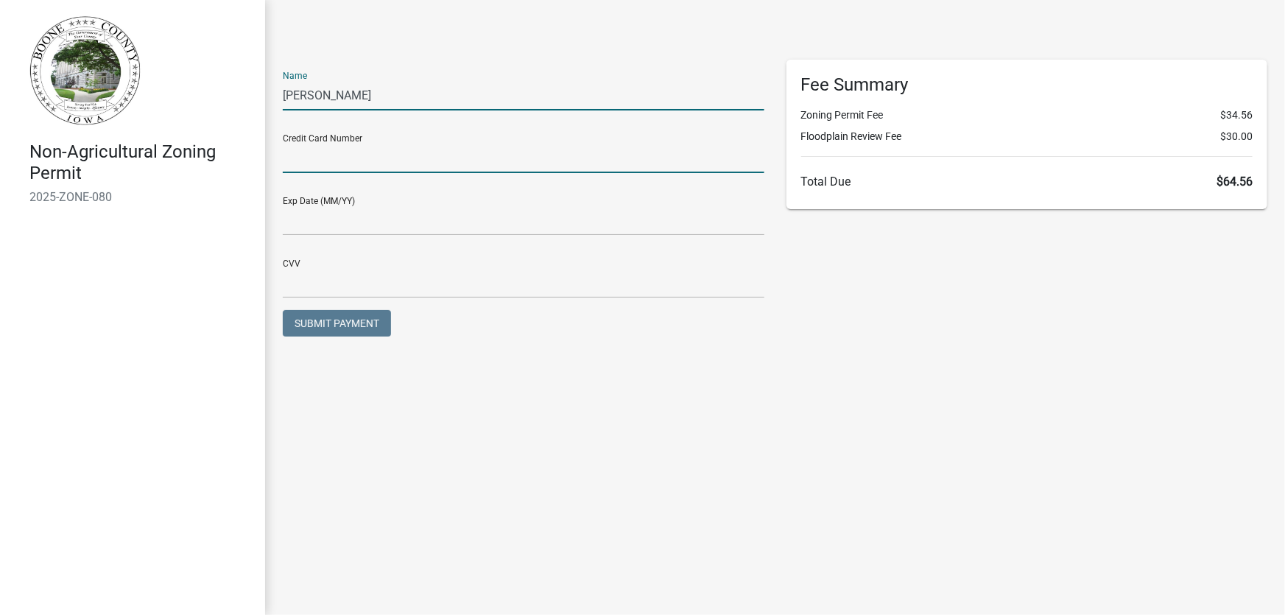
click at [355, 159] on input "text" at bounding box center [523, 158] width 481 height 30
click at [334, 160] on input "text" at bounding box center [523, 158] width 481 height 30
type input "4400663923559747"
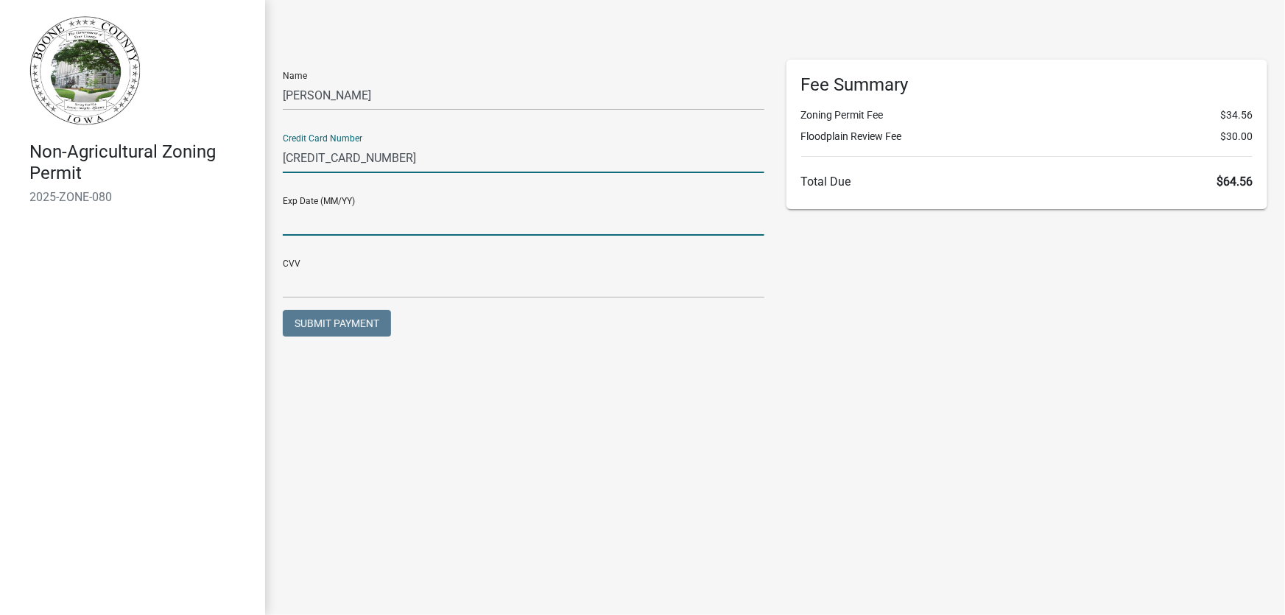
click at [314, 224] on input "text" at bounding box center [523, 220] width 481 height 30
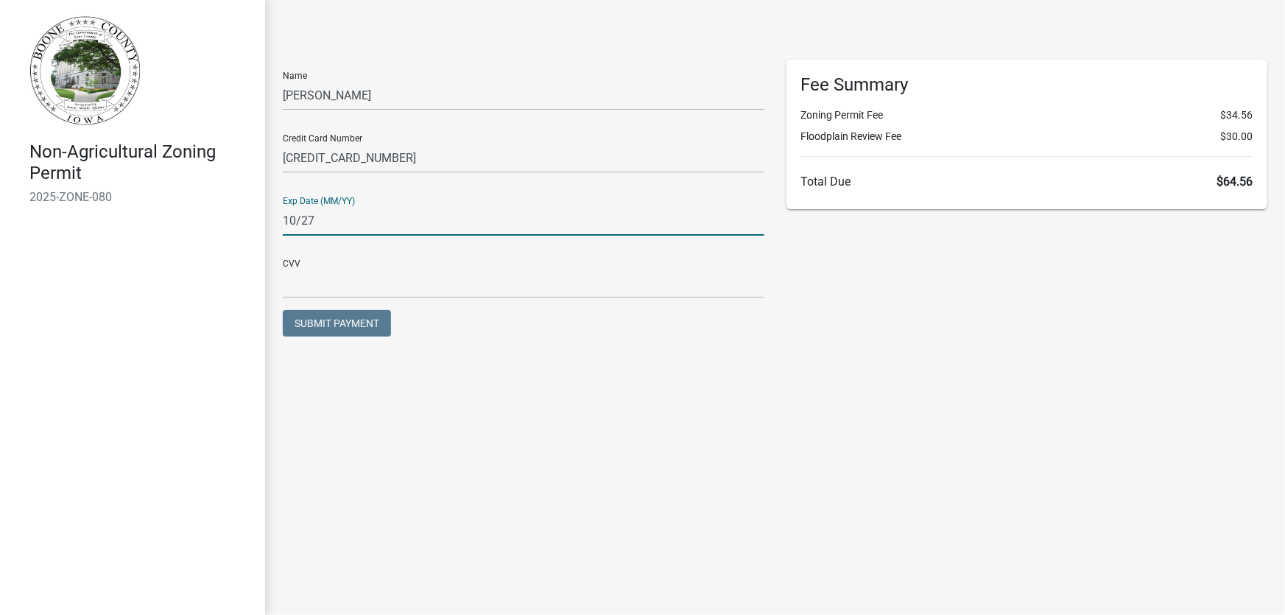
type input "10/27"
click at [310, 260] on div "CVV" at bounding box center [523, 272] width 481 height 51
click at [299, 266] on div "CVV" at bounding box center [523, 272] width 481 height 51
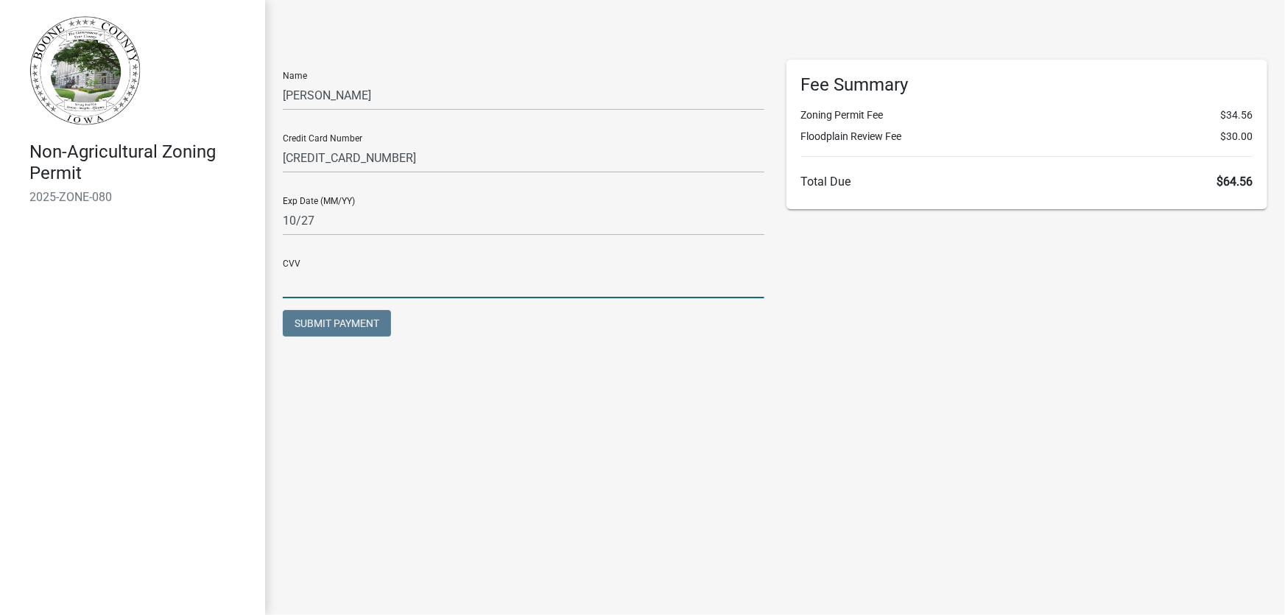
click at [287, 289] on input "text" at bounding box center [523, 283] width 481 height 30
type input "766"
click at [341, 326] on span "Submit Payment" at bounding box center [336, 323] width 85 height 12
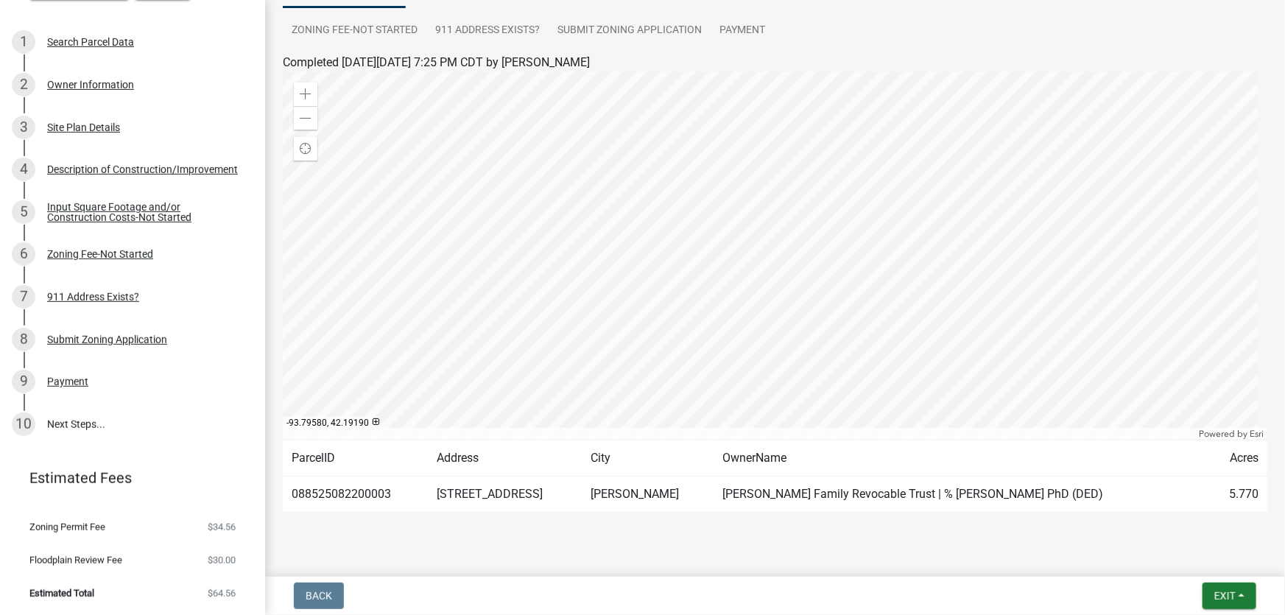
scroll to position [177, 0]
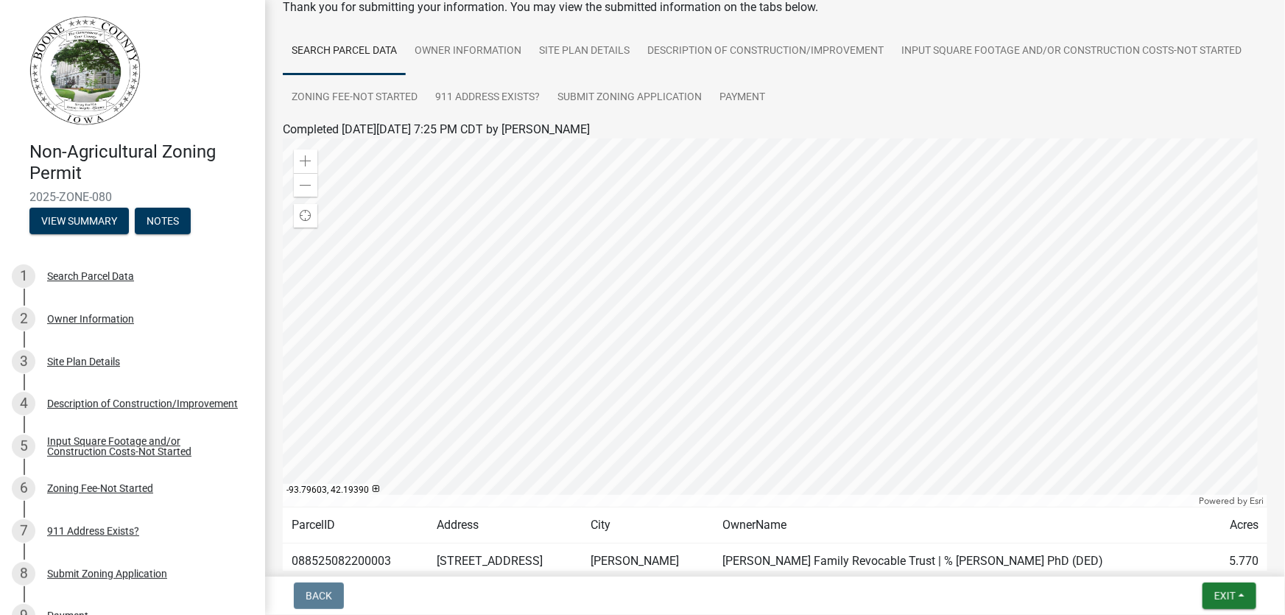
scroll to position [177, 0]
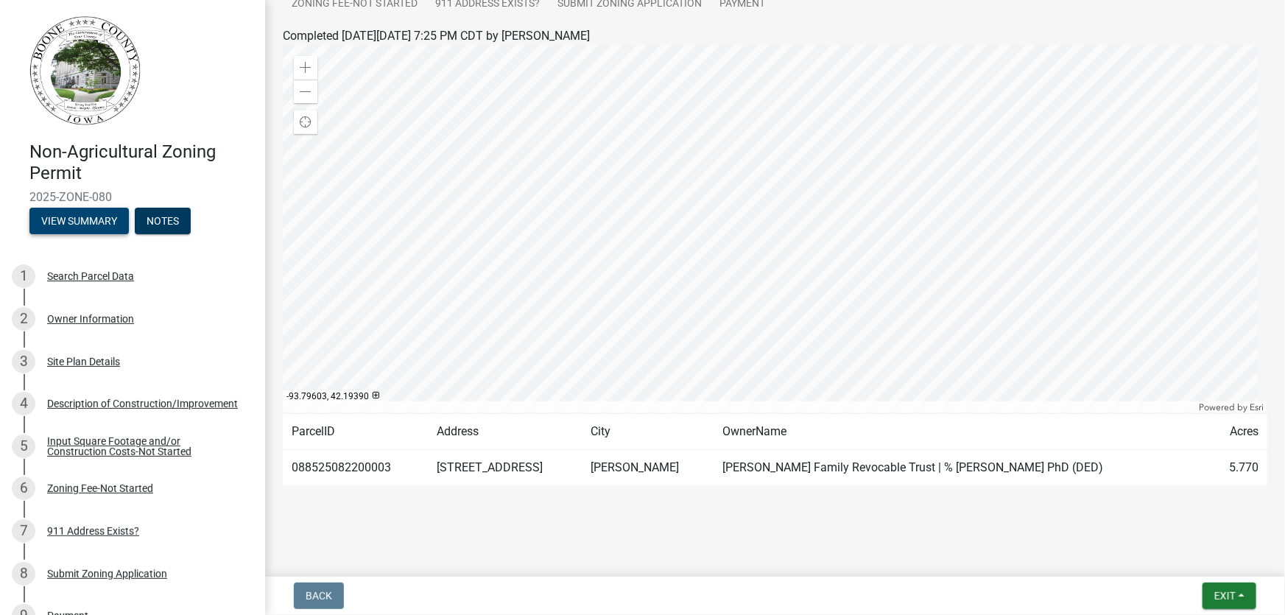
click at [86, 222] on button "View Summary" at bounding box center [78, 221] width 99 height 27
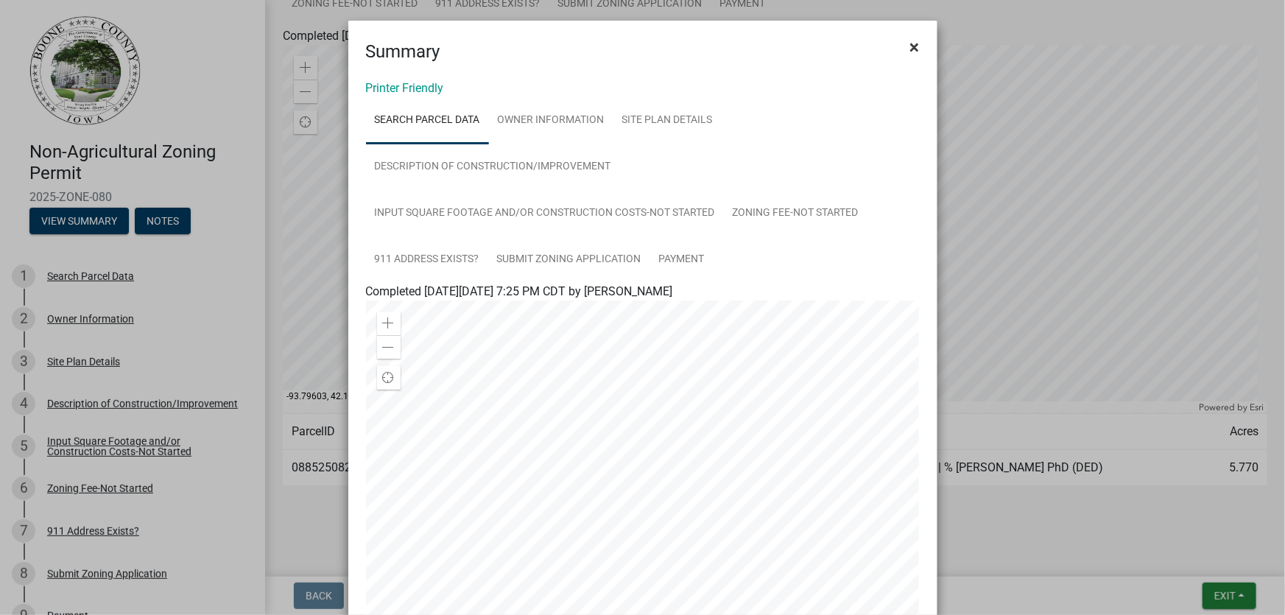
click at [910, 44] on span "×" at bounding box center [915, 47] width 10 height 21
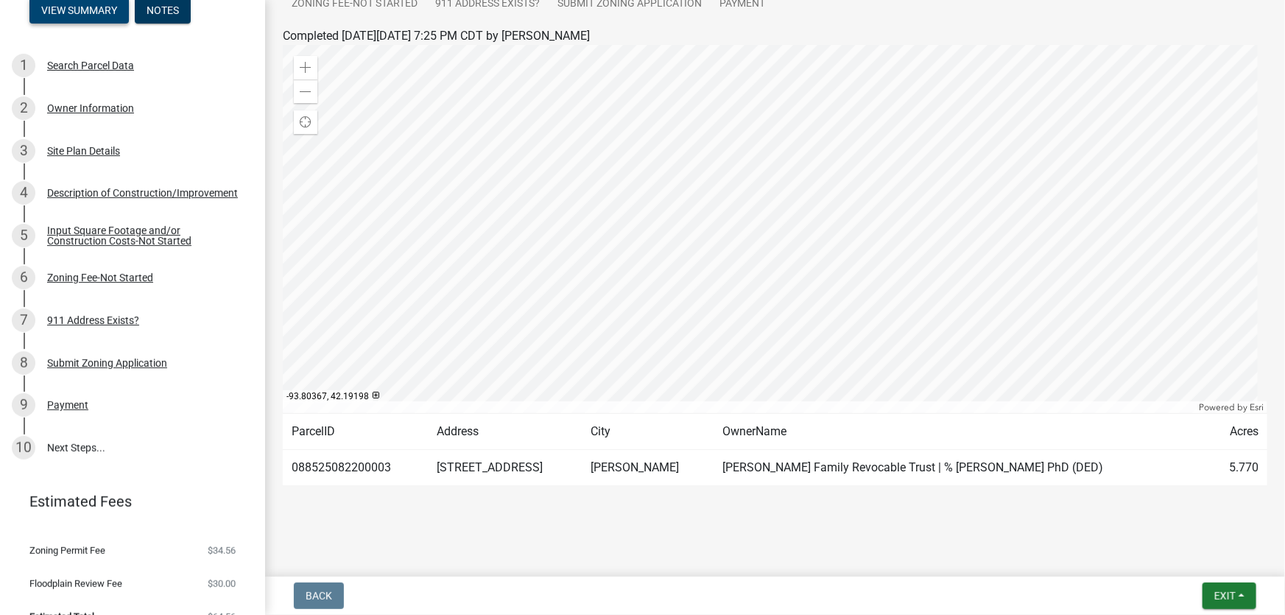
scroll to position [234, 0]
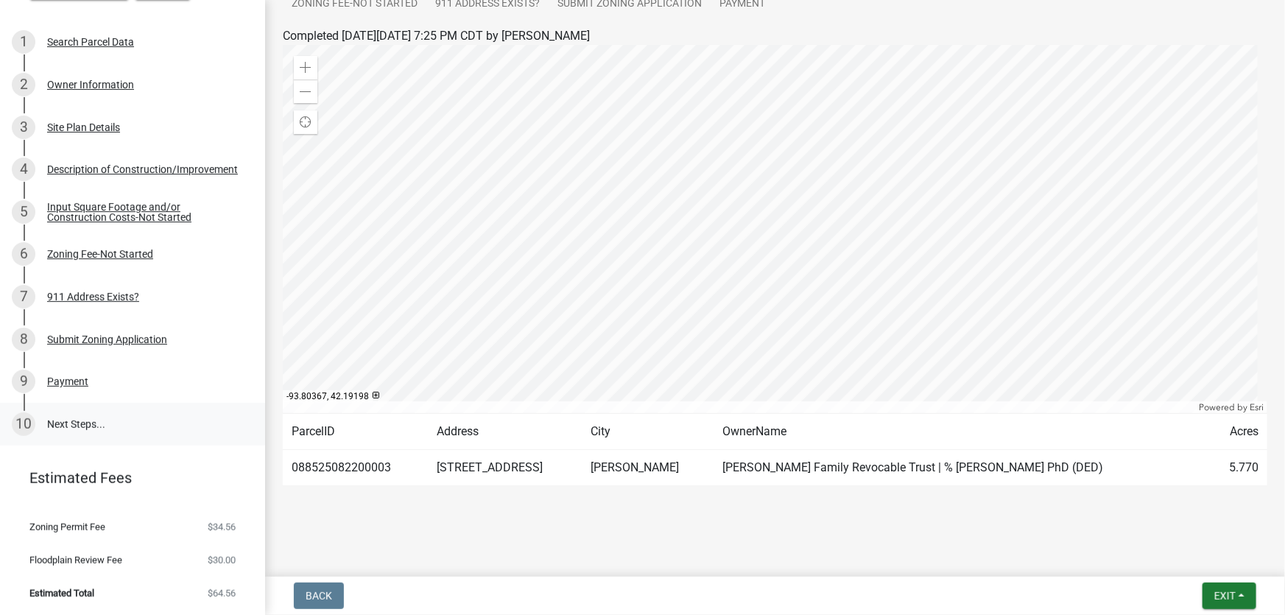
click at [68, 422] on link "10 Next Steps..." at bounding box center [132, 424] width 265 height 43
